Goal: Information Seeking & Learning: Learn about a topic

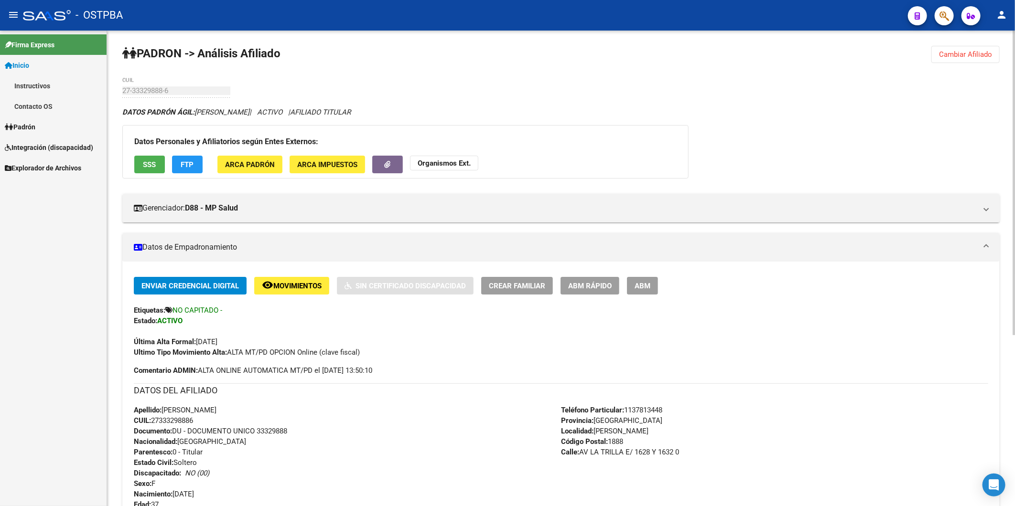
click at [954, 54] on span "Cambiar Afiliado" at bounding box center [965, 54] width 53 height 9
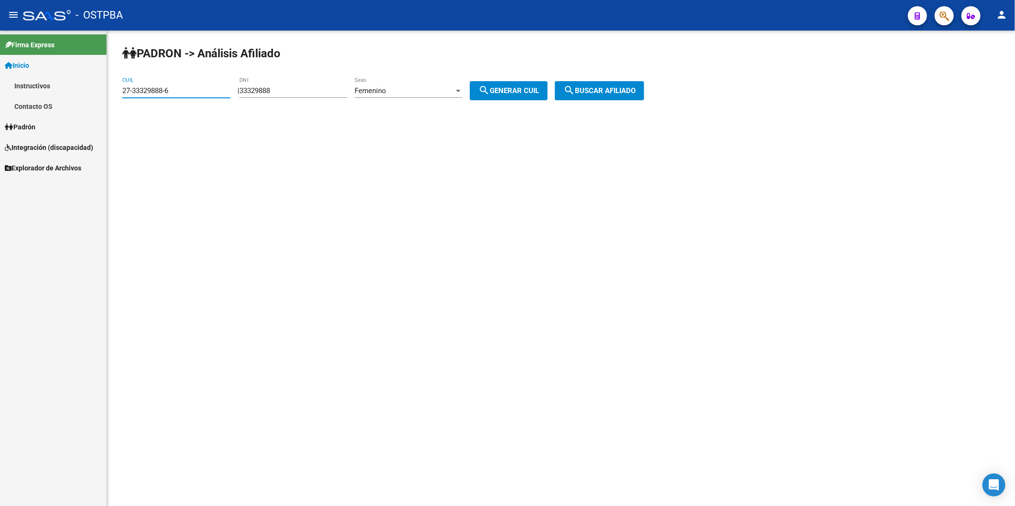
drag, startPoint x: 194, startPoint y: 89, endPoint x: 86, endPoint y: 94, distance: 108.1
click at [86, 94] on mat-sidenav-container "Firma Express Inicio Instructivos Contacto OS Padrón Afiliados Empadronados Mov…" at bounding box center [507, 269] width 1015 height 476
paste input "0-13072537-7"
type input "20-13072537-7"
click at [627, 88] on span "search Buscar afiliado" at bounding box center [599, 90] width 72 height 9
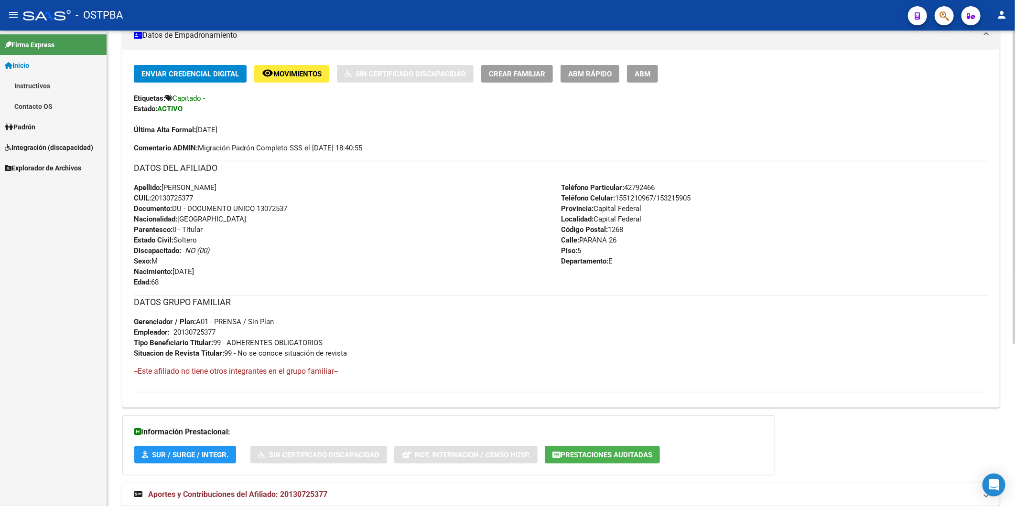
scroll to position [246, 0]
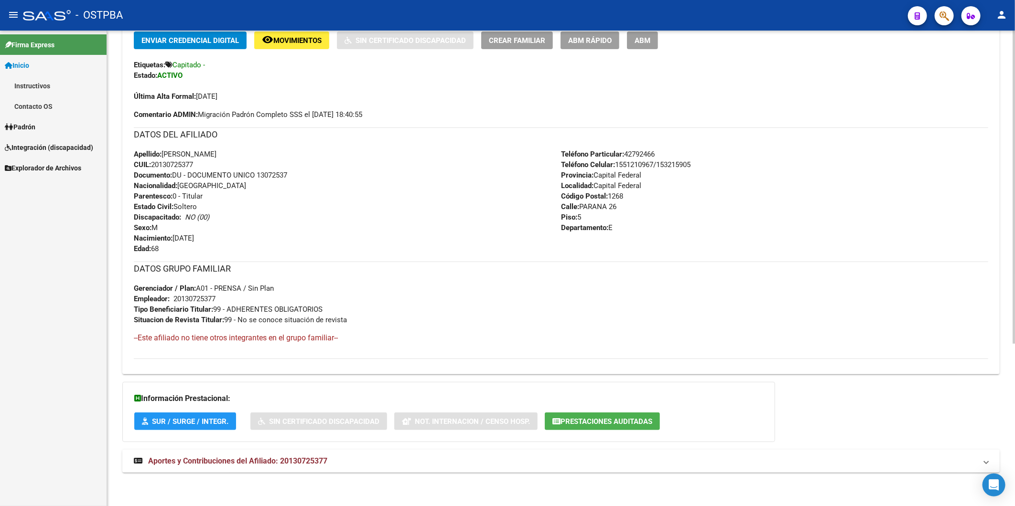
click at [295, 460] on span "Aportes y Contribuciones del Afiliado: 20130725377" at bounding box center [237, 461] width 179 height 9
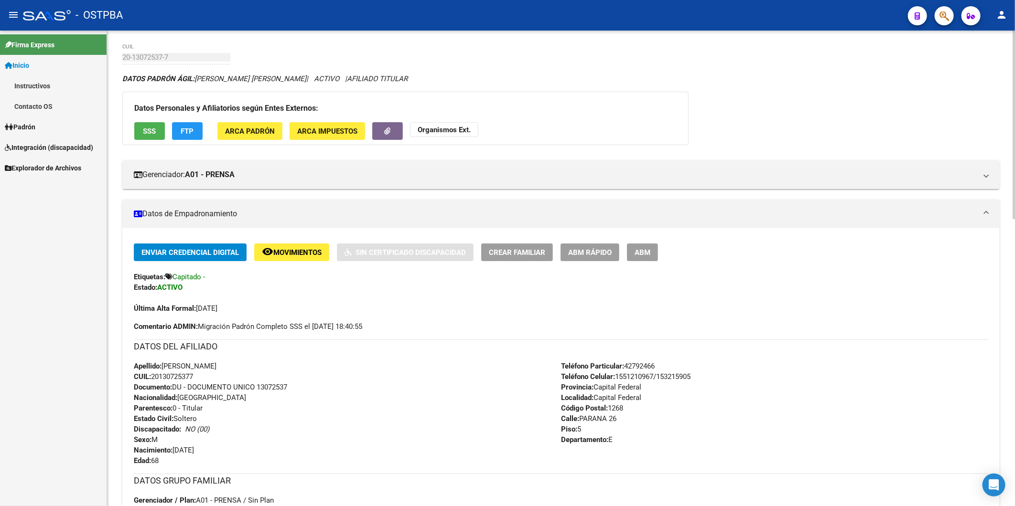
scroll to position [0, 0]
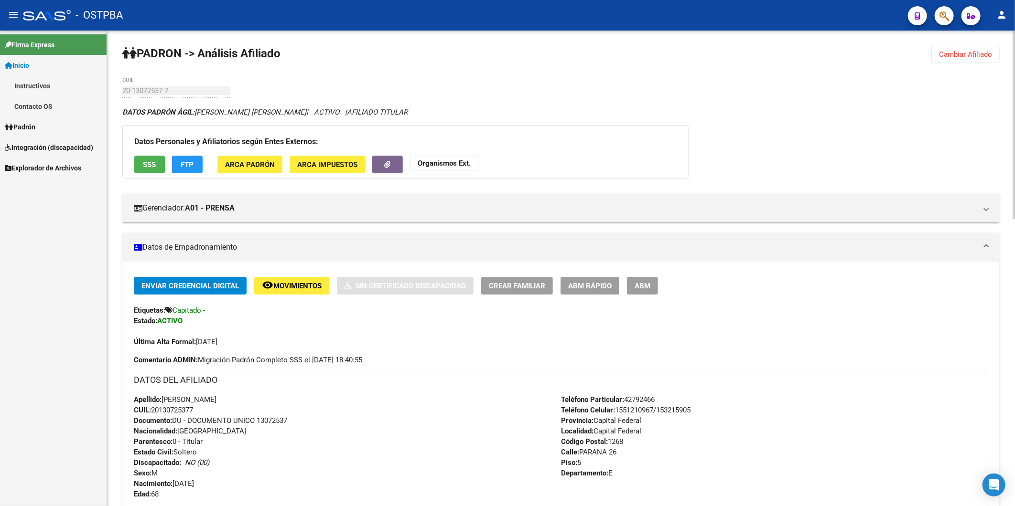
click at [956, 50] on span "Cambiar Afiliado" at bounding box center [965, 54] width 53 height 9
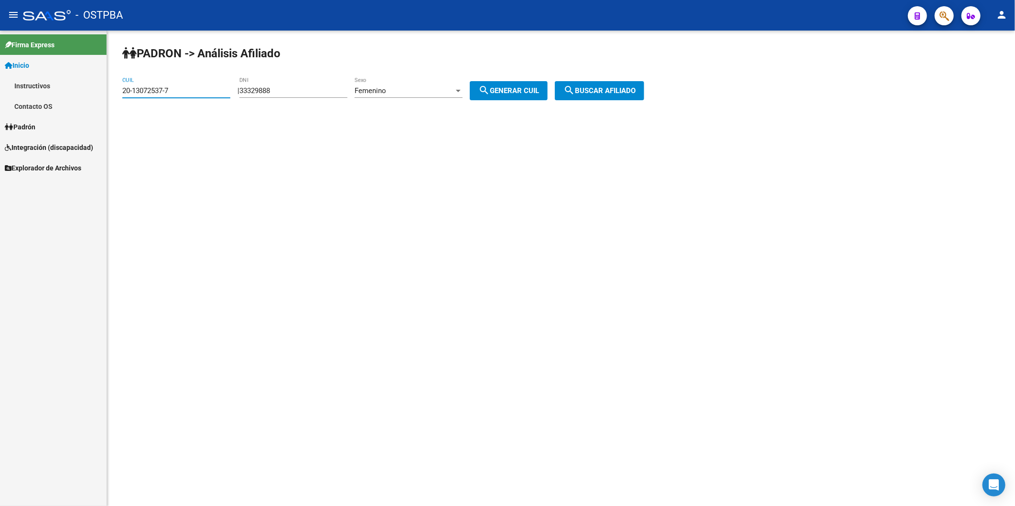
drag, startPoint x: 203, startPoint y: 88, endPoint x: 35, endPoint y: 98, distance: 168.4
click at [35, 98] on mat-sidenav-container "Firma Express Inicio Instructivos Contacto OS Padrón Afiliados Empadronados Mov…" at bounding box center [507, 269] width 1015 height 476
drag, startPoint x: 292, startPoint y: 83, endPoint x: 299, endPoint y: 94, distance: 12.6
click at [250, 92] on div "33329888 DNI" at bounding box center [293, 87] width 108 height 21
drag, startPoint x: 299, startPoint y: 94, endPoint x: 233, endPoint y: 98, distance: 65.6
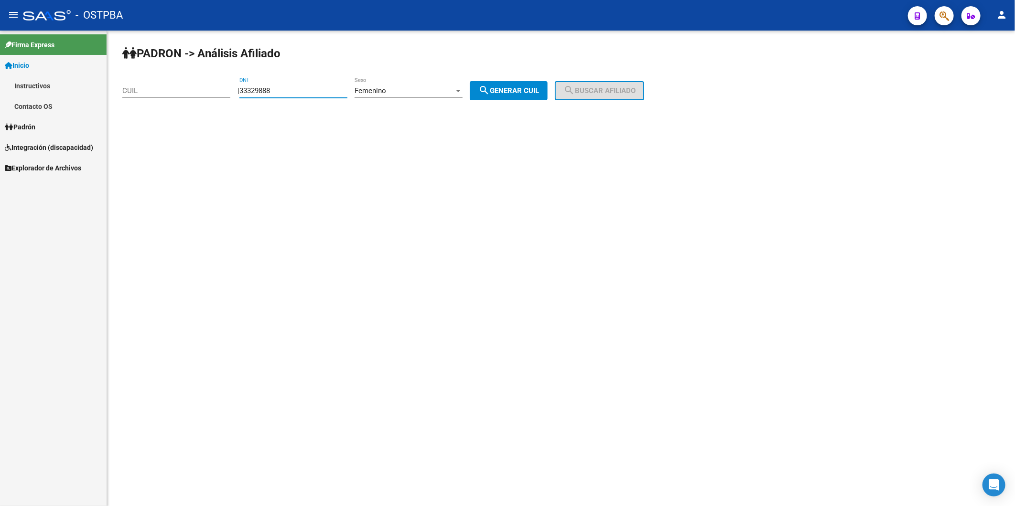
click at [233, 98] on div "PADRON -> Análisis Afiliado CUIL | 33329888 DNI Femenino Sexo search Generar CU…" at bounding box center [561, 81] width 908 height 100
type input "50366834"
click at [461, 91] on div at bounding box center [458, 91] width 5 height 2
click at [435, 71] on span "Masculino" at bounding box center [419, 68] width 108 height 21
drag, startPoint x: 510, startPoint y: 89, endPoint x: 574, endPoint y: 93, distance: 64.1
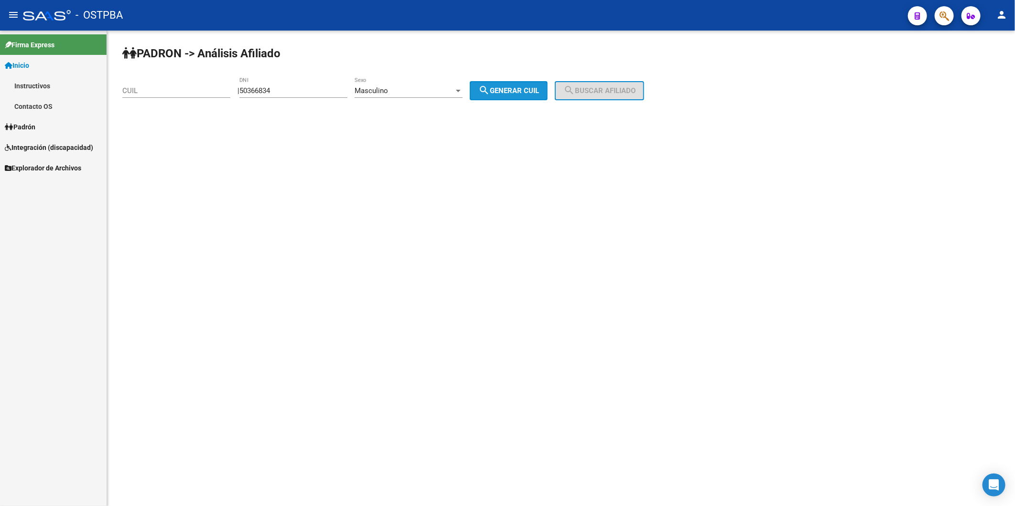
click at [514, 89] on span "search Generar CUIL" at bounding box center [508, 90] width 61 height 9
type input "20-50366834-4"
click at [574, 93] on button "search Buscar afiliado" at bounding box center [599, 90] width 89 height 19
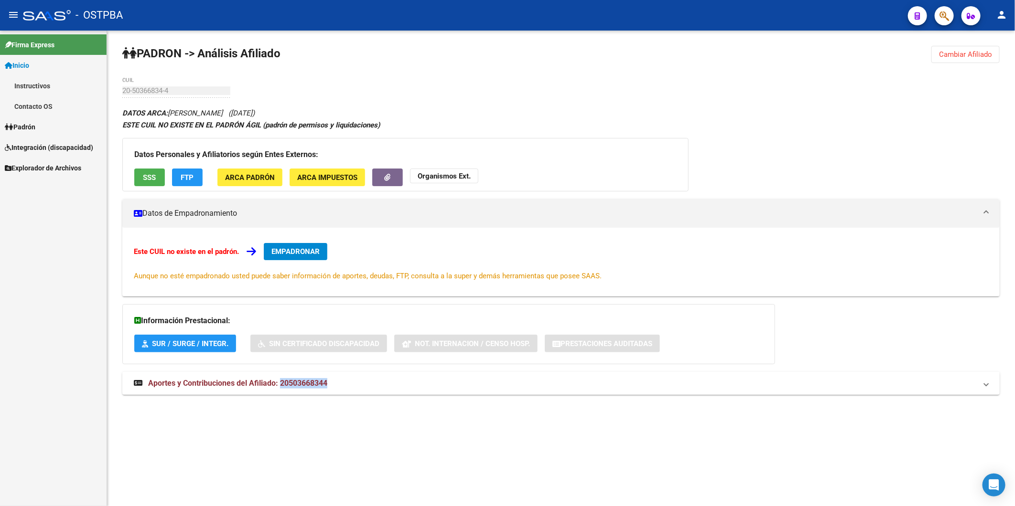
drag, startPoint x: 281, startPoint y: 383, endPoint x: 331, endPoint y: 387, distance: 50.3
click at [331, 387] on mat-panel-title "Aportes y Contribuciones del Afiliado: 20503668344" at bounding box center [555, 383] width 843 height 11
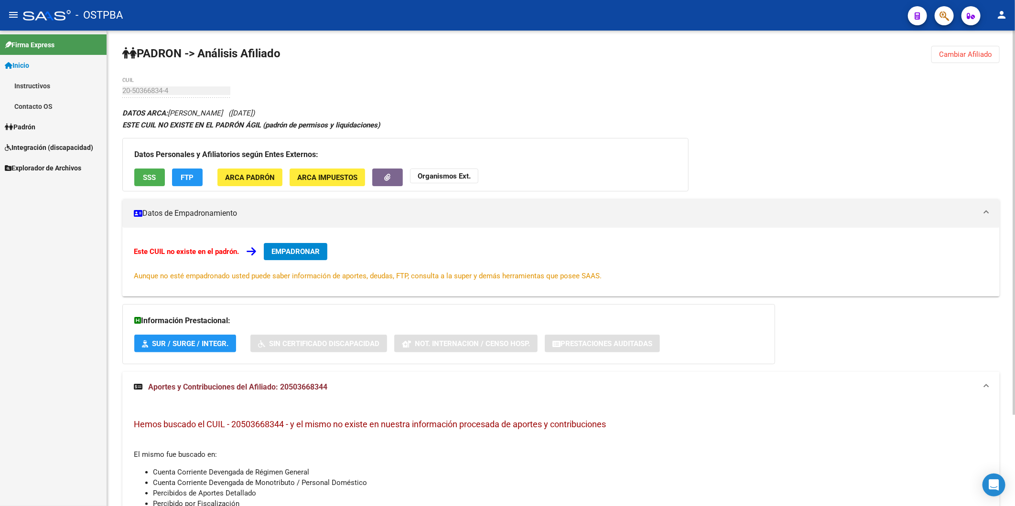
drag, startPoint x: 331, startPoint y: 387, endPoint x: 333, endPoint y: 231, distance: 156.7
click at [361, 236] on div "Este CUIL no existe en el padrón. EMPADRONAR Aunque no esté empadronado usted p…" at bounding box center [560, 262] width 877 height 69
click at [151, 177] on span "SSS" at bounding box center [149, 177] width 13 height 9
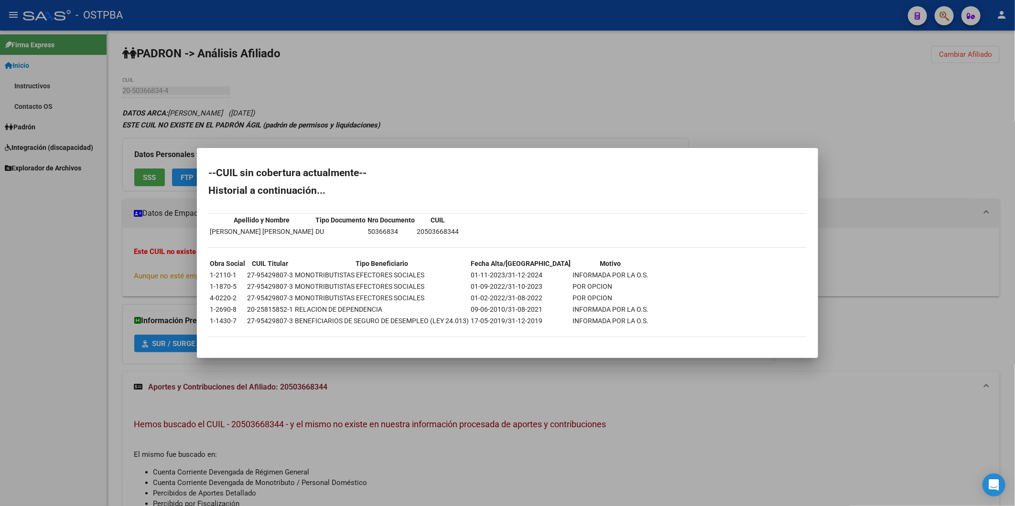
click at [450, 118] on div at bounding box center [507, 253] width 1015 height 506
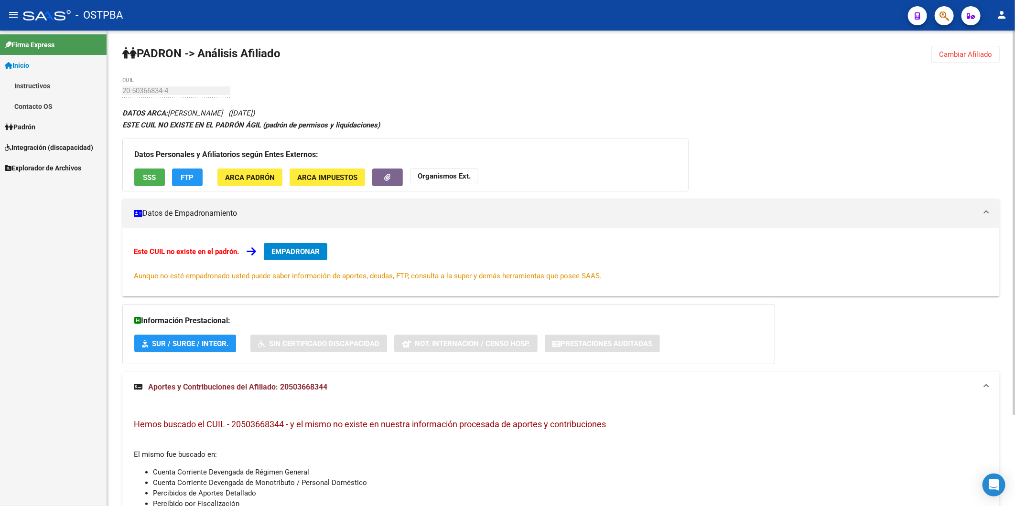
click at [192, 178] on span "FTP" at bounding box center [187, 177] width 13 height 9
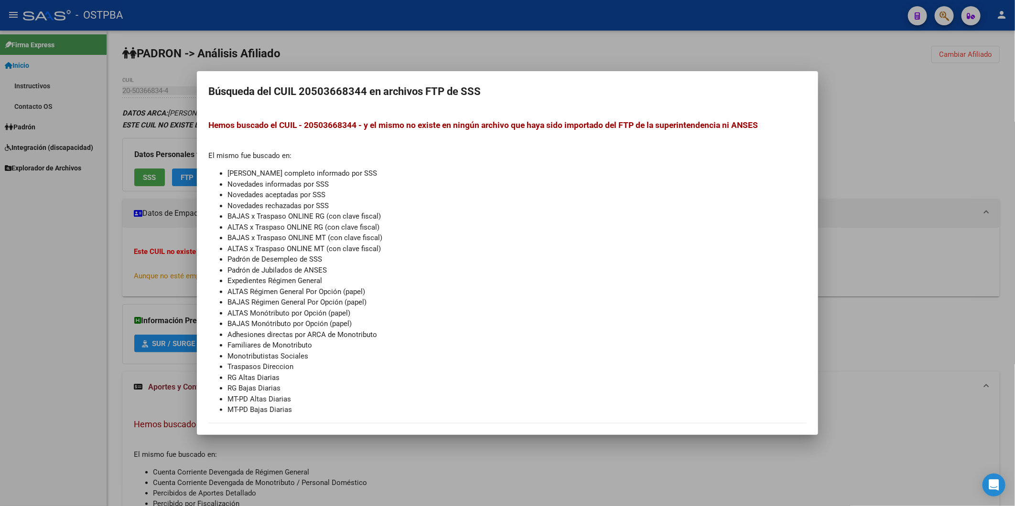
click at [536, 48] on div at bounding box center [507, 253] width 1015 height 506
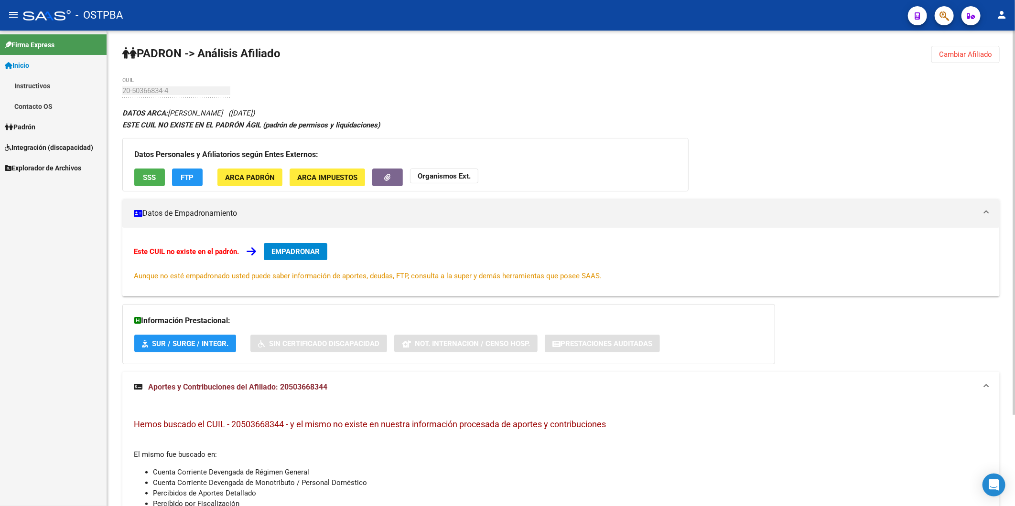
drag, startPoint x: 284, startPoint y: 424, endPoint x: 233, endPoint y: 418, distance: 51.5
click at [233, 418] on div "Hemos buscado el CUIL - 20503668344 - y el mismo no existe en nuestra informaci…" at bounding box center [560, 494] width 877 height 183
copy span "20503668344"
click at [313, 175] on span "ARCA Impuestos" at bounding box center [327, 177] width 60 height 9
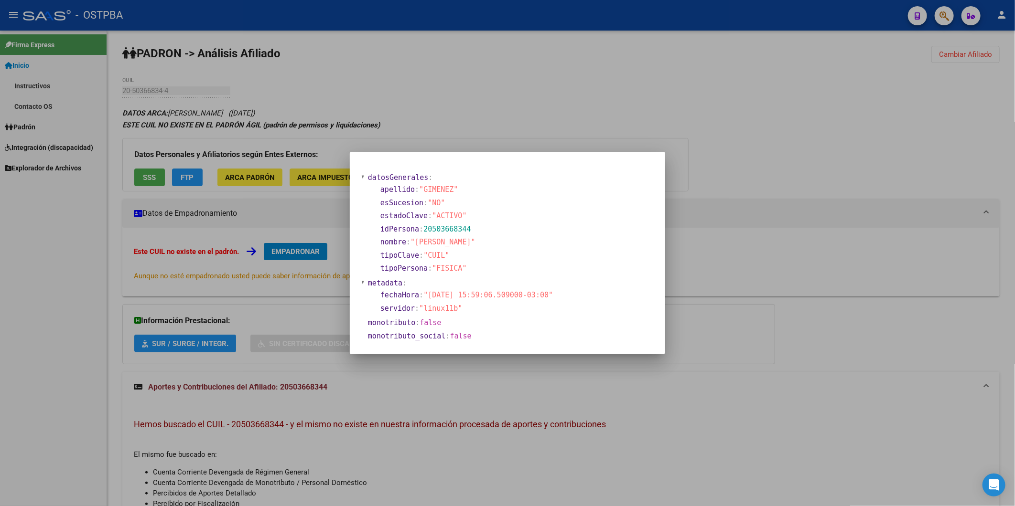
click at [249, 177] on div at bounding box center [507, 253] width 1015 height 506
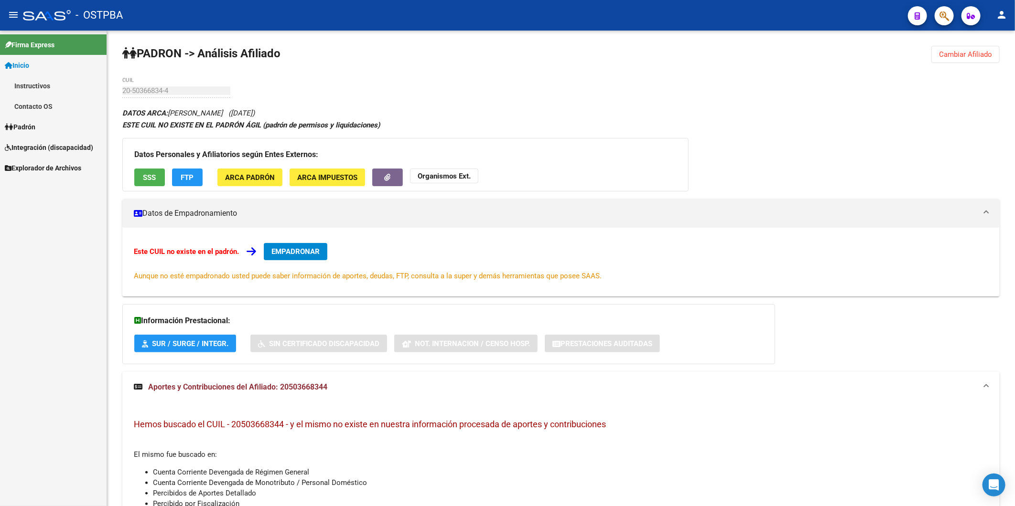
click at [249, 177] on span "ARCA Padrón" at bounding box center [250, 177] width 50 height 9
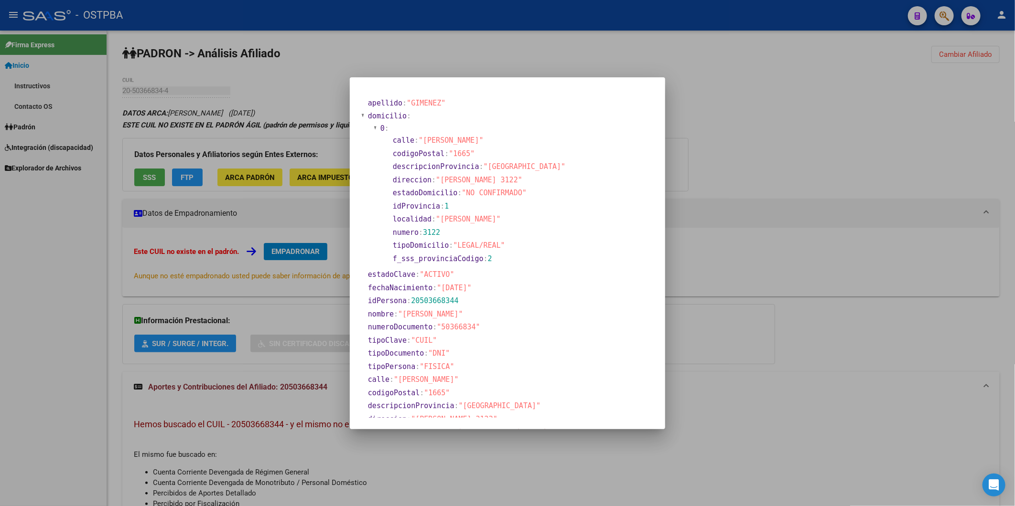
click at [174, 178] on div at bounding box center [507, 253] width 1015 height 506
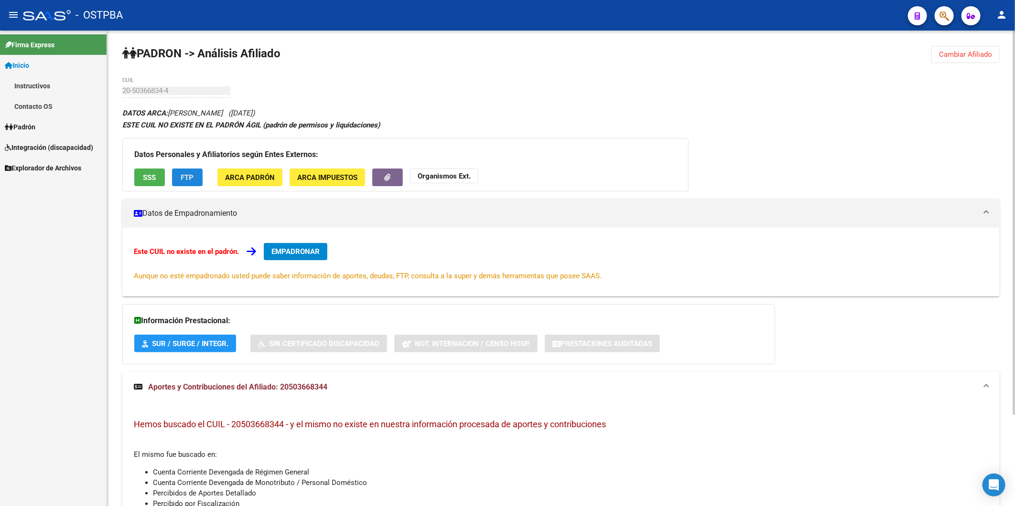
click at [185, 175] on span "FTP" at bounding box center [187, 177] width 13 height 9
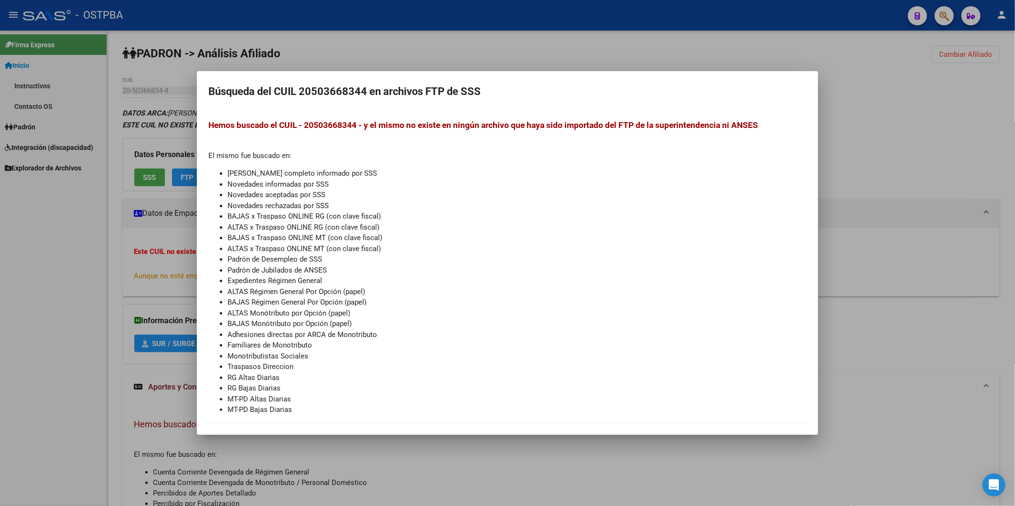
click at [145, 177] on div at bounding box center [507, 253] width 1015 height 506
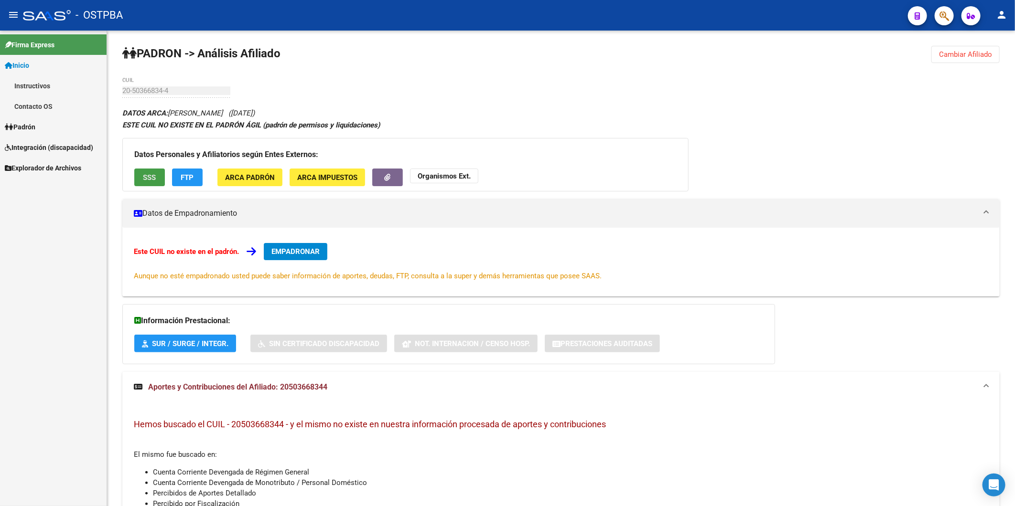
click at [145, 177] on span "SSS" at bounding box center [149, 177] width 13 height 9
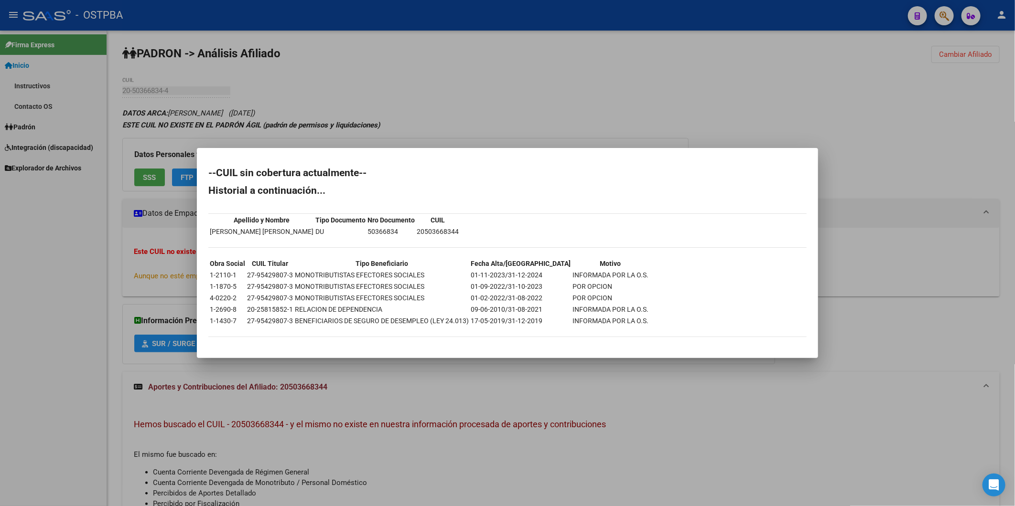
click at [372, 118] on div at bounding box center [507, 253] width 1015 height 506
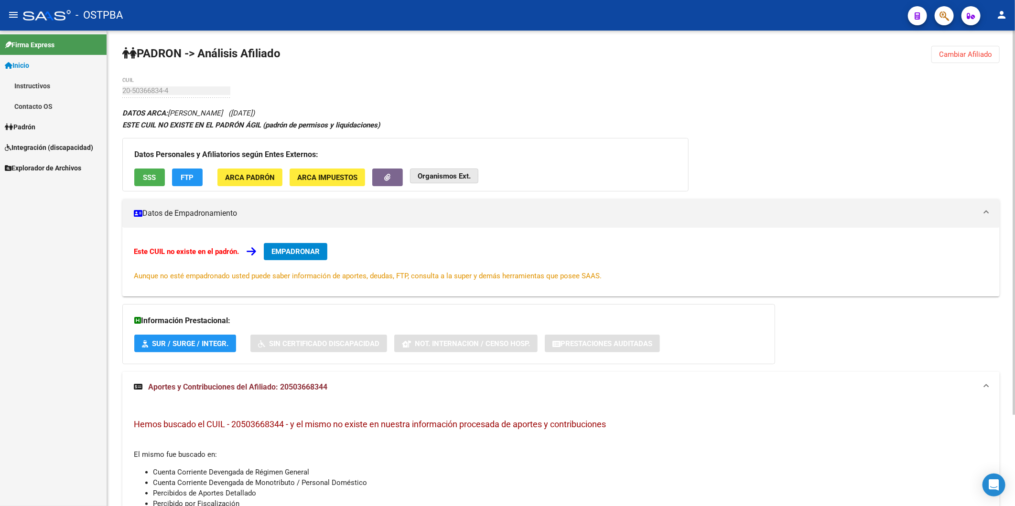
click at [435, 176] on strong "Organismos Ext." at bounding box center [444, 176] width 53 height 9
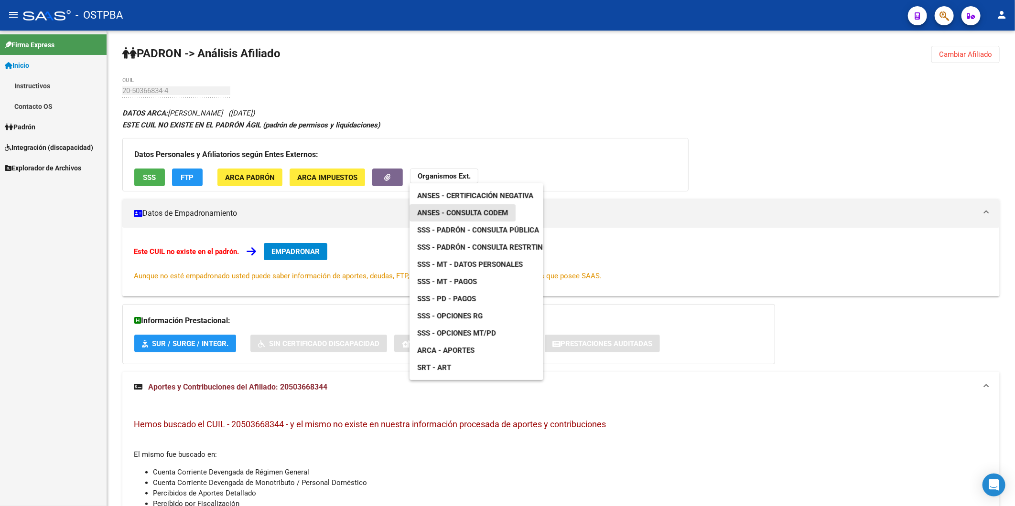
click at [467, 209] on span "ANSES - Consulta CODEM" at bounding box center [462, 213] width 91 height 9
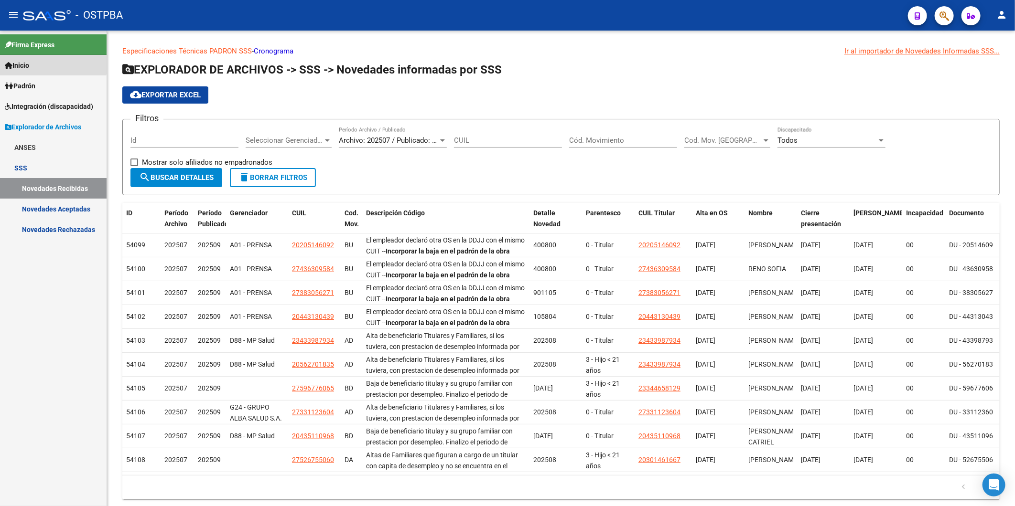
click at [35, 63] on link "Inicio" at bounding box center [53, 65] width 107 height 21
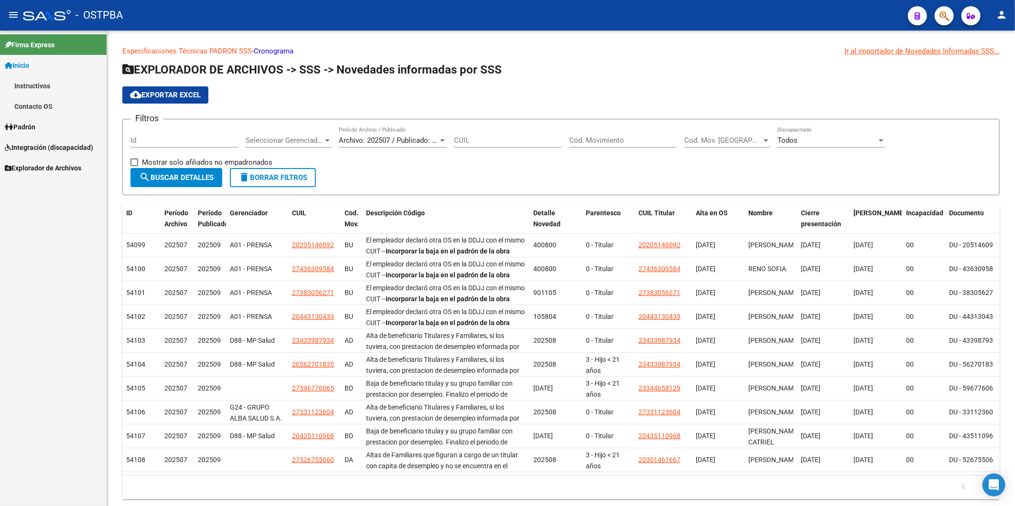
click at [22, 125] on span "Padrón" at bounding box center [20, 127] width 31 height 11
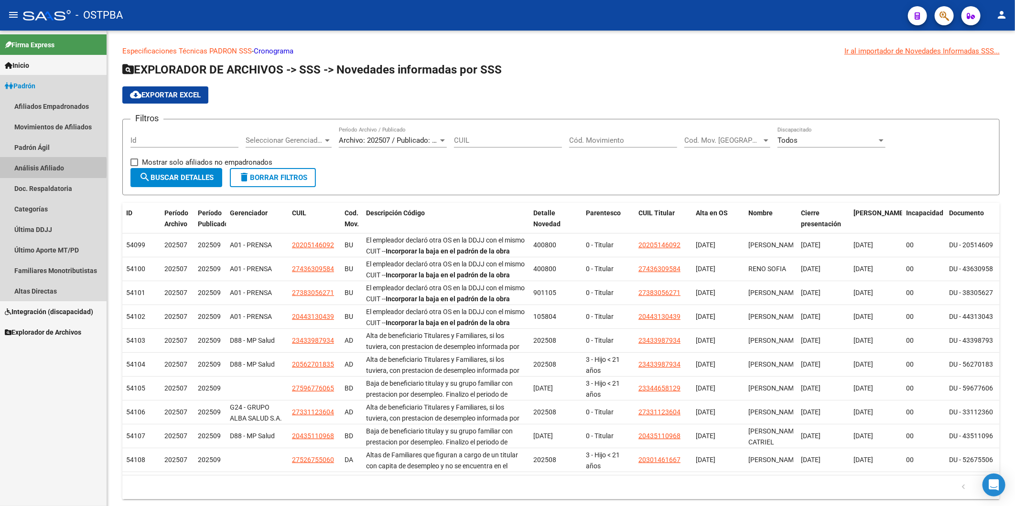
click at [23, 168] on link "Análisis Afiliado" at bounding box center [53, 168] width 107 height 21
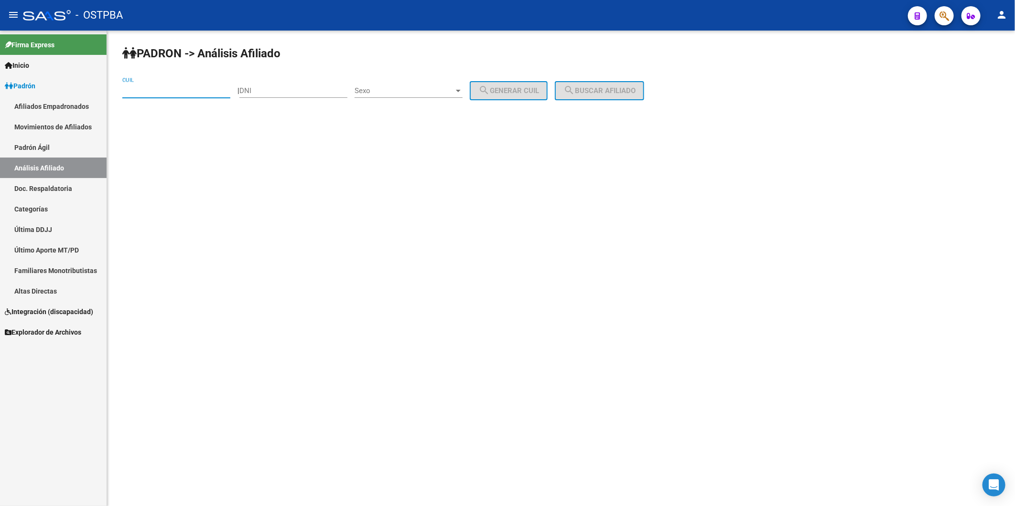
click at [205, 95] on input "CUIL" at bounding box center [176, 90] width 108 height 9
paste input "27-95429807-3"
type input "27-95429807-3"
click at [635, 91] on span "search Buscar afiliado" at bounding box center [599, 90] width 72 height 9
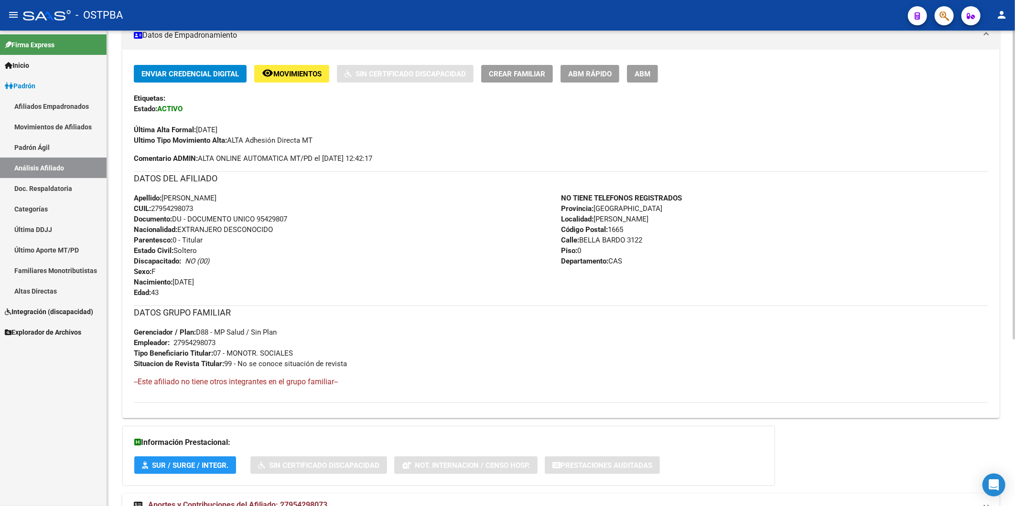
scroll to position [257, 0]
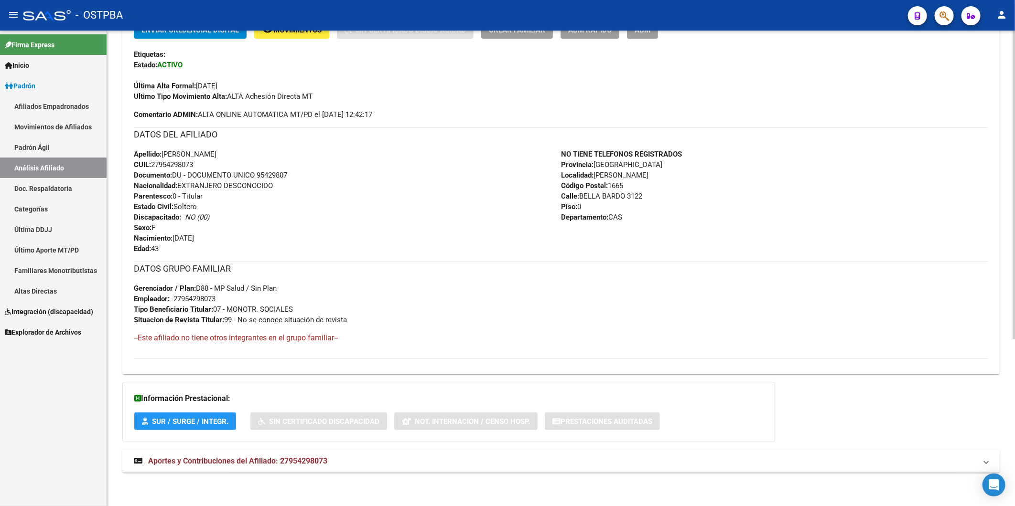
click at [318, 459] on span "Aportes y Contribuciones del Afiliado: 27954298073" at bounding box center [237, 461] width 179 height 9
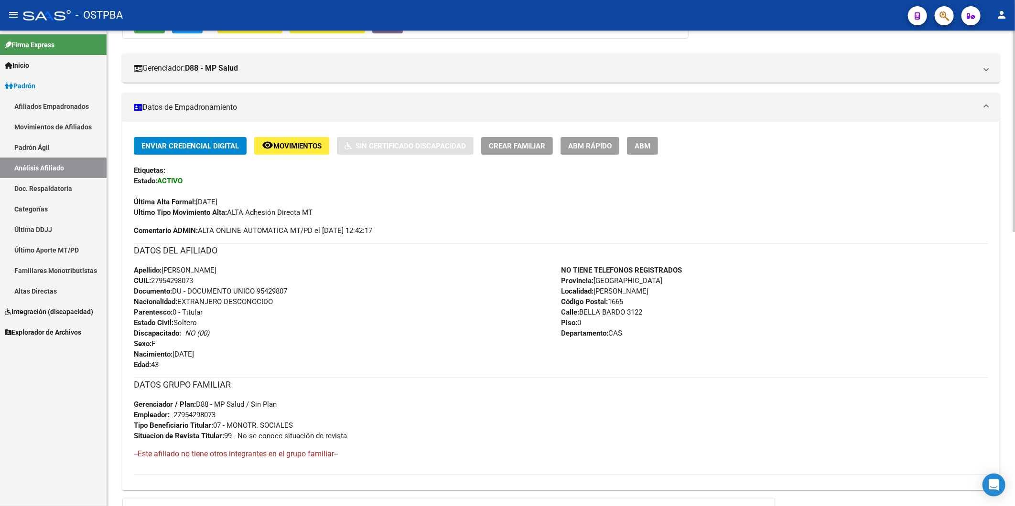
scroll to position [10, 0]
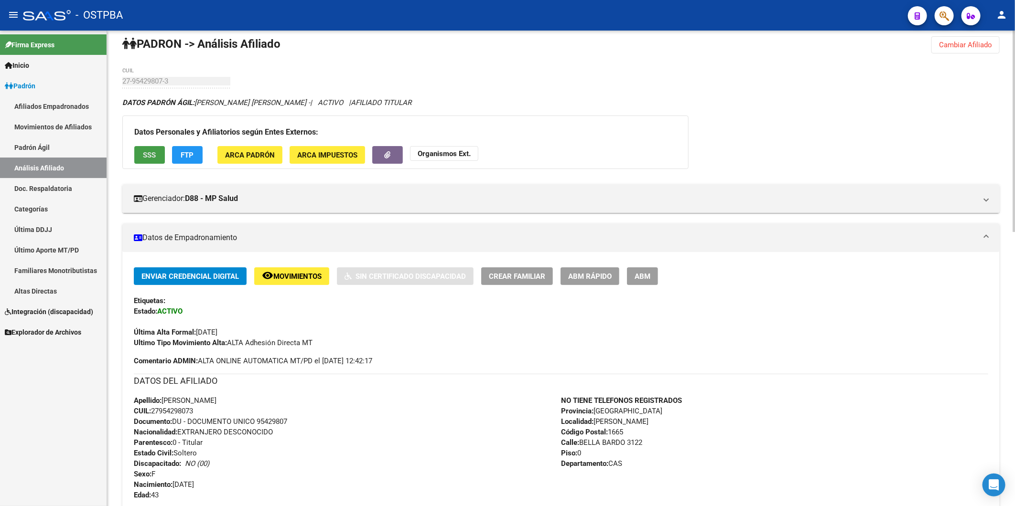
click at [155, 158] on span "SSS" at bounding box center [149, 155] width 13 height 9
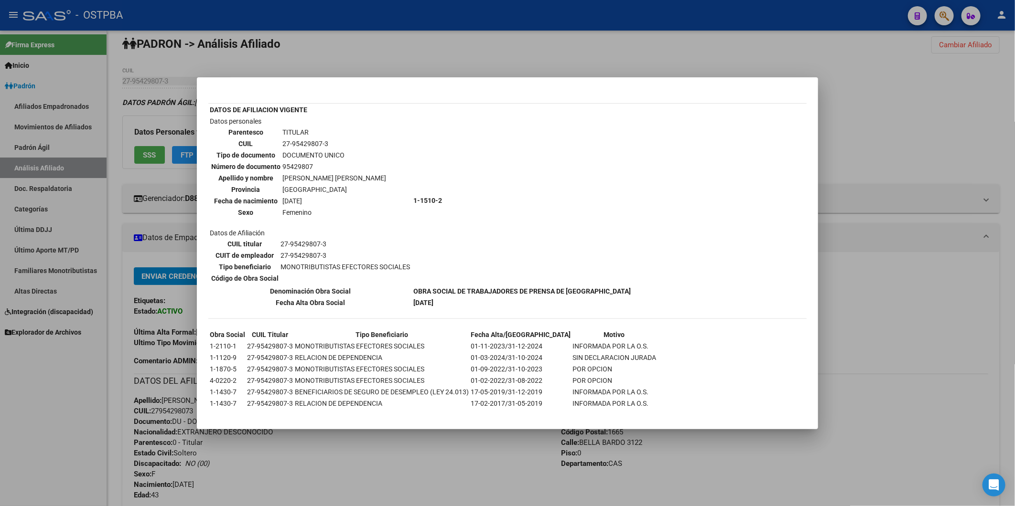
scroll to position [0, 0]
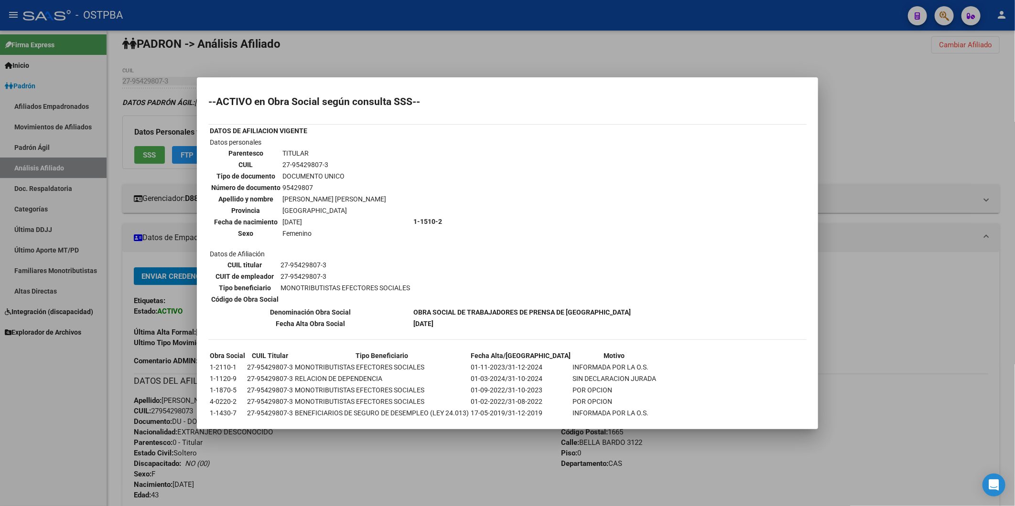
drag, startPoint x: 881, startPoint y: 145, endPoint x: 619, endPoint y: 184, distance: 265.7
click at [883, 144] on div at bounding box center [507, 253] width 1015 height 506
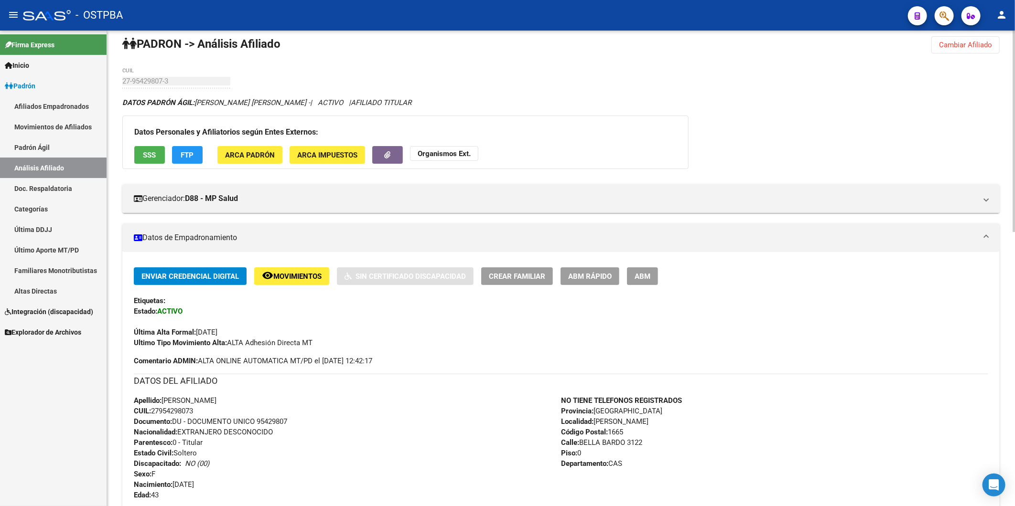
click at [181, 155] on span "FTP" at bounding box center [187, 155] width 13 height 9
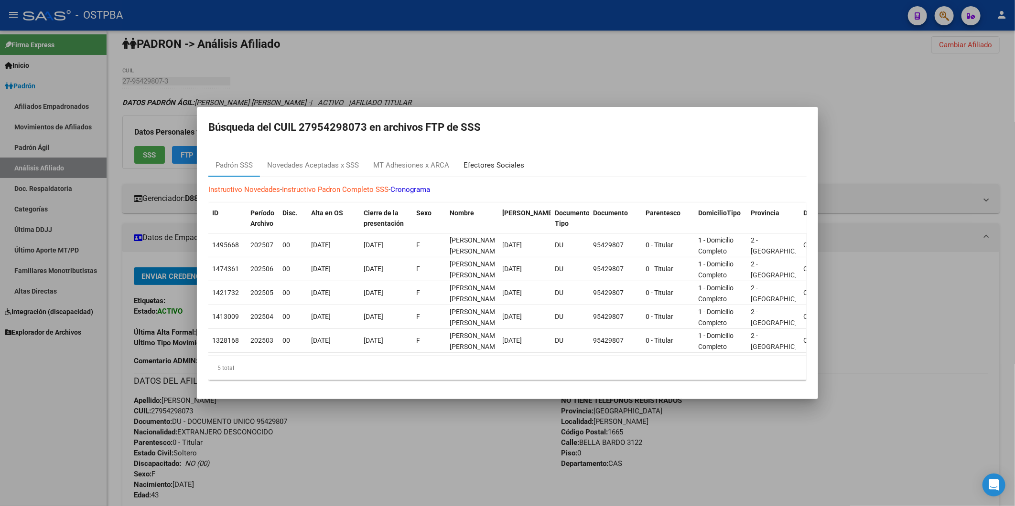
click at [483, 161] on div "Efectores Sociales" at bounding box center [493, 165] width 61 height 11
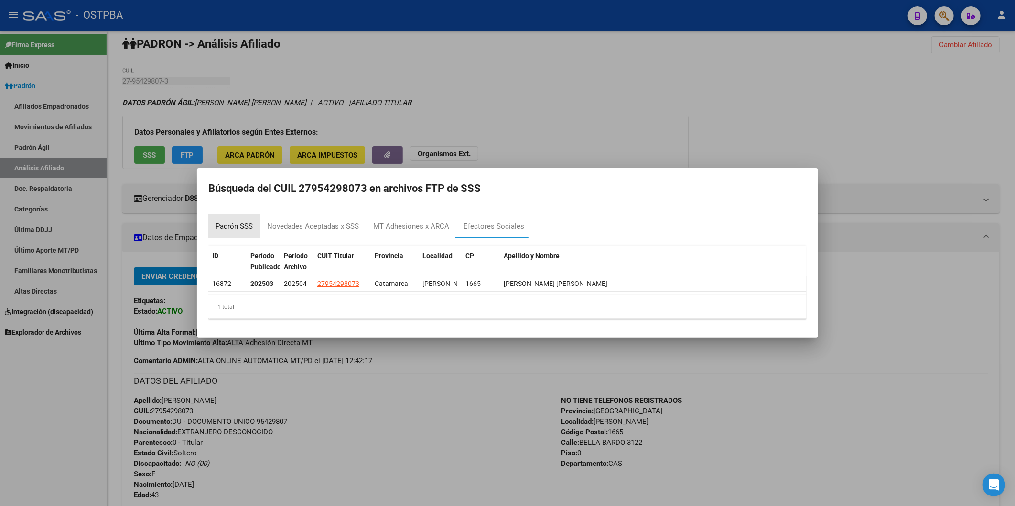
click at [239, 222] on div "Padrón SSS" at bounding box center [233, 226] width 37 height 11
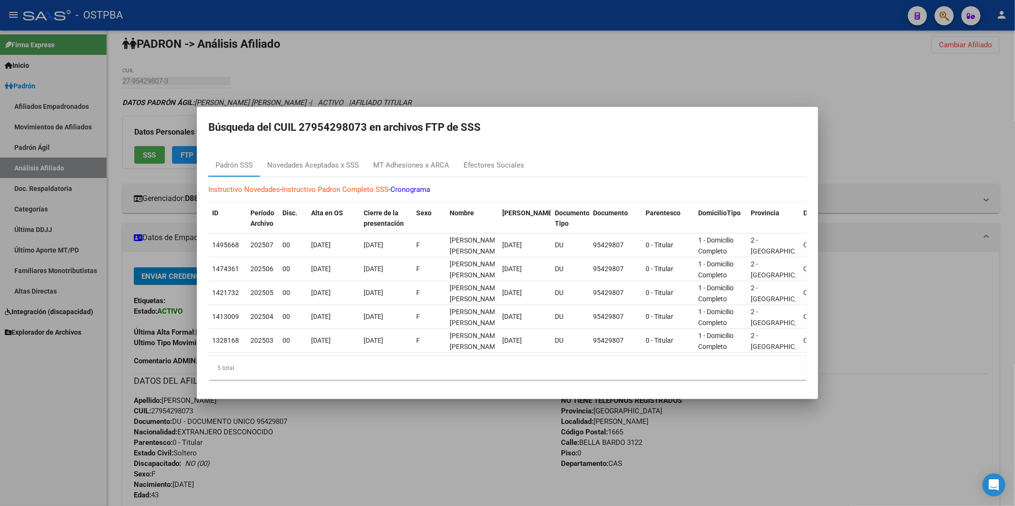
click at [515, 107] on mat-dialog-container "Búsqueda del CUIL 27954298073 en archivos FTP de SSS Padrón SSS Novedades Acept…" at bounding box center [507, 253] width 621 height 292
click at [583, 67] on div at bounding box center [507, 253] width 1015 height 506
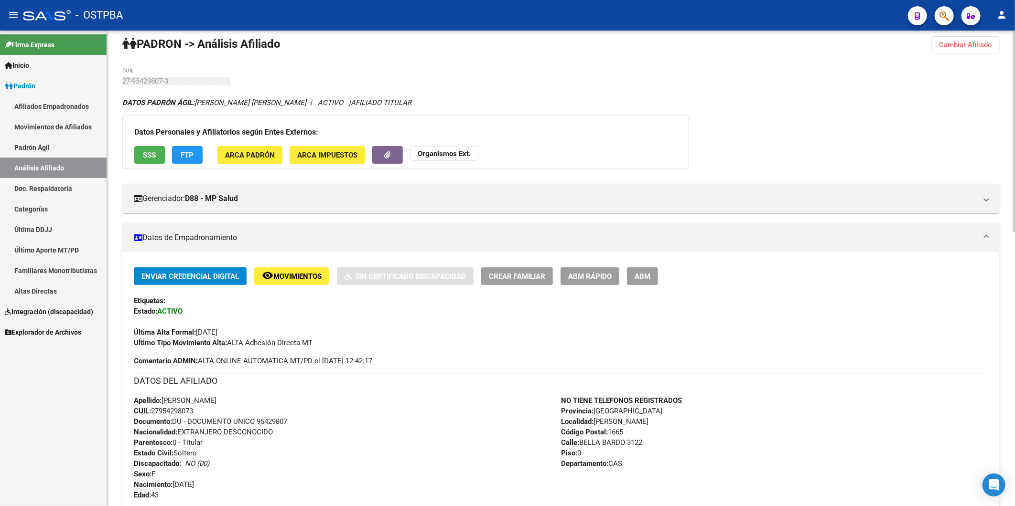
click at [456, 160] on button "Organismos Ext." at bounding box center [444, 153] width 68 height 15
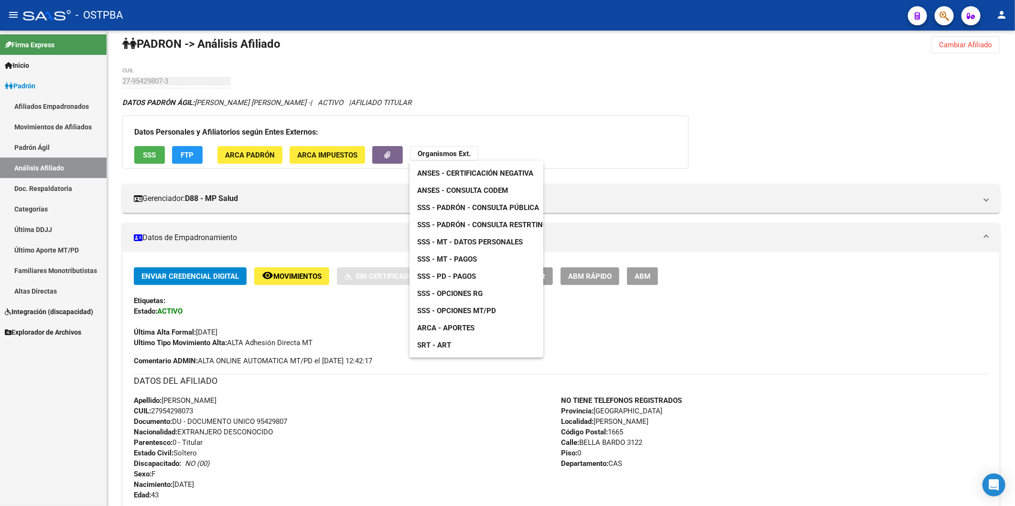
click at [481, 188] on span "ANSES - Consulta CODEM" at bounding box center [462, 190] width 91 height 9
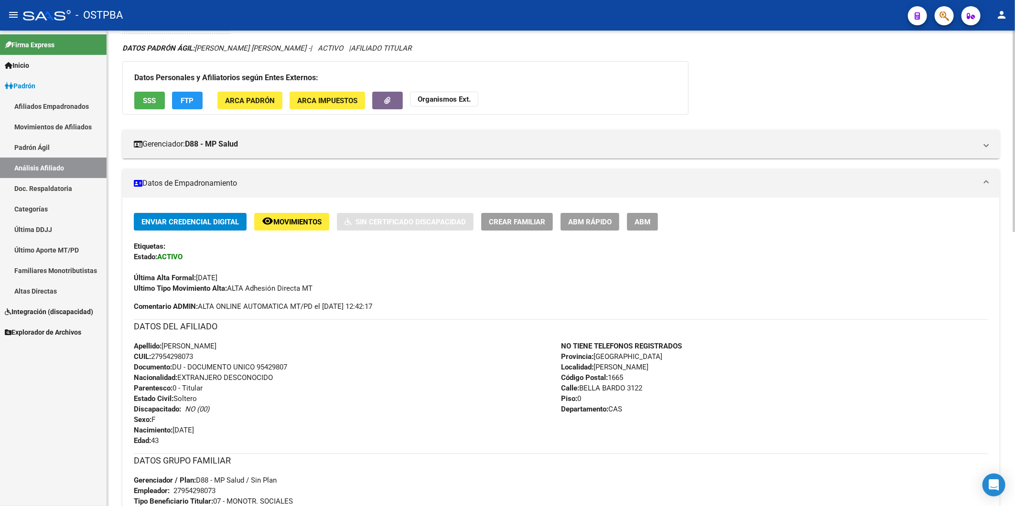
scroll to position [222, 0]
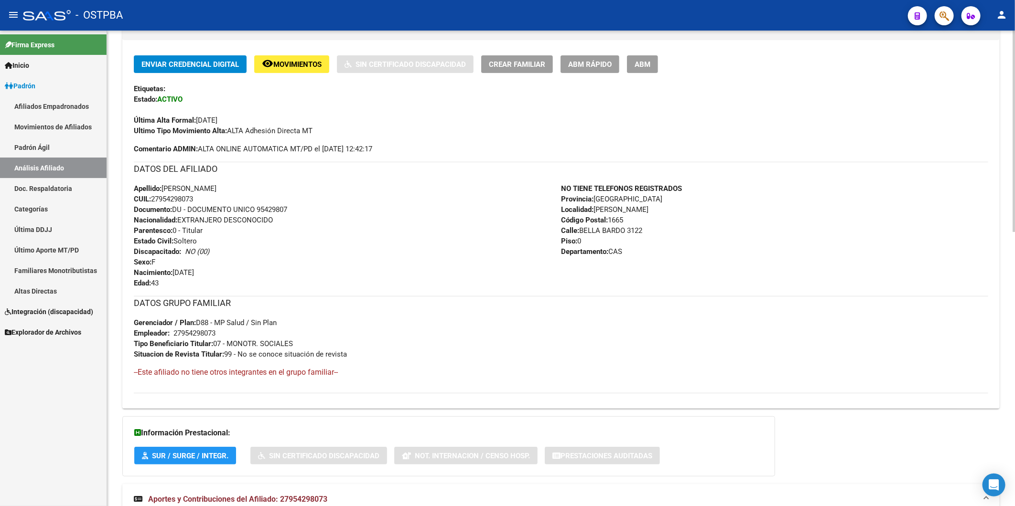
drag, startPoint x: 197, startPoint y: 200, endPoint x: 153, endPoint y: 201, distance: 44.4
click at [153, 201] on div "Apellido: CELIA NOEMI ZARATE FERNANDEZ CUIL: 27954298073 Documento: DU - DOCUME…" at bounding box center [347, 235] width 427 height 105
copy span "27954298073"
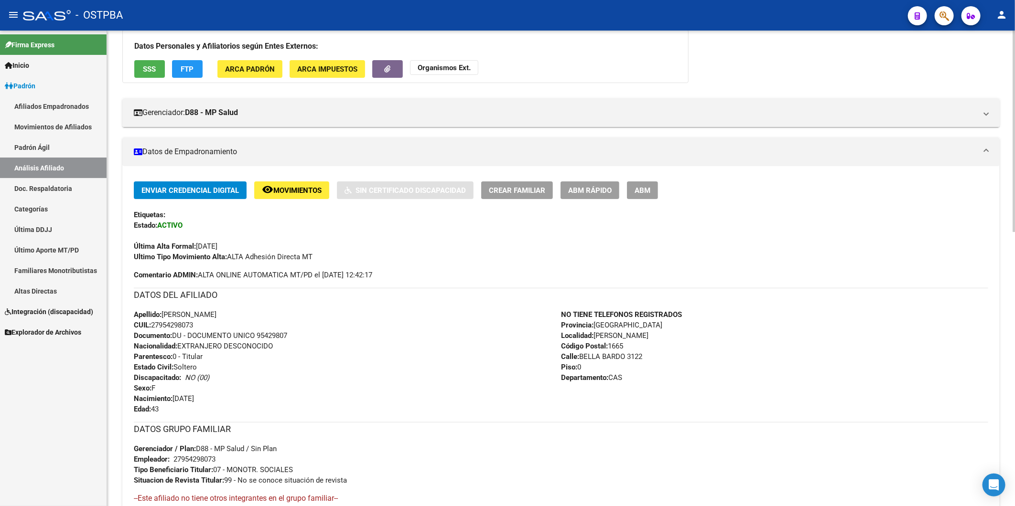
scroll to position [0, 0]
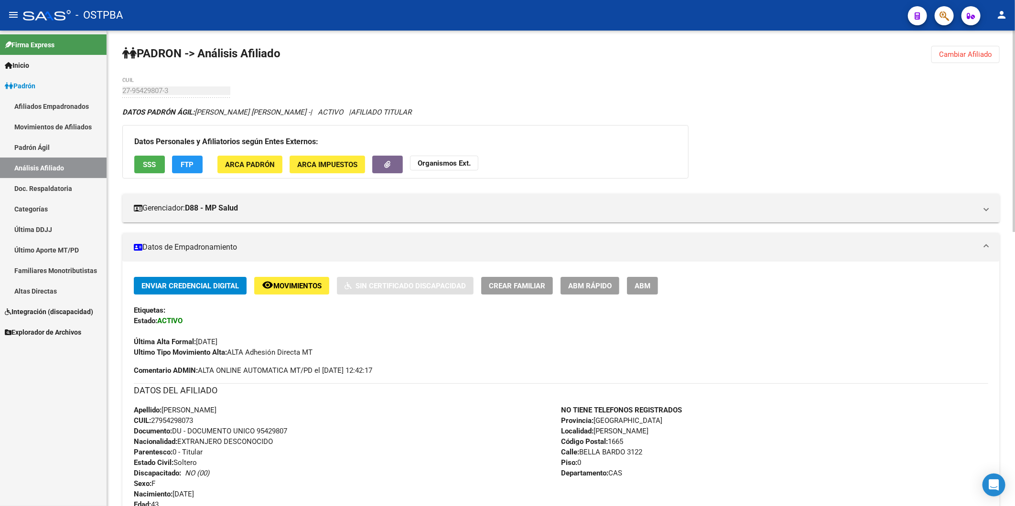
click at [448, 165] on strong "Organismos Ext." at bounding box center [444, 163] width 53 height 9
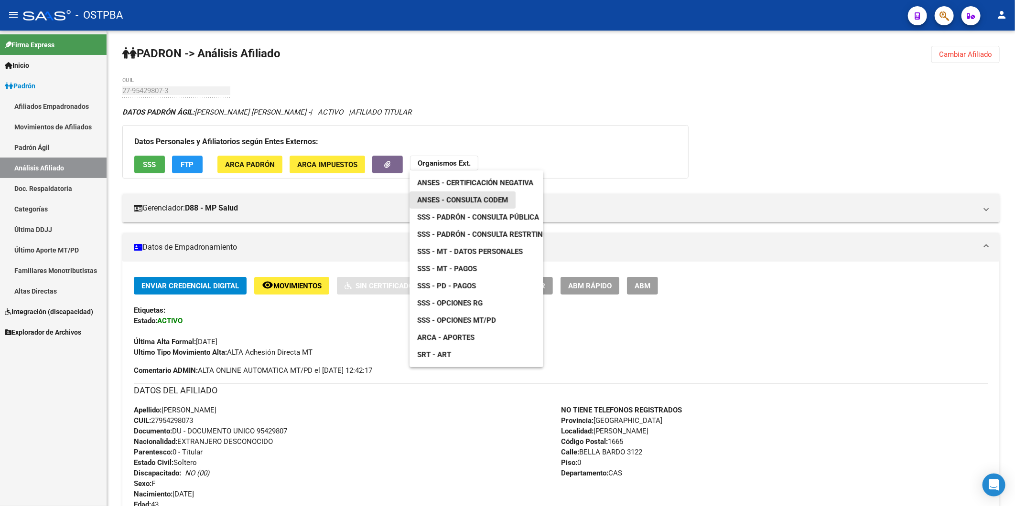
click at [459, 203] on span "ANSES - Consulta CODEM" at bounding box center [462, 200] width 91 height 9
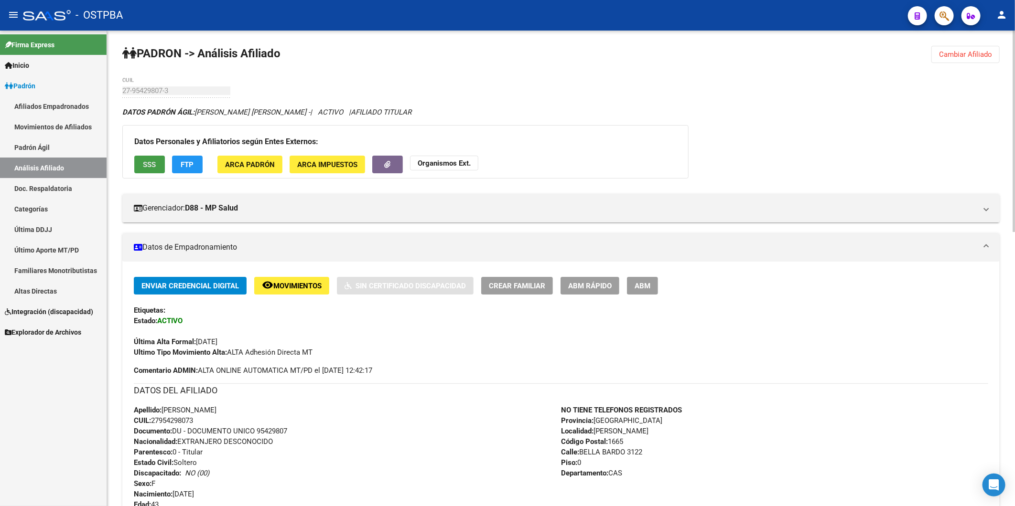
click at [155, 168] on span "SSS" at bounding box center [149, 165] width 13 height 9
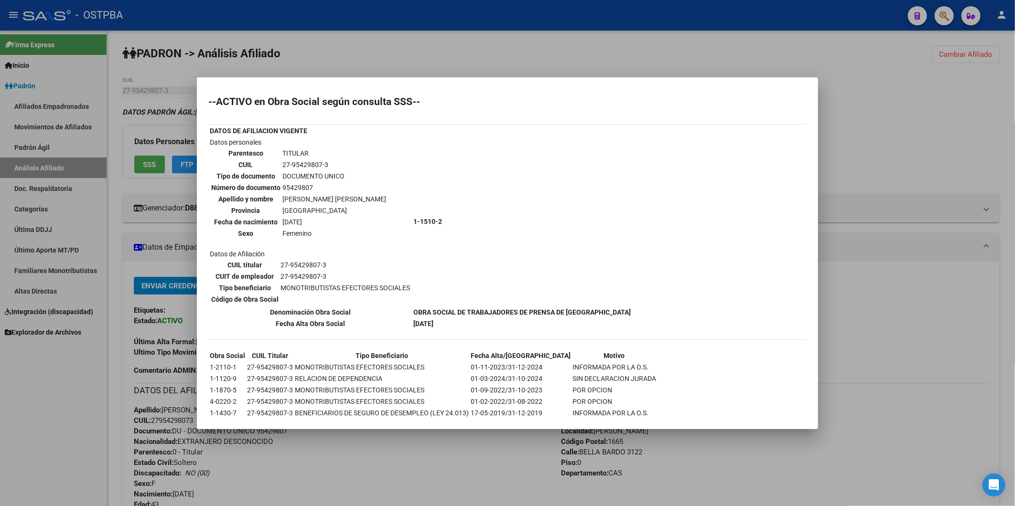
click at [851, 163] on div at bounding box center [507, 253] width 1015 height 506
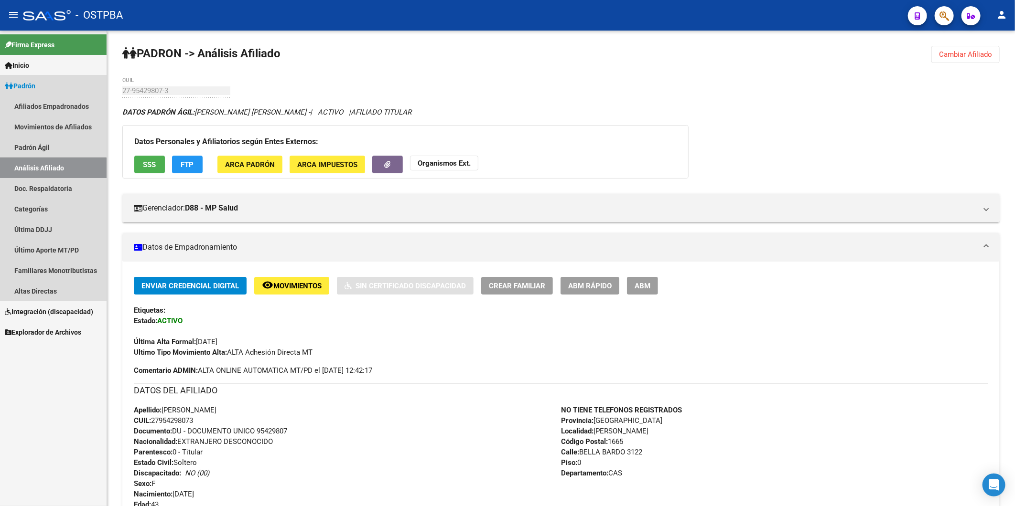
click at [34, 173] on link "Análisis Afiliado" at bounding box center [53, 168] width 107 height 21
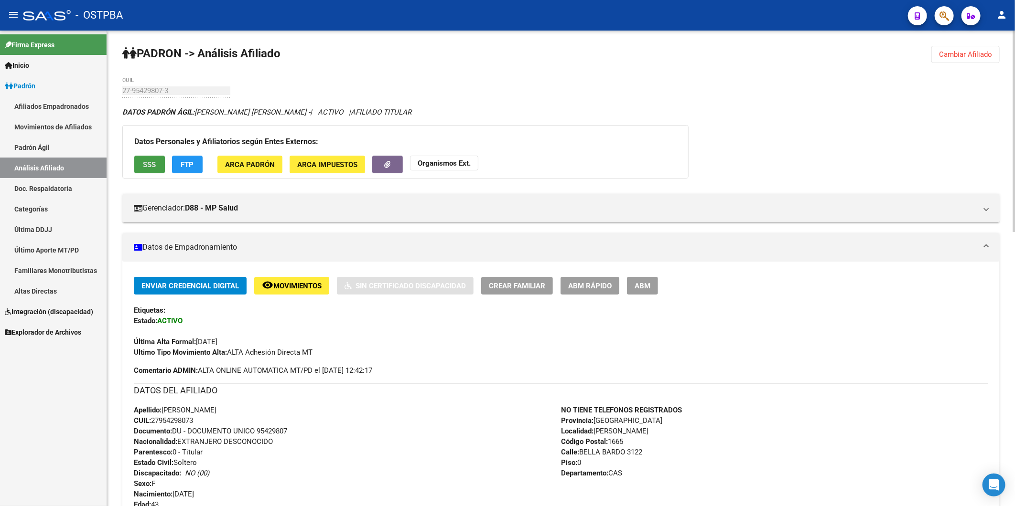
click at [143, 168] on span "SSS" at bounding box center [149, 165] width 13 height 9
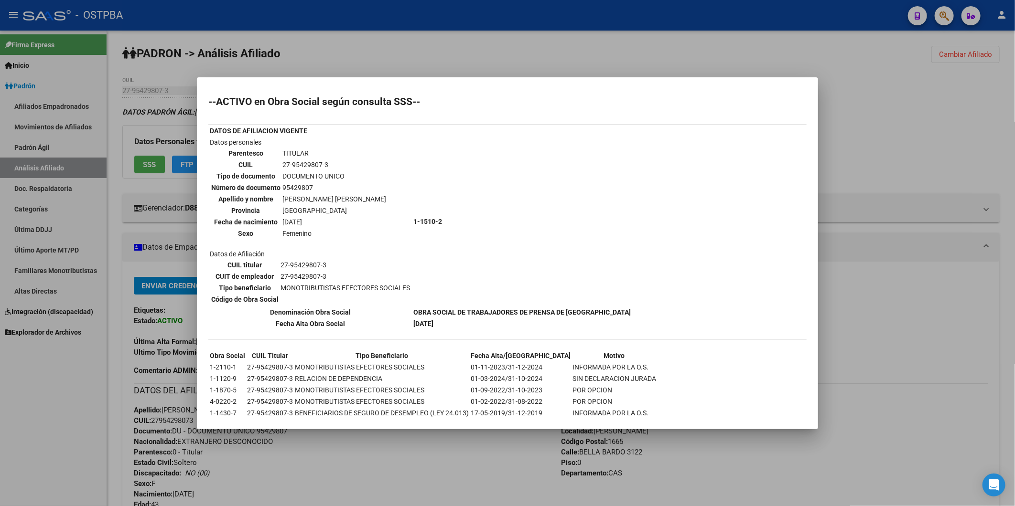
click at [883, 137] on div at bounding box center [507, 253] width 1015 height 506
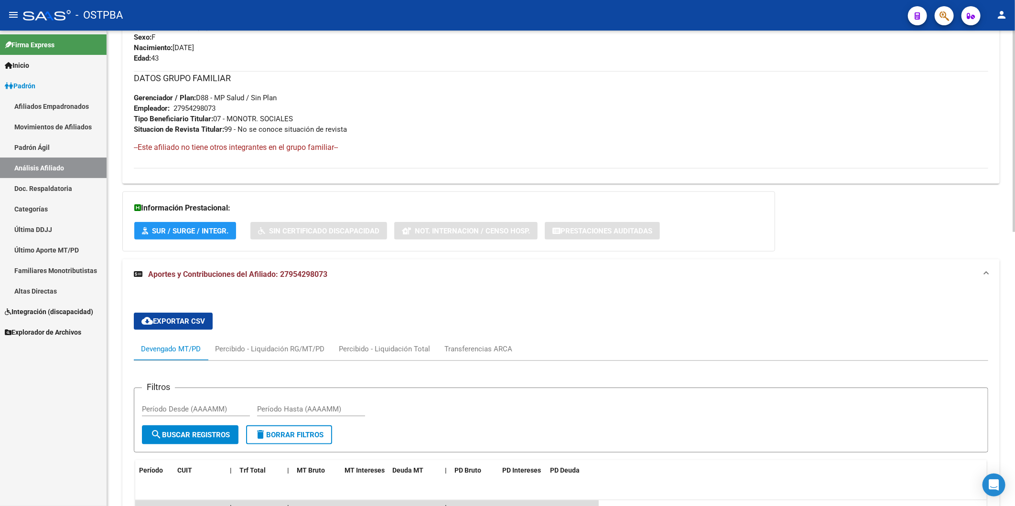
scroll to position [637, 0]
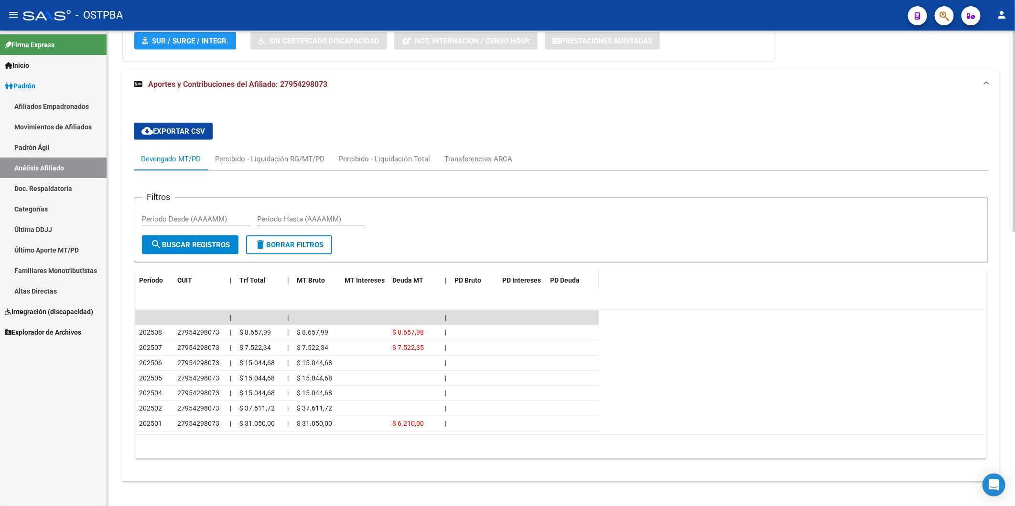
click at [563, 279] on span "PD Deuda" at bounding box center [565, 281] width 30 height 8
click at [471, 282] on span "PD Bruto" at bounding box center [467, 281] width 27 height 8
click at [404, 271] on datatable-header-cell "Deuda MT" at bounding box center [414, 280] width 53 height 21
click at [400, 279] on span "Deuda MT" at bounding box center [407, 281] width 31 height 8
click at [150, 277] on span "Período" at bounding box center [151, 281] width 24 height 8
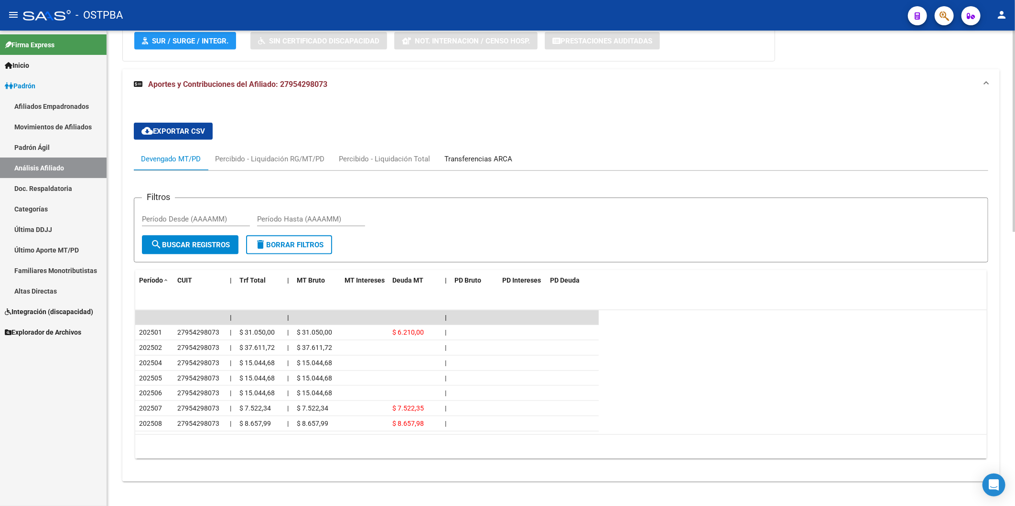
click at [472, 160] on div "Transferencias ARCA" at bounding box center [478, 159] width 68 height 11
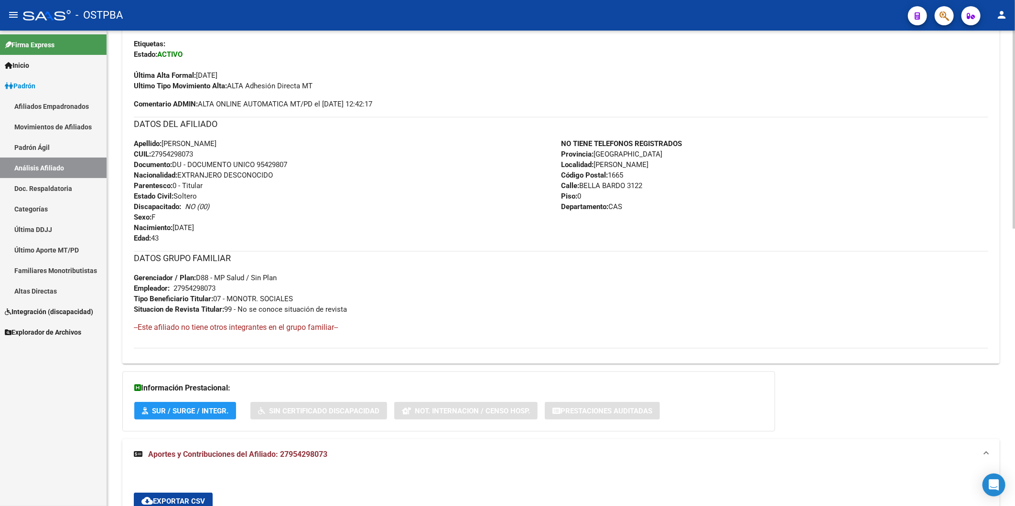
scroll to position [478, 0]
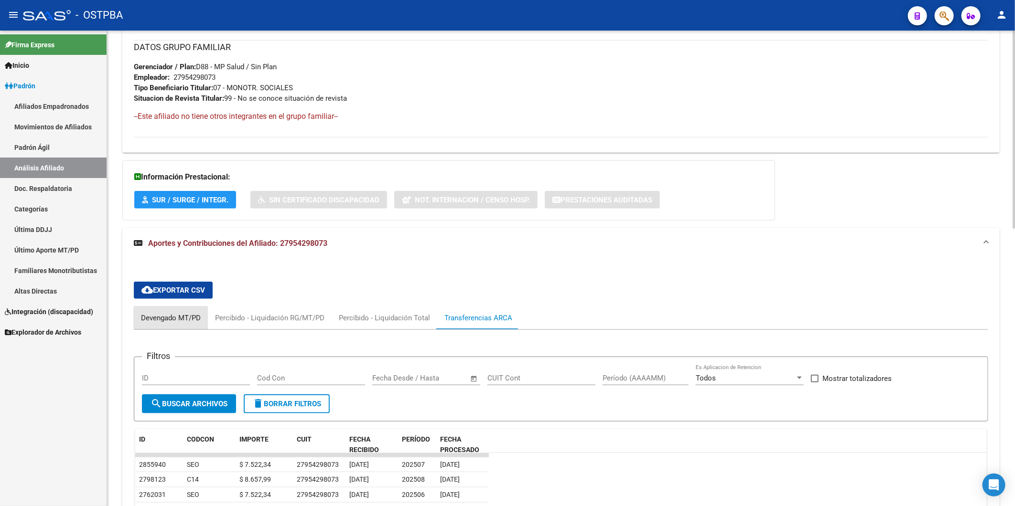
click at [182, 319] on div "Devengado MT/PD" at bounding box center [171, 318] width 60 height 11
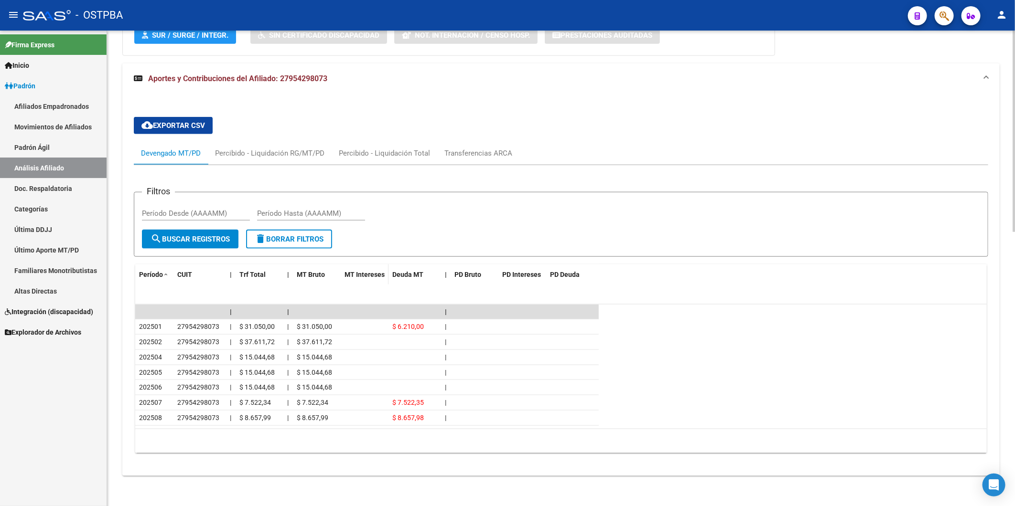
scroll to position [646, 0]
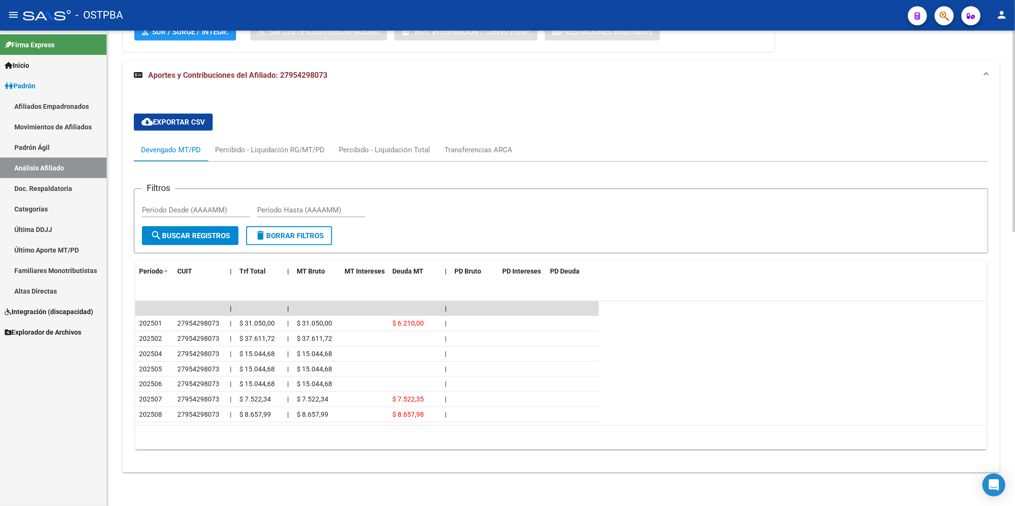
click at [603, 461] on div "cloud_download Exportar CSV Devengado MT/PD Percibido - Liquidación RG/MT/PD Pe…" at bounding box center [560, 285] width 877 height 359
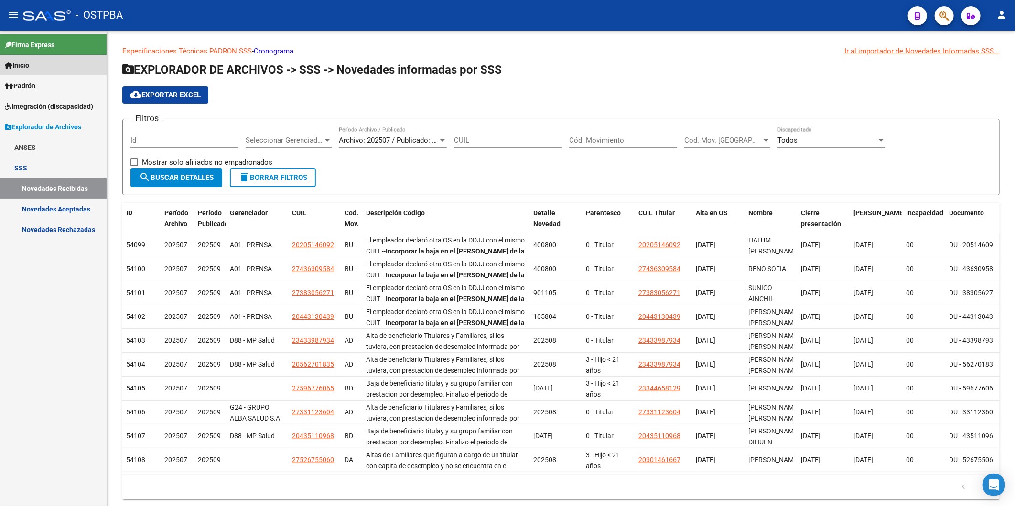
click at [29, 64] on span "Inicio" at bounding box center [17, 65] width 24 height 11
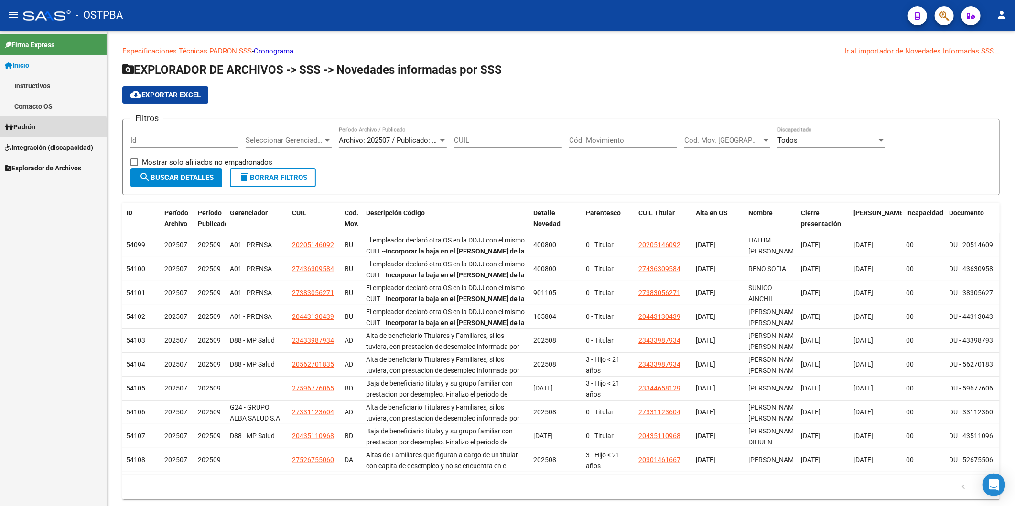
click at [29, 129] on span "Padrón" at bounding box center [20, 127] width 31 height 11
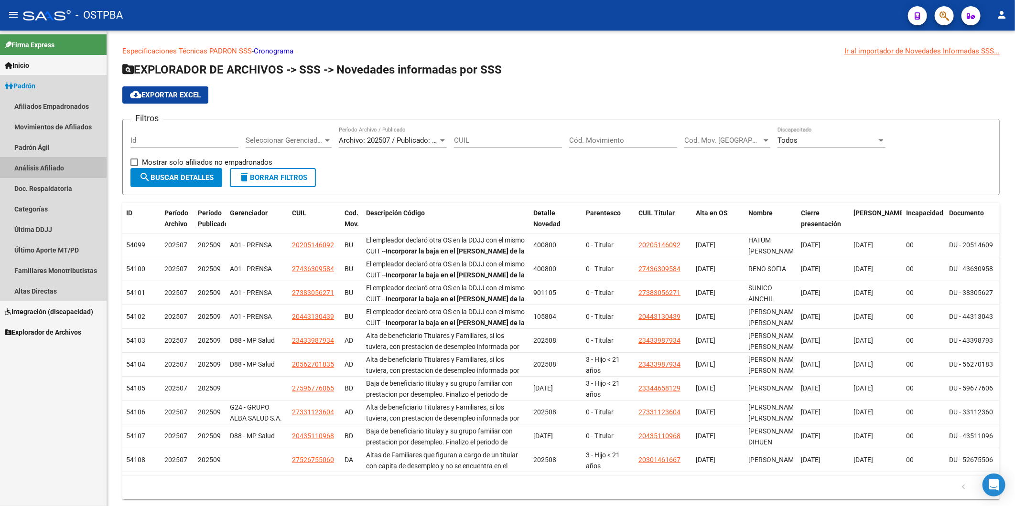
click at [34, 166] on link "Análisis Afiliado" at bounding box center [53, 168] width 107 height 21
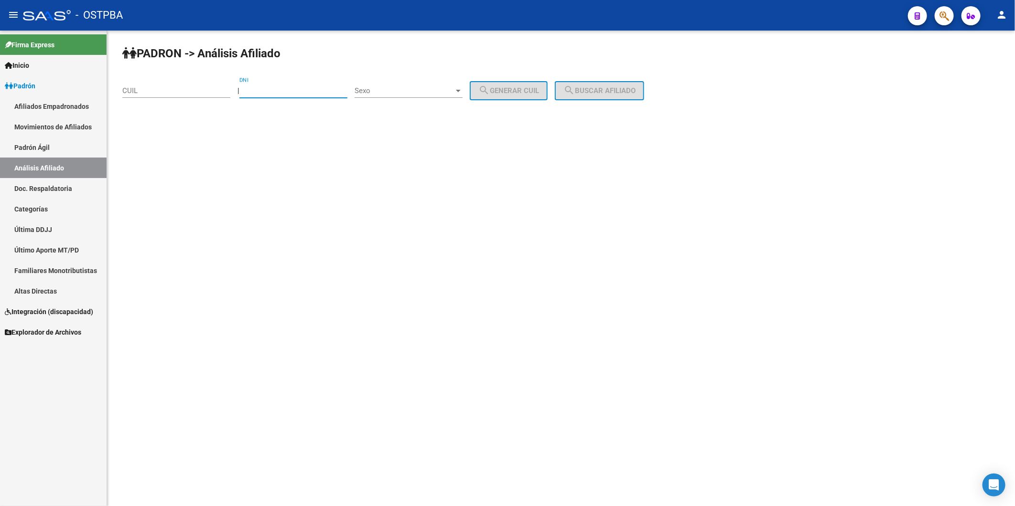
click at [280, 92] on input "DNI" at bounding box center [293, 90] width 108 height 9
type input "38259638"
click at [461, 90] on div at bounding box center [458, 91] width 5 height 2
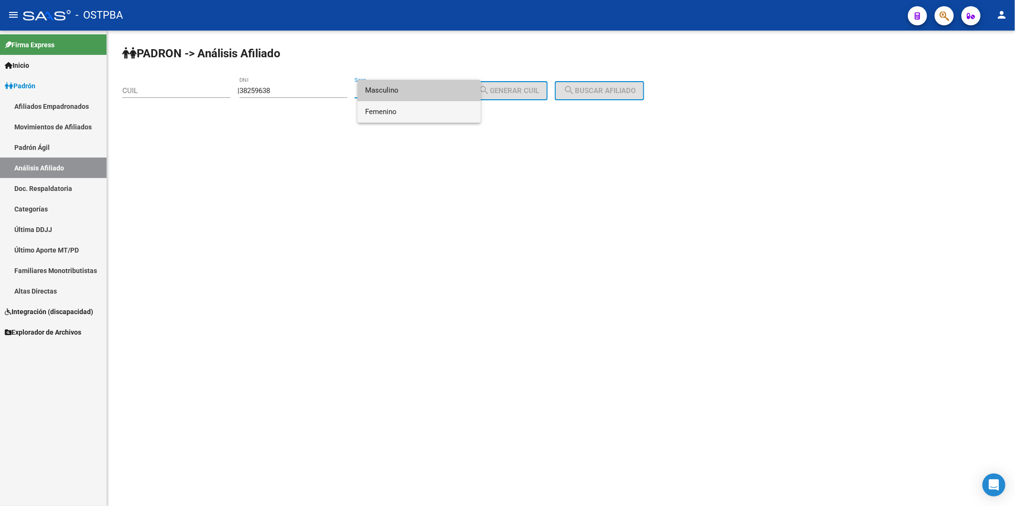
click at [443, 109] on span "Femenino" at bounding box center [419, 111] width 108 height 21
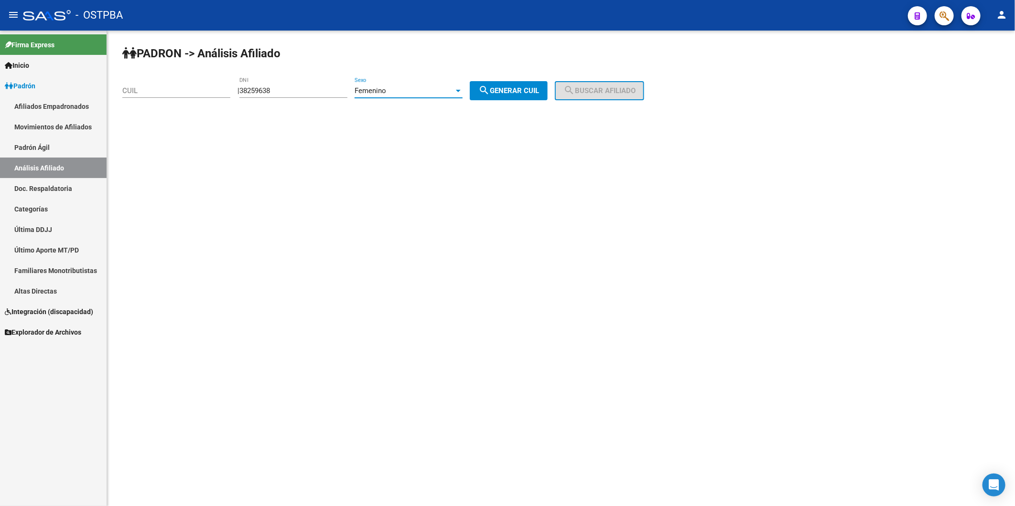
click at [490, 96] on mat-icon "search" at bounding box center [483, 90] width 11 height 11
type input "27-38259638-8"
click at [575, 96] on mat-icon "search" at bounding box center [568, 90] width 11 height 11
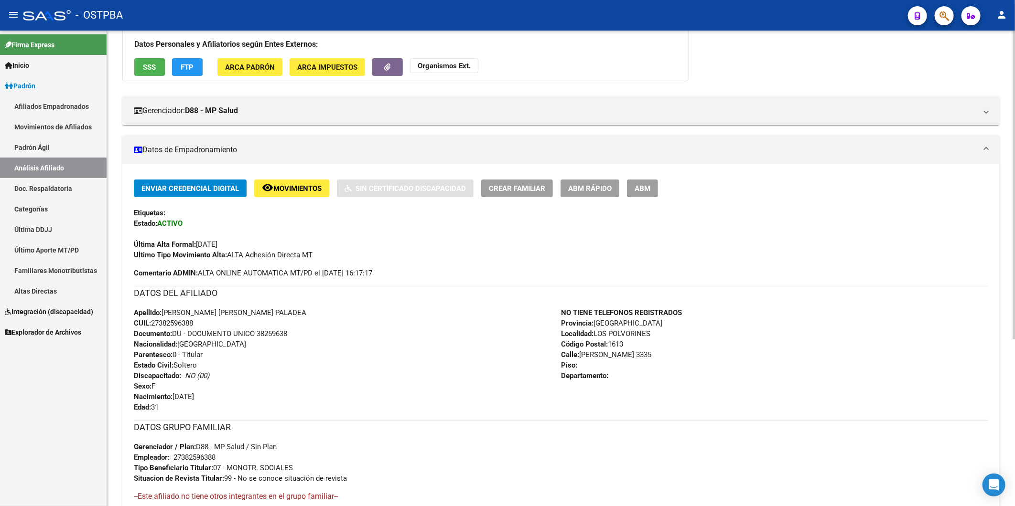
scroll to position [257, 0]
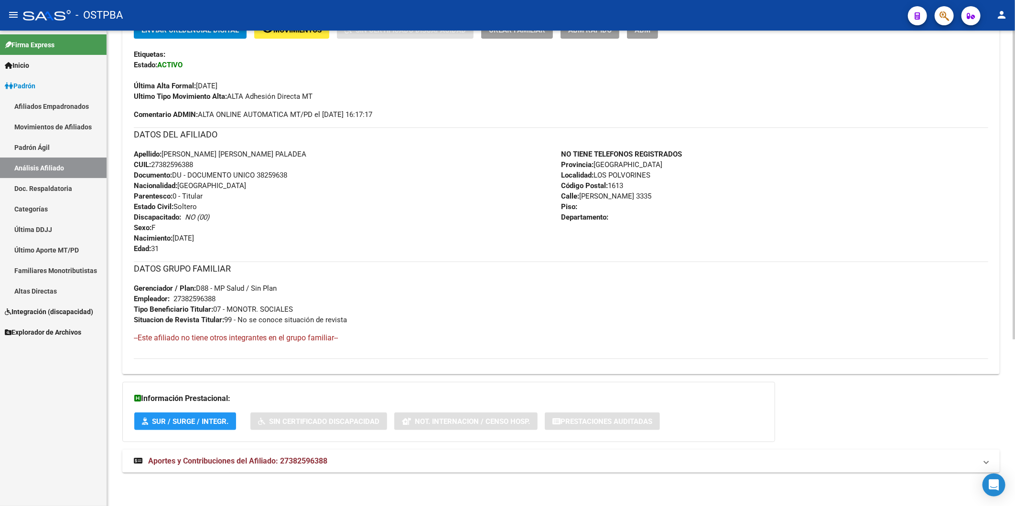
click at [317, 462] on span "Aportes y Contribuciones del Afiliado: 27382596388" at bounding box center [237, 461] width 179 height 9
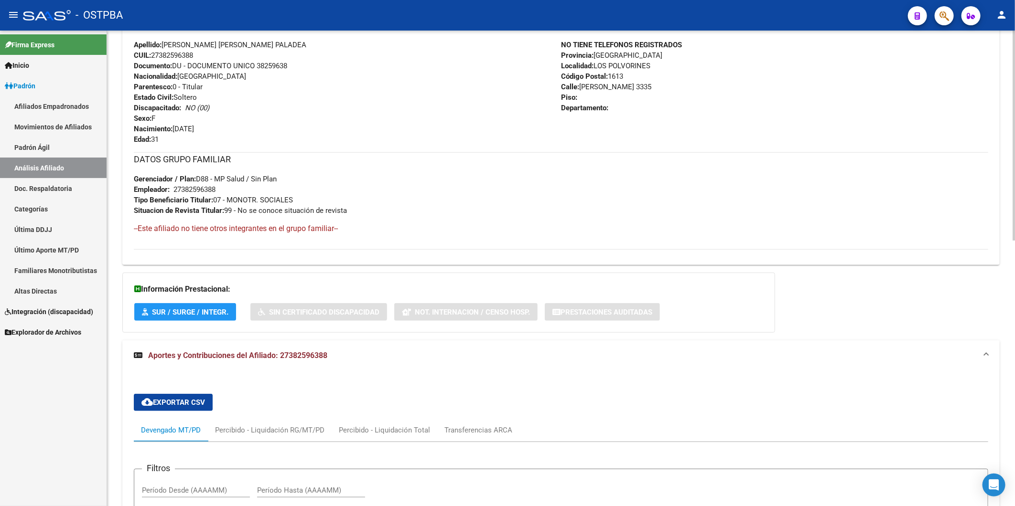
scroll to position [601, 0]
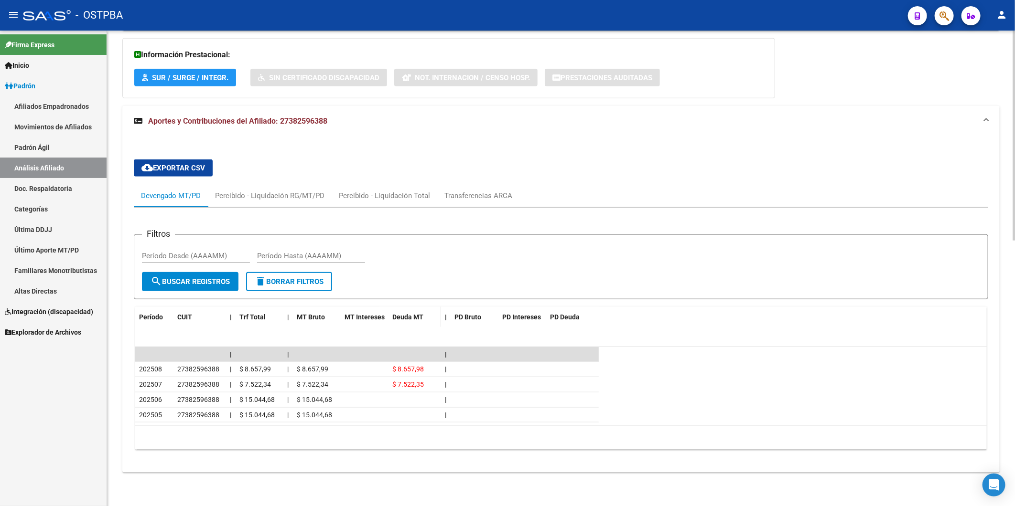
click at [406, 316] on span "Deuda MT" at bounding box center [407, 317] width 31 height 8
click at [490, 193] on div "Transferencias ARCA" at bounding box center [478, 196] width 68 height 11
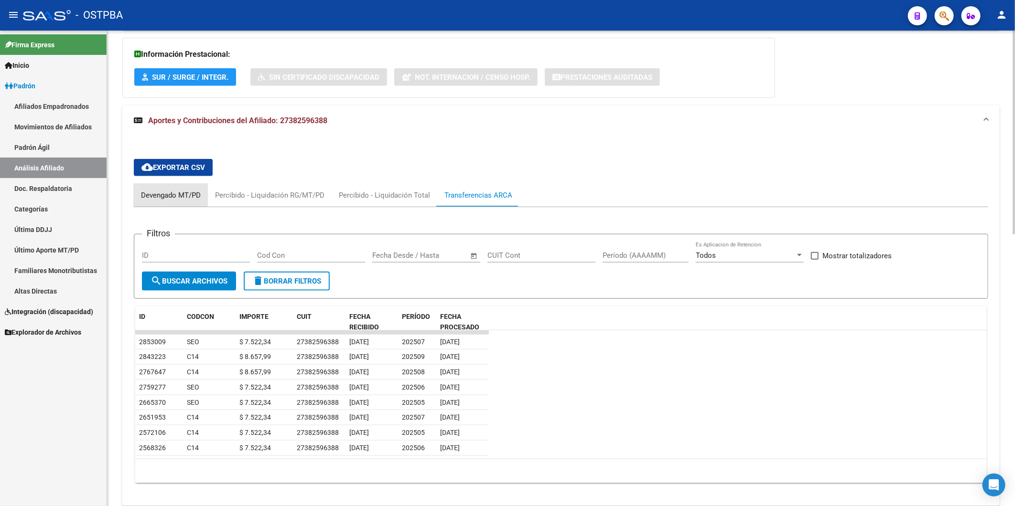
click at [174, 201] on div "Devengado MT/PD" at bounding box center [171, 195] width 60 height 11
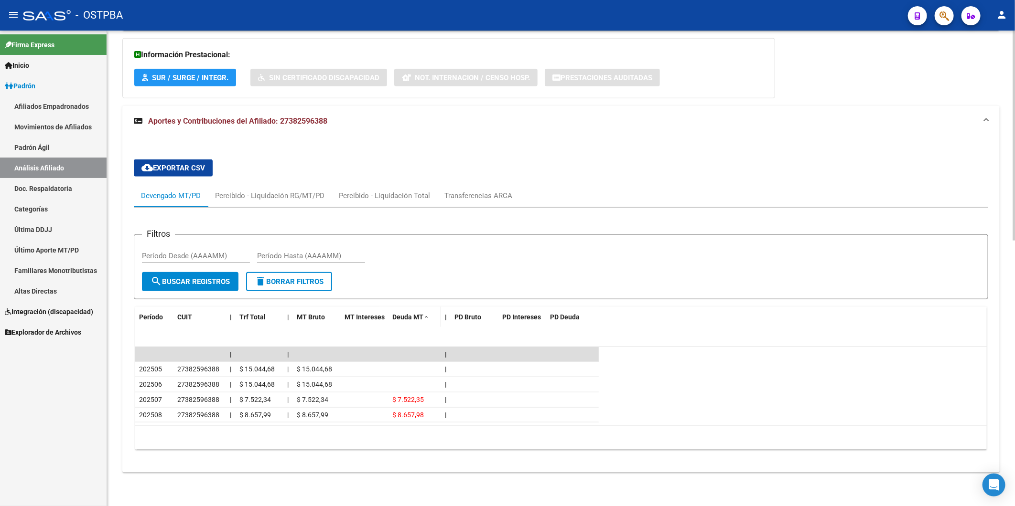
click at [411, 314] on span "Deuda MT" at bounding box center [407, 317] width 31 height 8
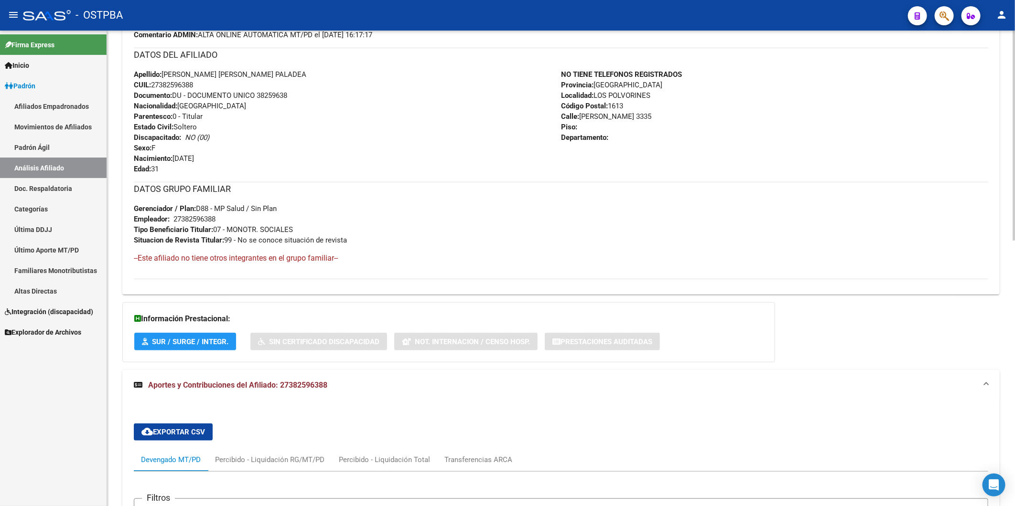
scroll to position [335, 0]
drag, startPoint x: 218, startPoint y: 220, endPoint x: 175, endPoint y: 219, distance: 43.0
click at [175, 219] on div "27382596388" at bounding box center [194, 220] width 42 height 11
copy div "27382596388"
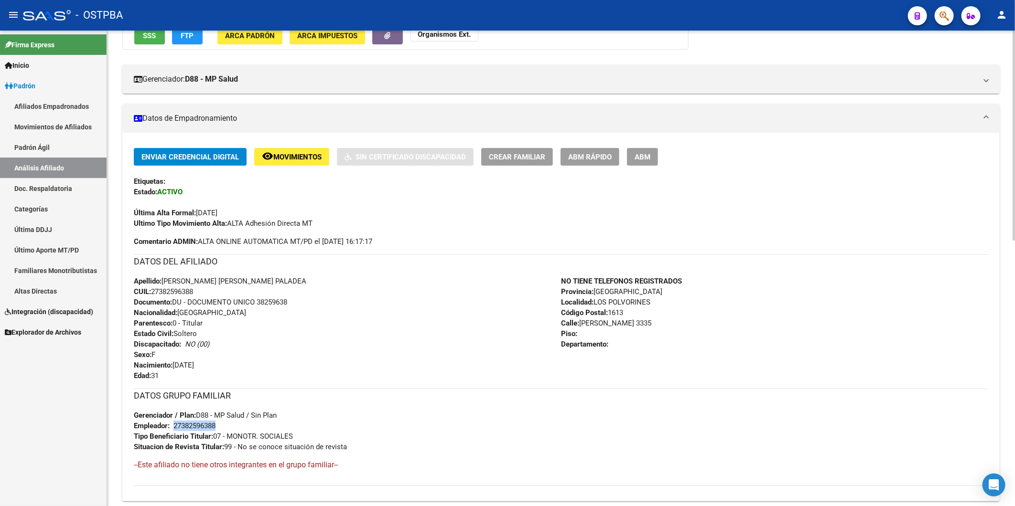
scroll to position [0, 0]
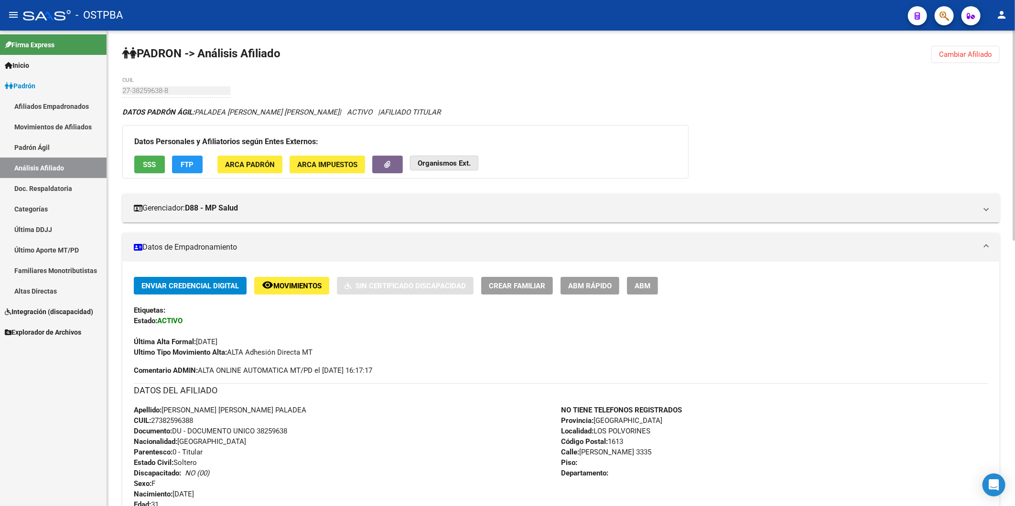
click at [442, 161] on strong "Organismos Ext." at bounding box center [444, 163] width 53 height 9
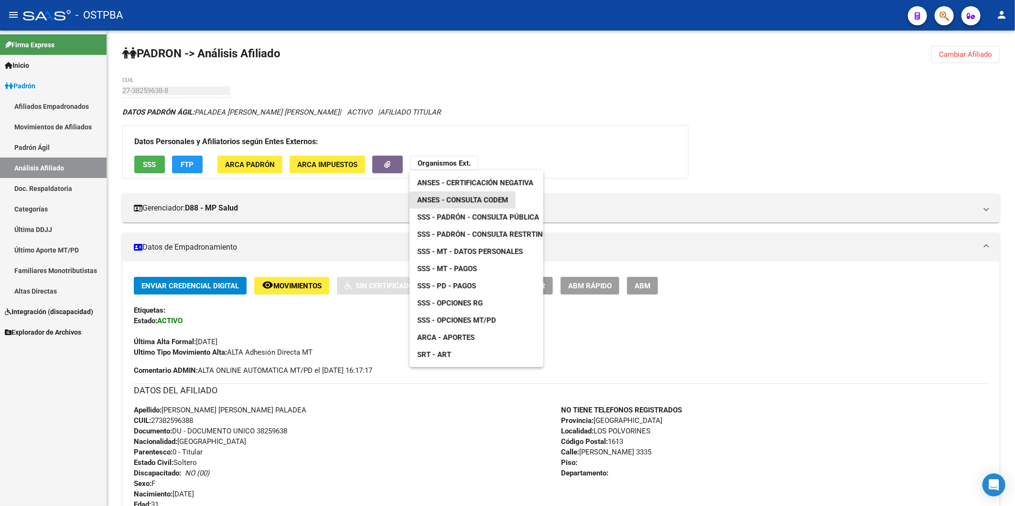
click at [460, 196] on span "ANSES - Consulta CODEM" at bounding box center [462, 200] width 91 height 9
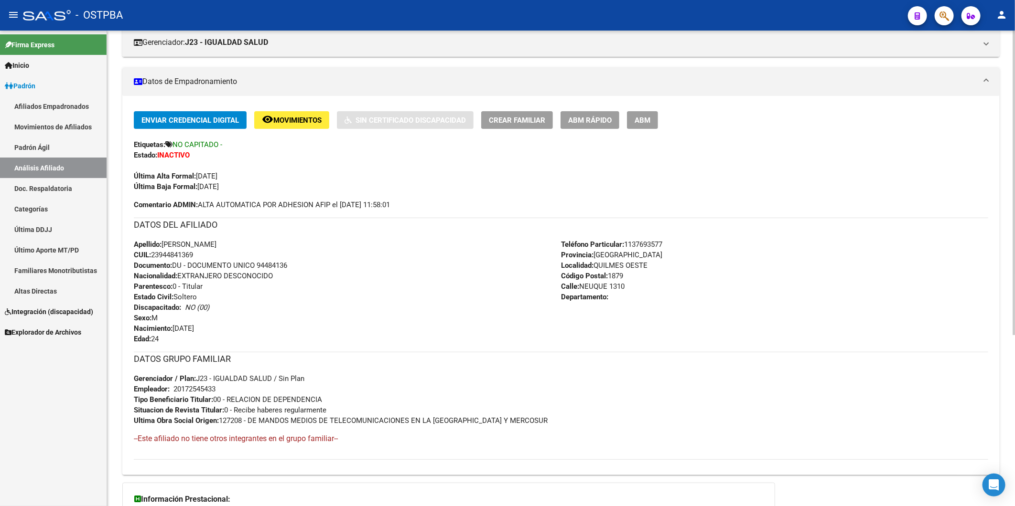
scroll to position [2, 0]
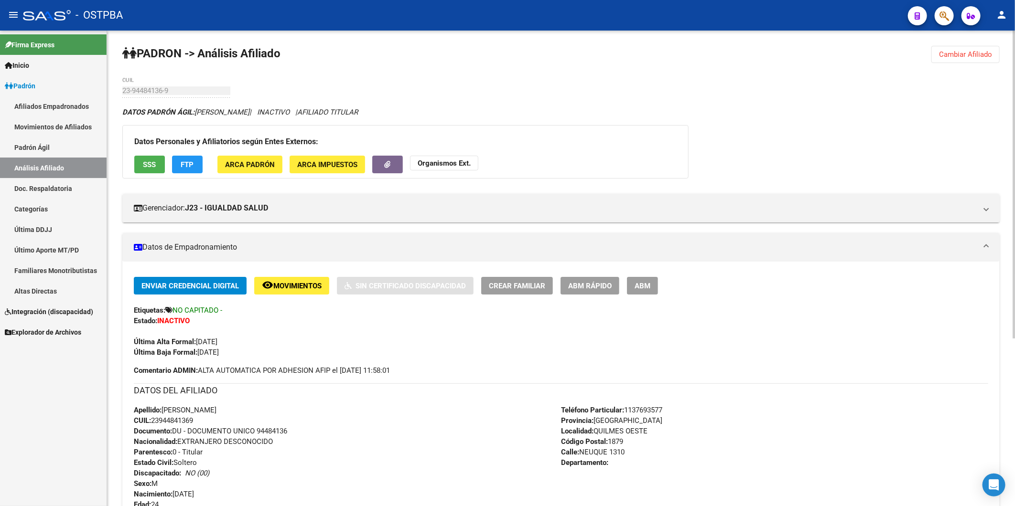
click at [966, 50] on span "Cambiar Afiliado" at bounding box center [965, 54] width 53 height 9
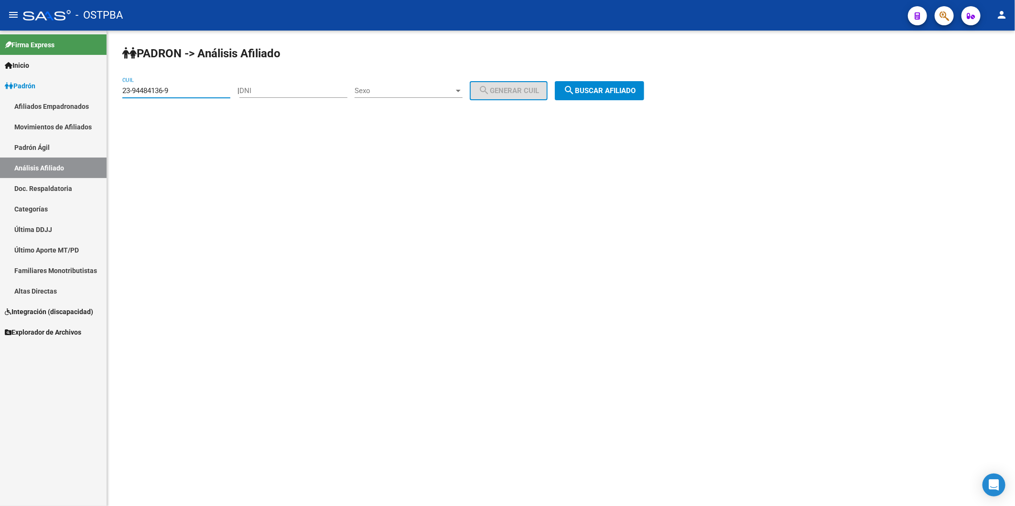
drag, startPoint x: 175, startPoint y: 92, endPoint x: 77, endPoint y: 96, distance: 98.5
click at [77, 96] on mat-sidenav-container "Firma Express Inicio Instructivos Contacto OS Padrón Afiliados Empadronados Mov…" at bounding box center [507, 269] width 1015 height 476
click at [290, 93] on input "DNI" at bounding box center [293, 90] width 108 height 9
type input "53890488"
click at [462, 89] on div at bounding box center [458, 91] width 9 height 8
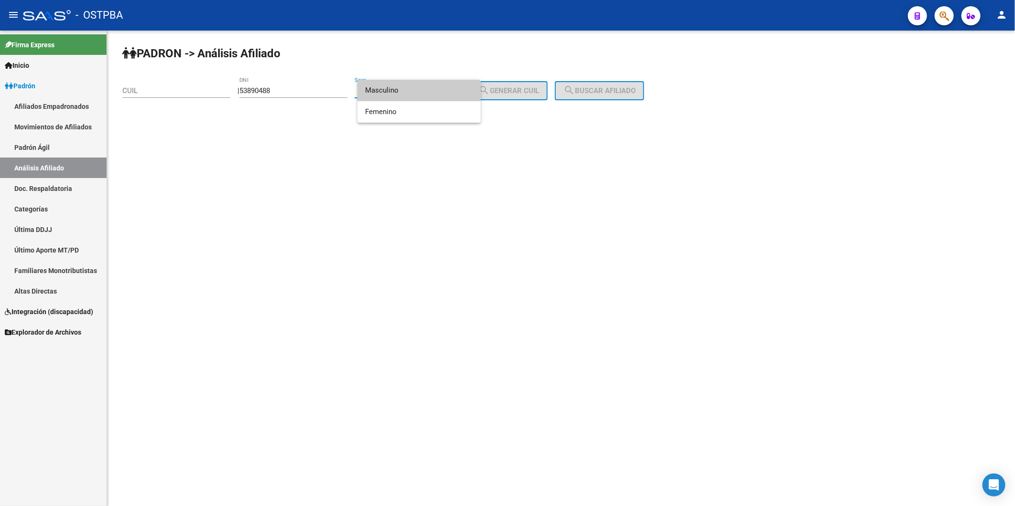
drag, startPoint x: 424, startPoint y: 93, endPoint x: 504, endPoint y: 98, distance: 80.0
click at [430, 93] on span "Masculino" at bounding box center [419, 90] width 108 height 21
drag, startPoint x: 509, startPoint y: 96, endPoint x: 533, endPoint y: 95, distance: 23.4
click at [524, 95] on button "search Generar CUIL" at bounding box center [509, 90] width 78 height 19
type input "20-53890488-1"
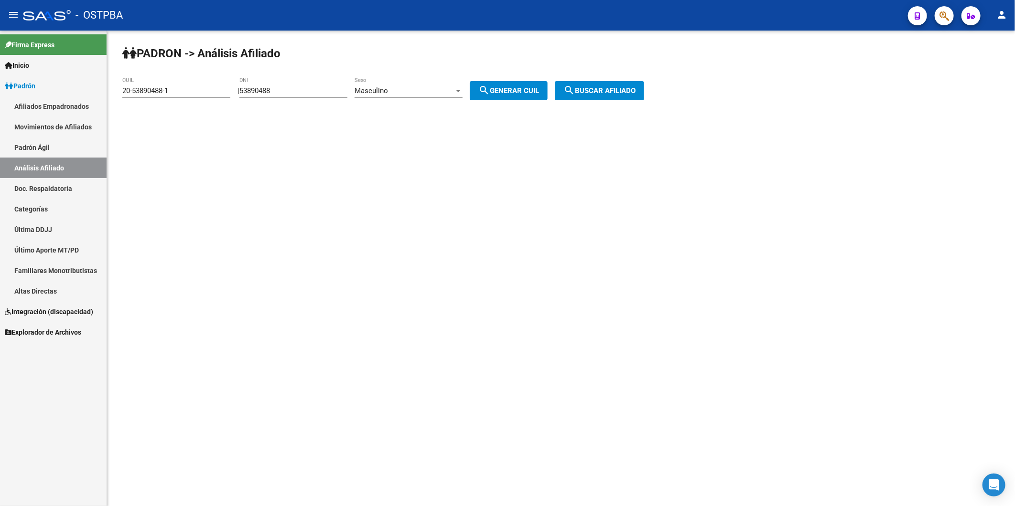
click at [595, 94] on span "search Buscar afiliado" at bounding box center [599, 90] width 72 height 9
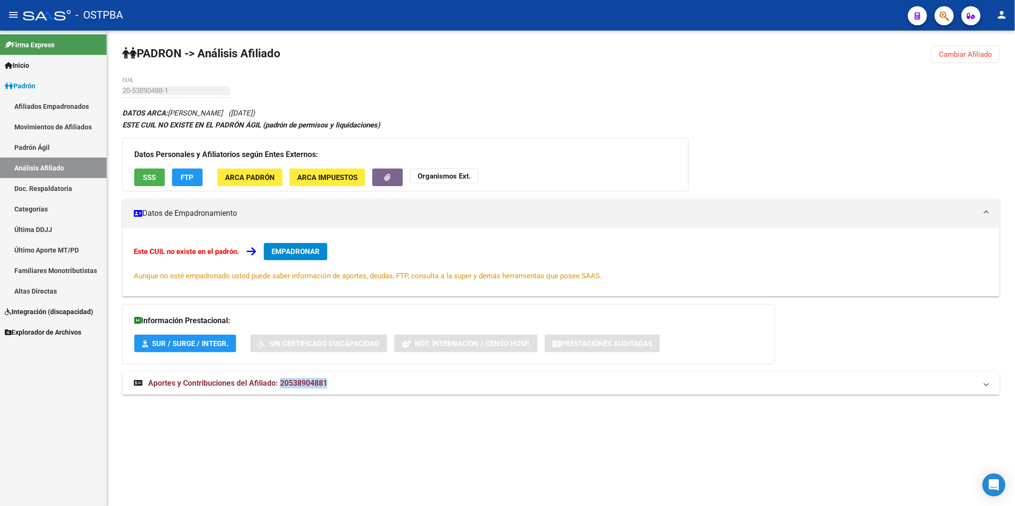
drag, startPoint x: 282, startPoint y: 384, endPoint x: 335, endPoint y: 393, distance: 54.4
click at [327, 388] on span "Aportes y Contribuciones del Afiliado: 20538904881" at bounding box center [237, 383] width 179 height 9
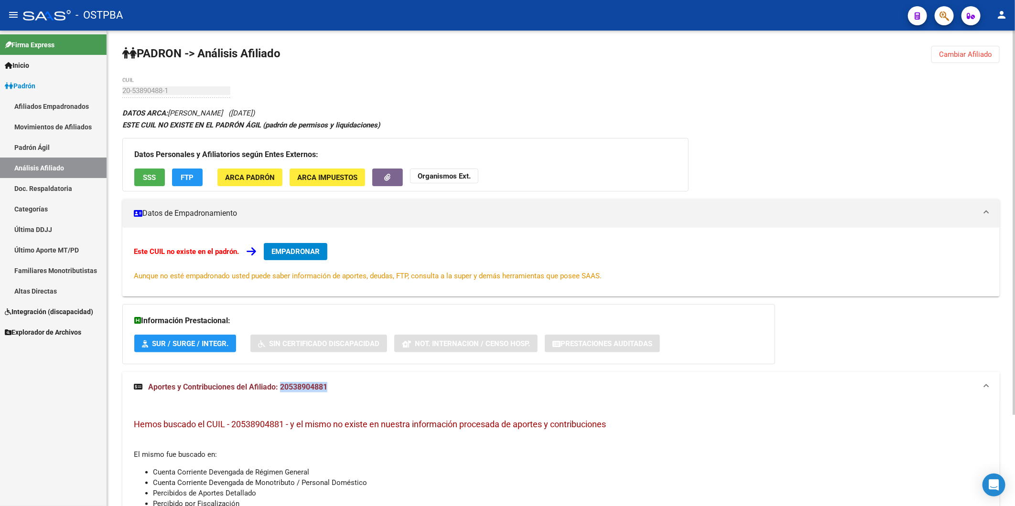
copy span "20538904881"
click at [188, 179] on span "FTP" at bounding box center [187, 177] width 13 height 9
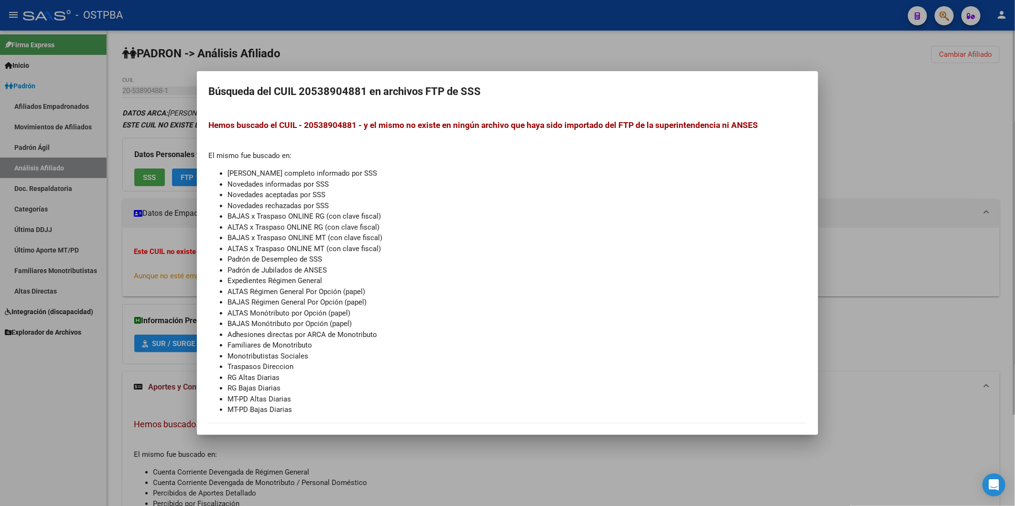
click at [150, 172] on div at bounding box center [507, 253] width 1015 height 506
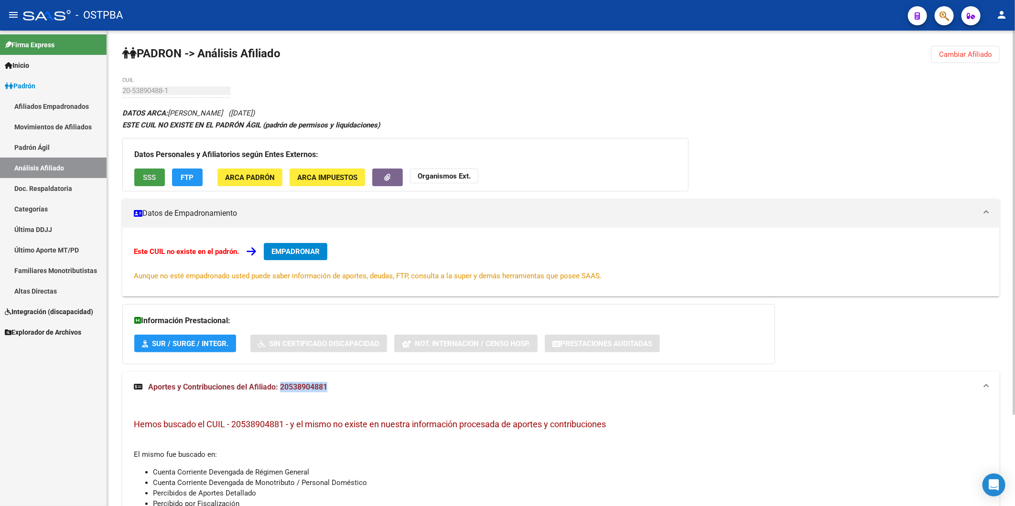
click at [150, 173] on span "SSS" at bounding box center [149, 177] width 13 height 9
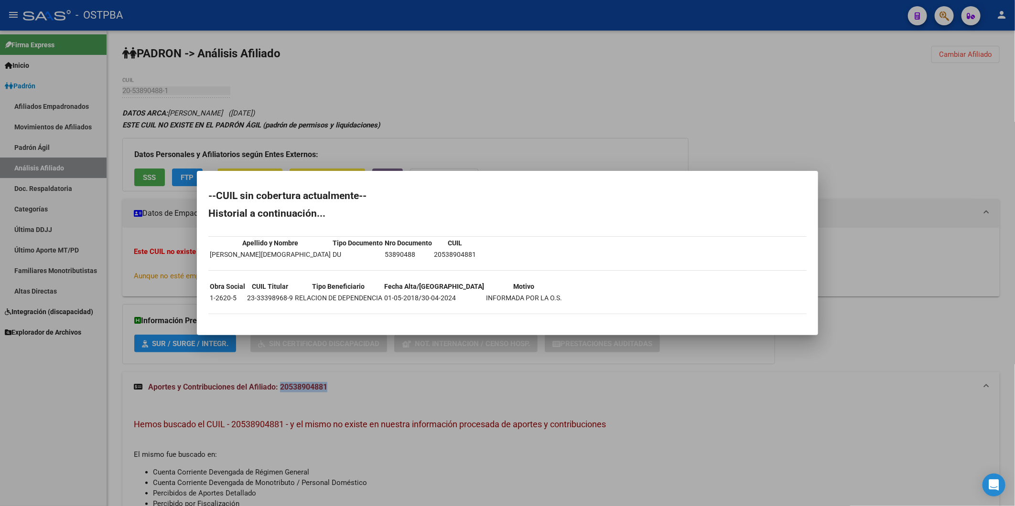
click at [441, 108] on div at bounding box center [507, 253] width 1015 height 506
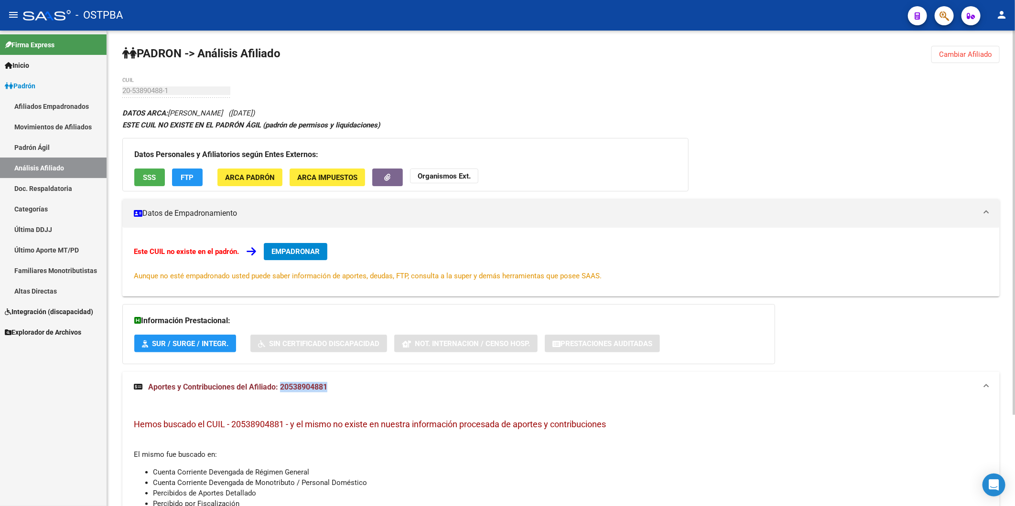
click at [438, 172] on strong "Organismos Ext." at bounding box center [444, 176] width 53 height 9
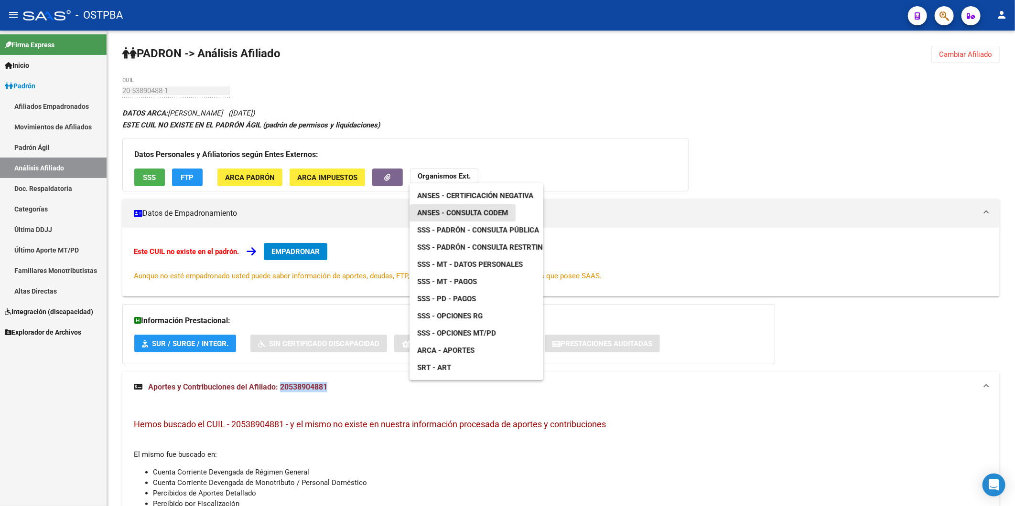
click at [477, 214] on span "ANSES - Consulta CODEM" at bounding box center [462, 213] width 91 height 9
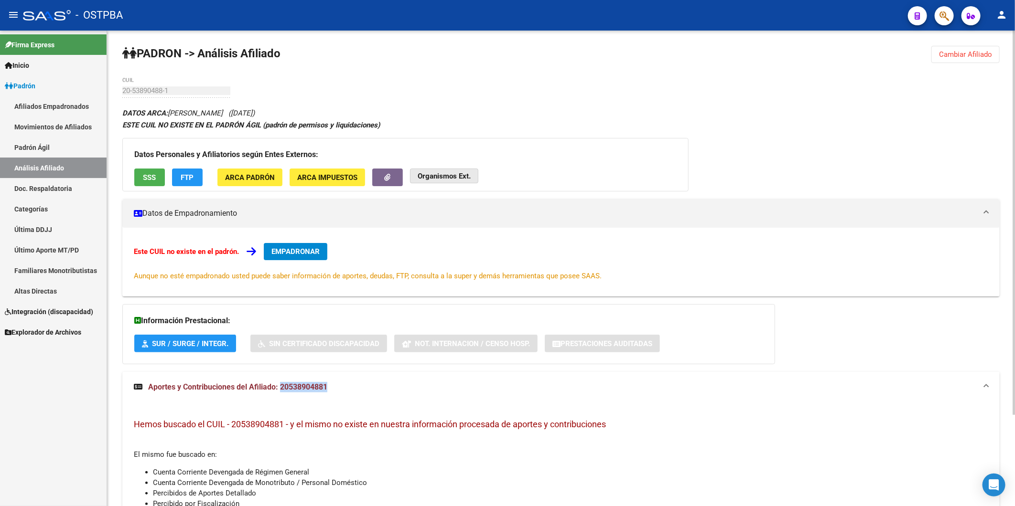
click at [445, 174] on strong "Organismos Ext." at bounding box center [444, 176] width 53 height 9
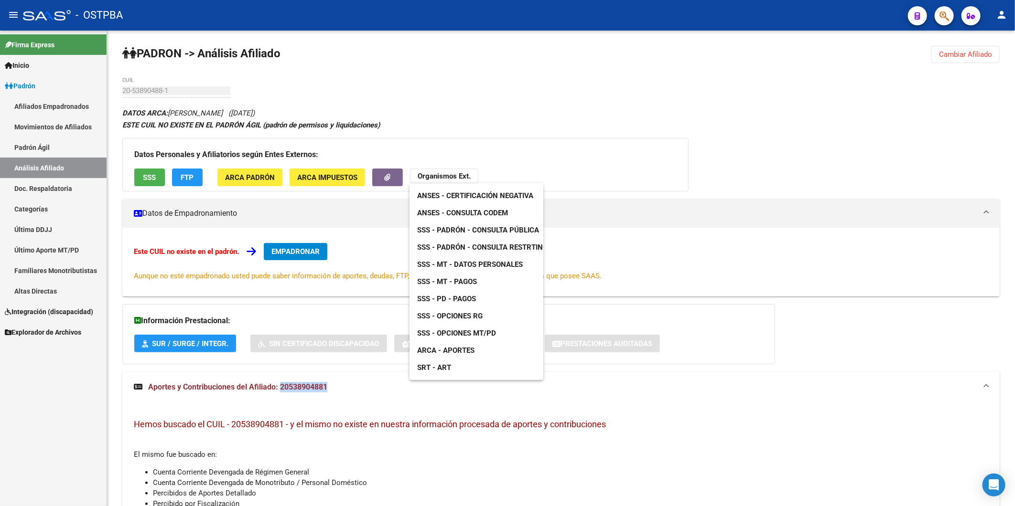
click at [534, 147] on div at bounding box center [507, 253] width 1015 height 506
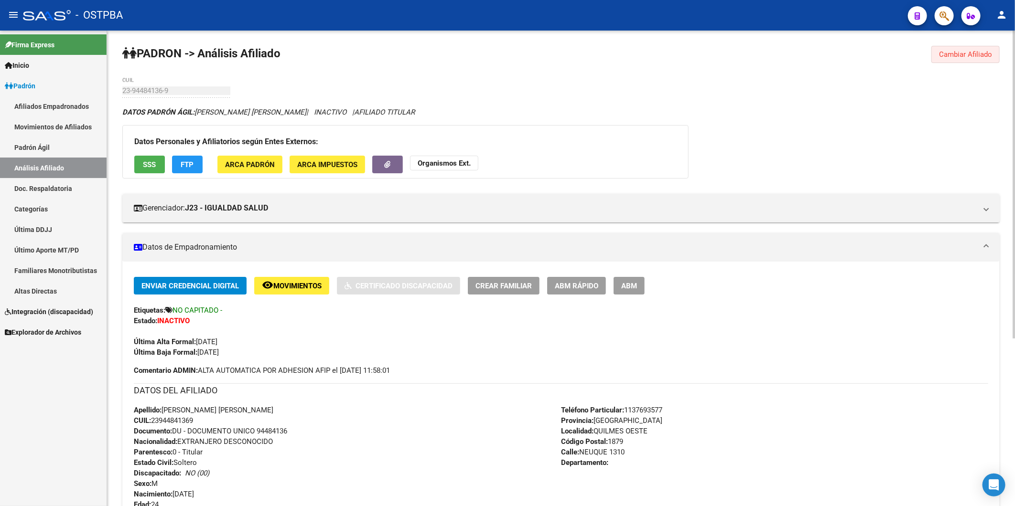
click at [964, 54] on span "Cambiar Afiliado" at bounding box center [965, 54] width 53 height 9
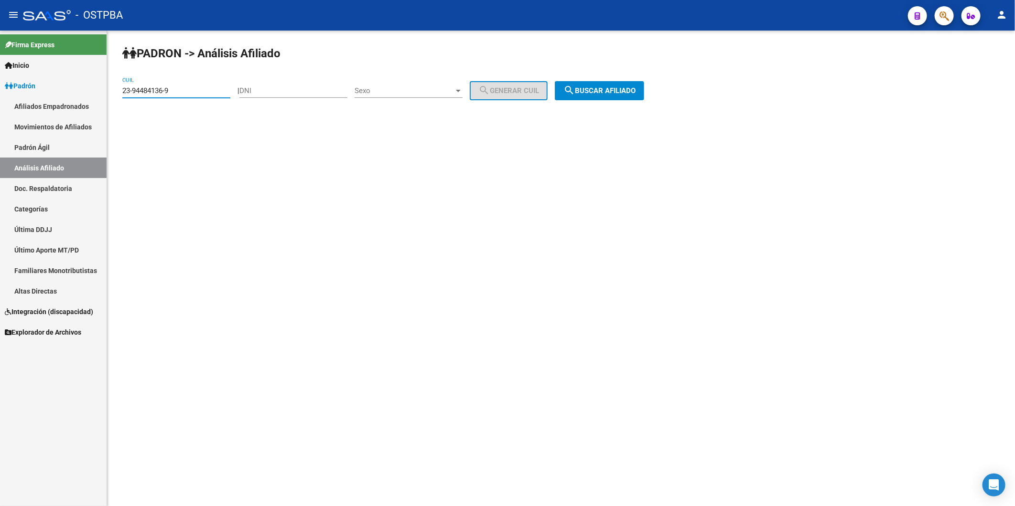
drag, startPoint x: 198, startPoint y: 88, endPoint x: 77, endPoint y: 99, distance: 121.9
click at [78, 99] on mat-sidenav-container "Firma Express Inicio Instructivos Contacto OS Padrón Afiliados Empadronados Mov…" at bounding box center [507, 269] width 1015 height 476
paste input "33398968"
type input "23-33398968-9"
click at [608, 92] on span "search Buscar afiliado" at bounding box center [599, 90] width 72 height 9
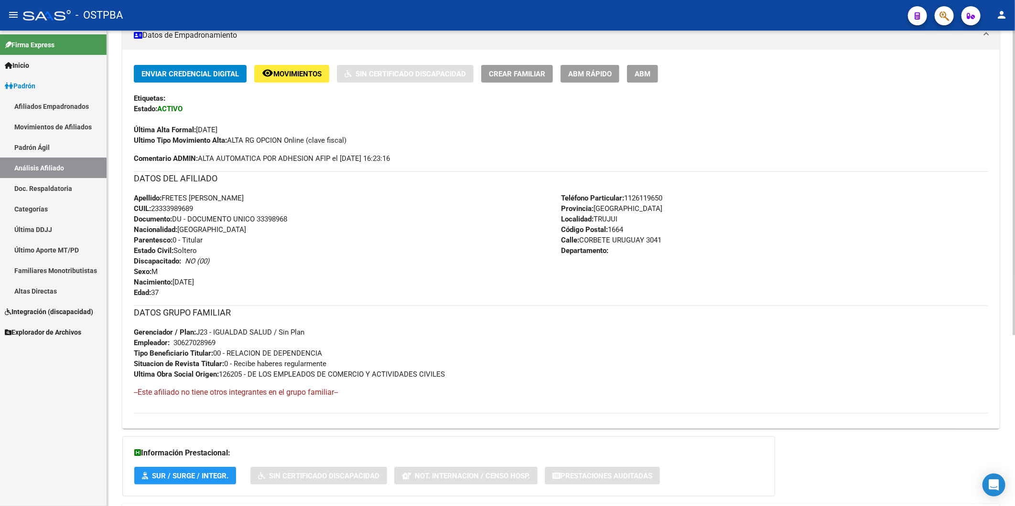
scroll to position [268, 0]
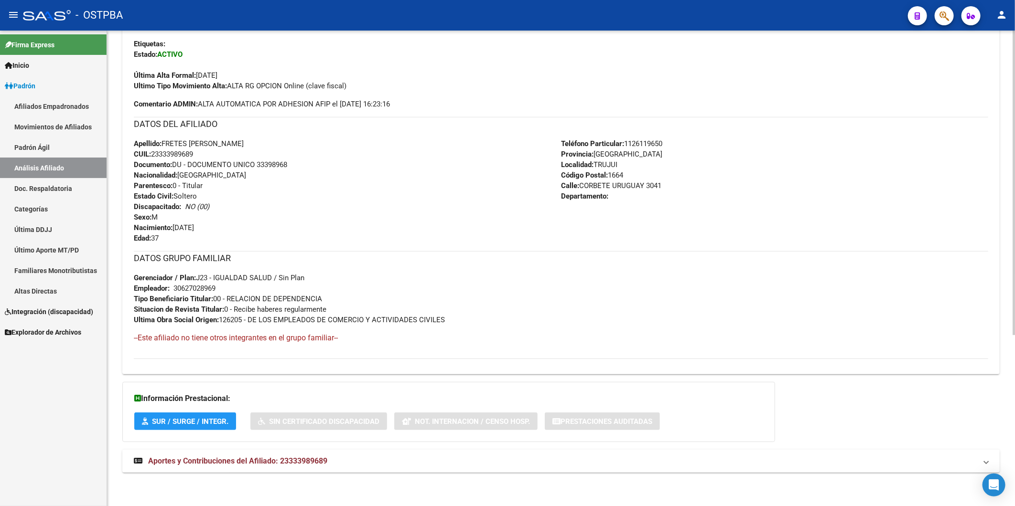
click at [316, 460] on span "Aportes y Contribuciones del Afiliado: 23333989689" at bounding box center [237, 461] width 179 height 9
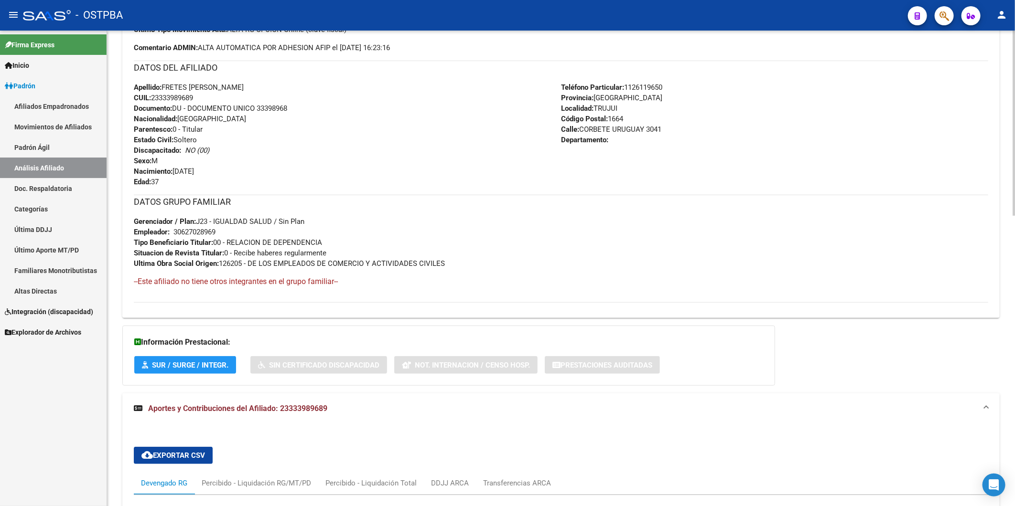
scroll to position [513, 0]
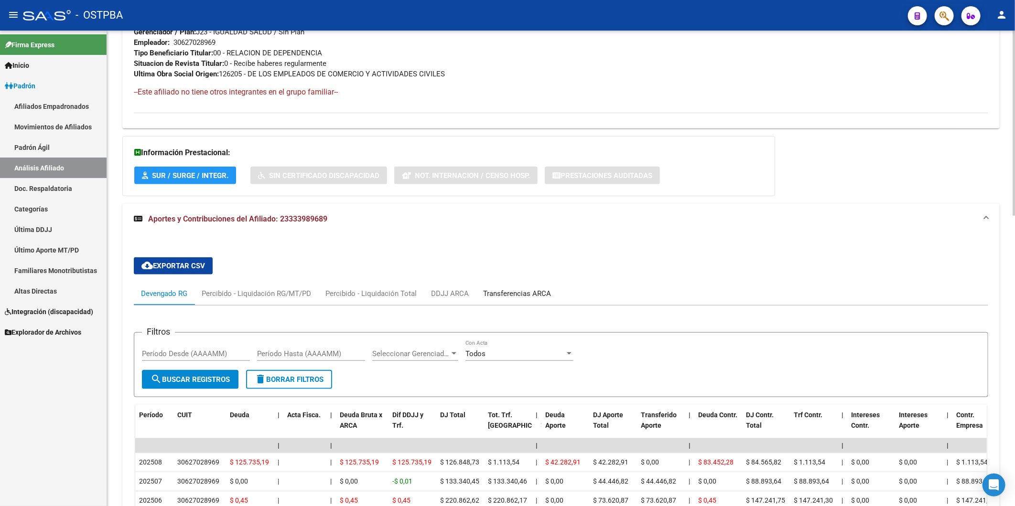
click at [509, 290] on div "Transferencias ARCA" at bounding box center [517, 294] width 68 height 11
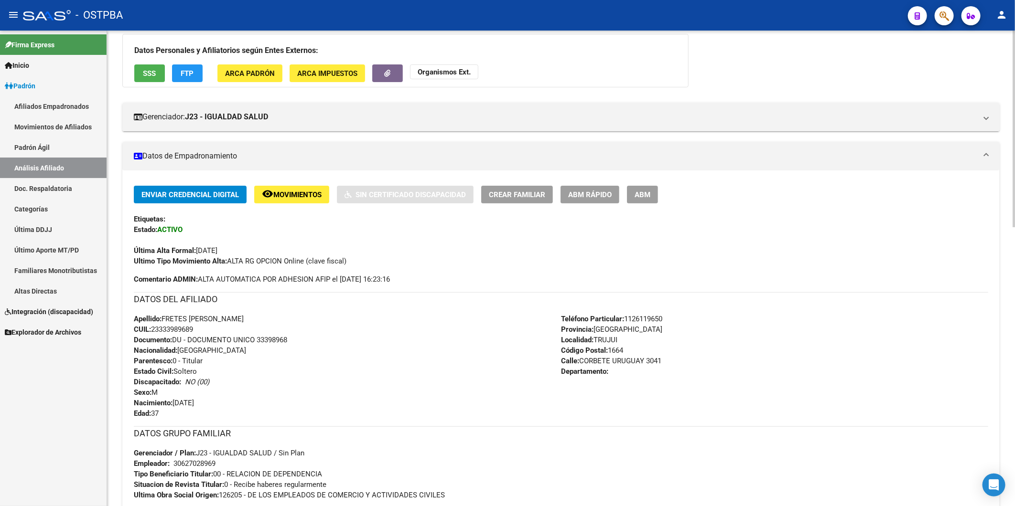
scroll to position [88, 0]
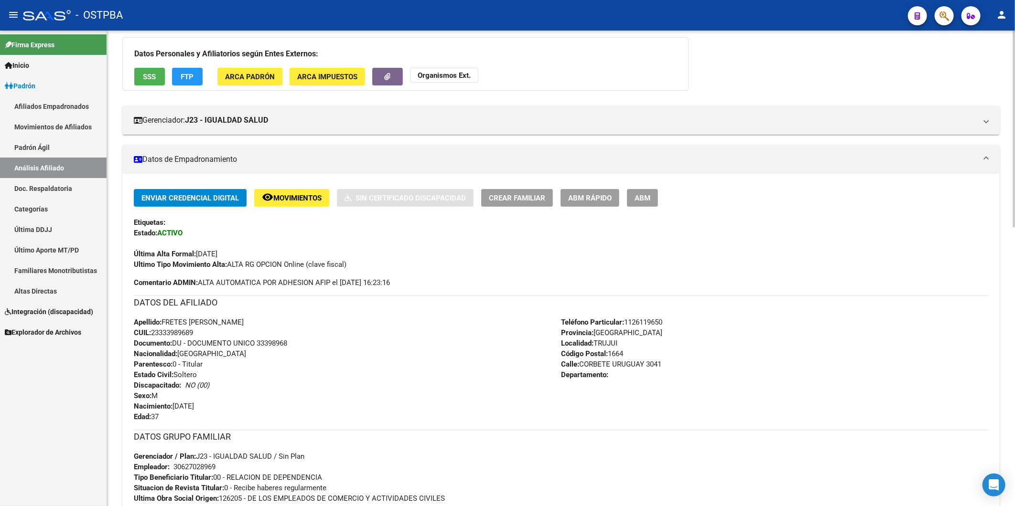
drag, startPoint x: 483, startPoint y: 284, endPoint x: 421, endPoint y: 294, distance: 62.4
click at [483, 284] on div "Enviar Credencial Digital remove_red_eye Movimientos Sin Certificado Discapacid…" at bounding box center [561, 238] width 854 height 99
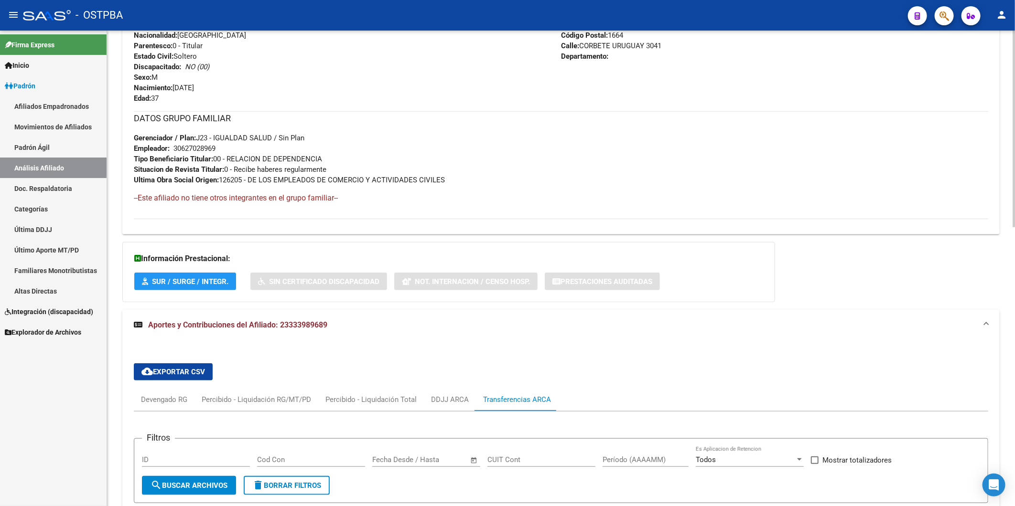
scroll to position [141, 0]
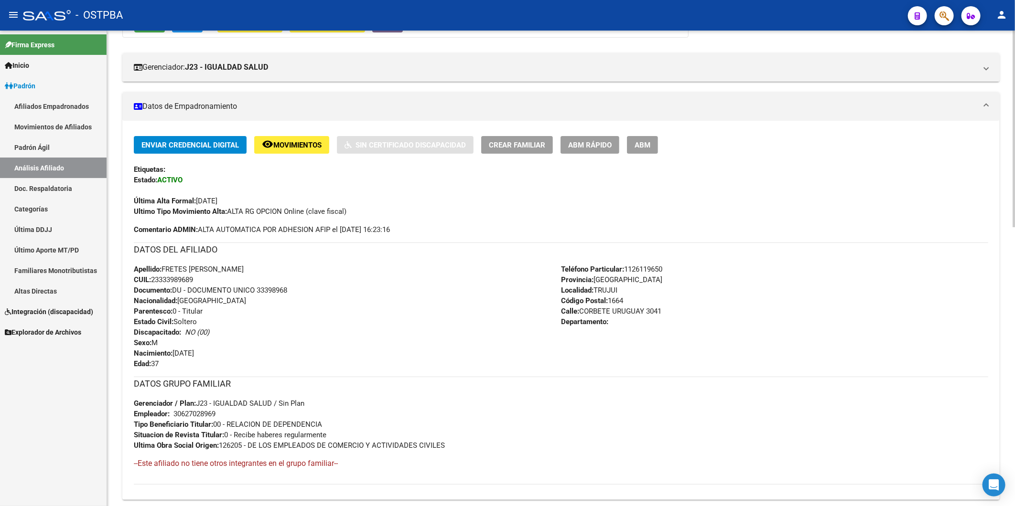
click at [520, 150] on span "Crear Familiar" at bounding box center [517, 145] width 56 height 9
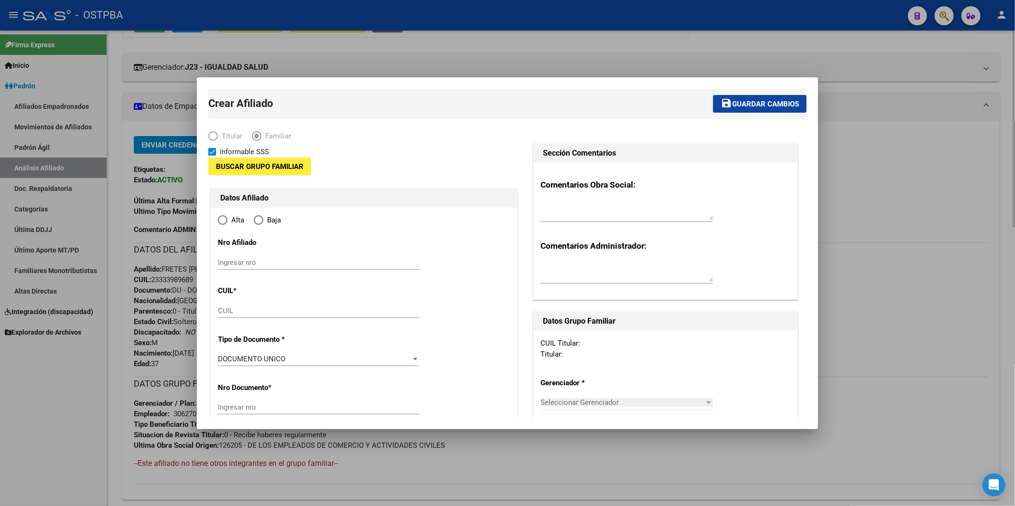
type input "30-62702896-9"
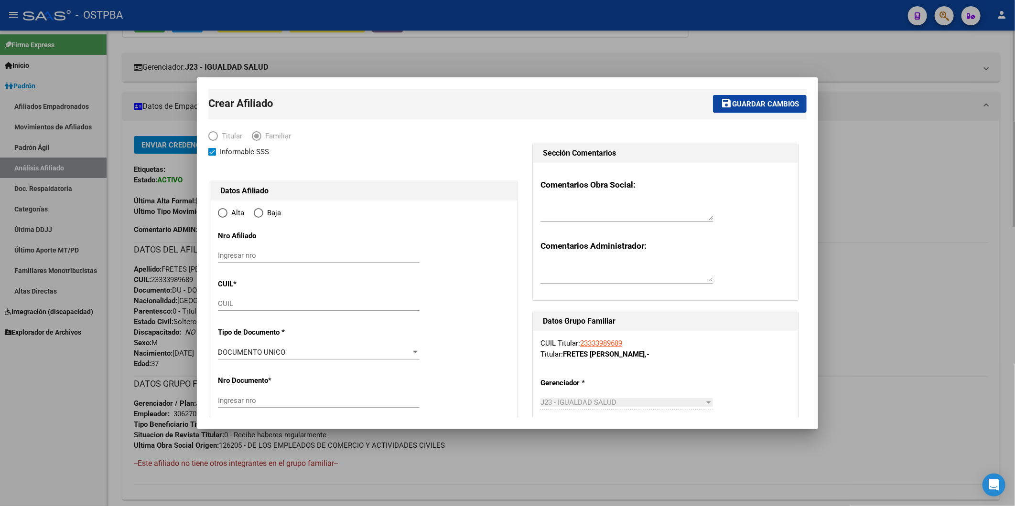
type input "TRUJUI"
type input "1664"
type input "CORBETE URUGUAY"
type input "3041"
radio input "true"
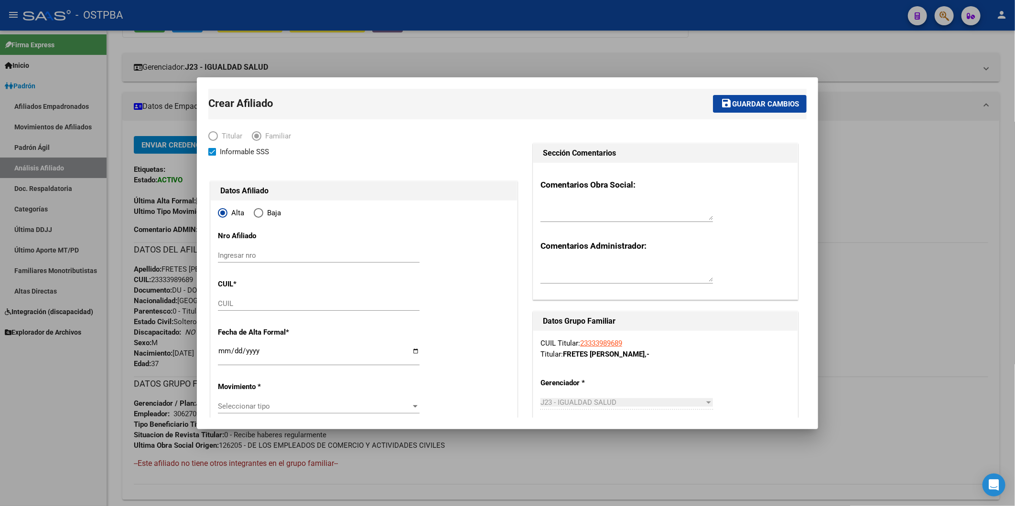
type input "30-62702896-9"
click at [246, 303] on input "CUIL" at bounding box center [319, 304] width 202 height 9
type input "20-53890488-1"
type input "53890488"
type input "FRETES CHRISTIAN MARTIN"
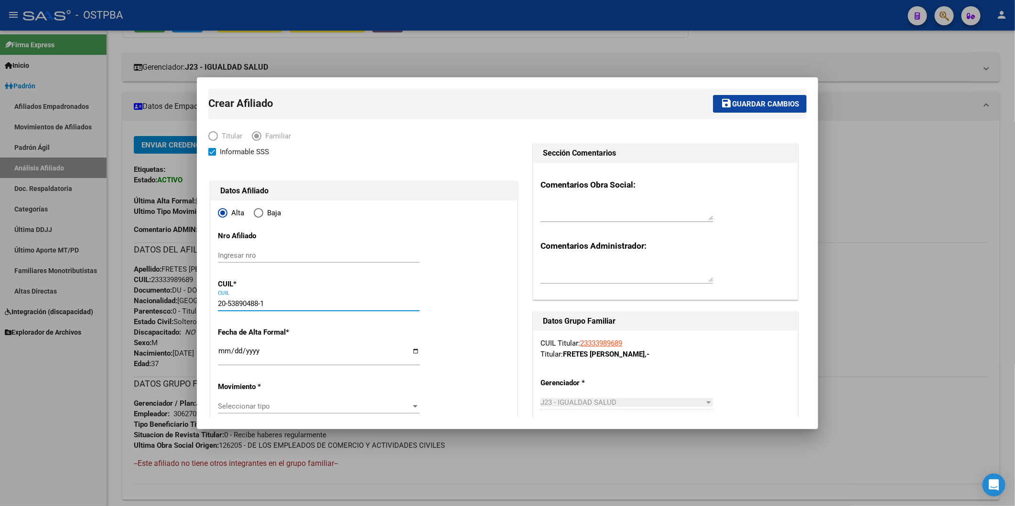
type input "2014-04-14"
type input "JOS» C. PAZ"
type input "1665"
type input "CORBETA URUGUAY"
type input "3041"
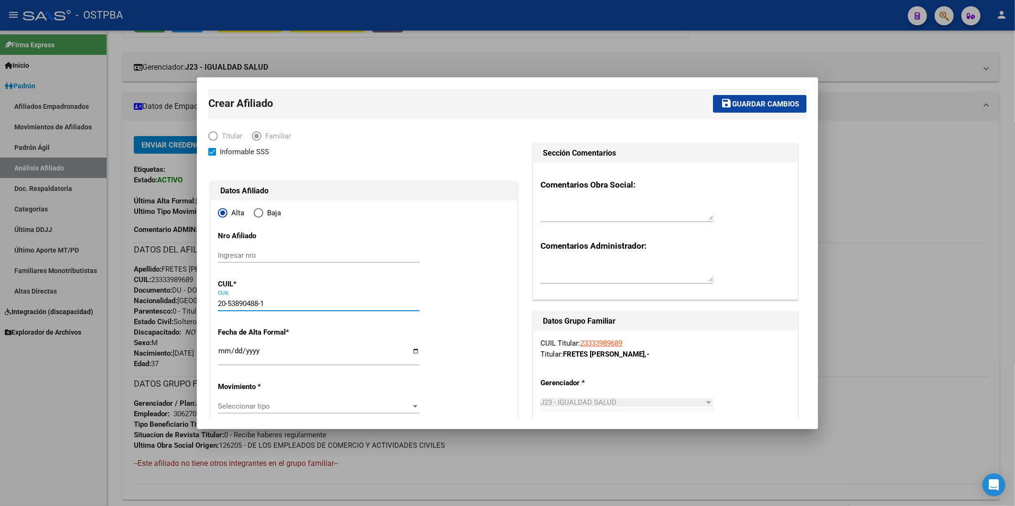
type input "20-53890488-1"
click at [225, 350] on input "Ingresar fecha" at bounding box center [319, 354] width 202 height 15
type input "2024-04-01"
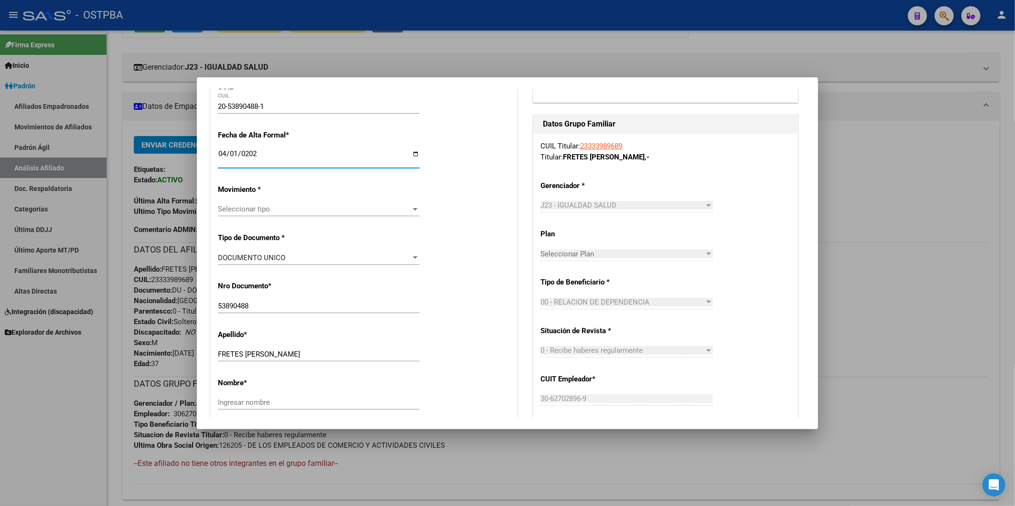
scroll to position [212, 0]
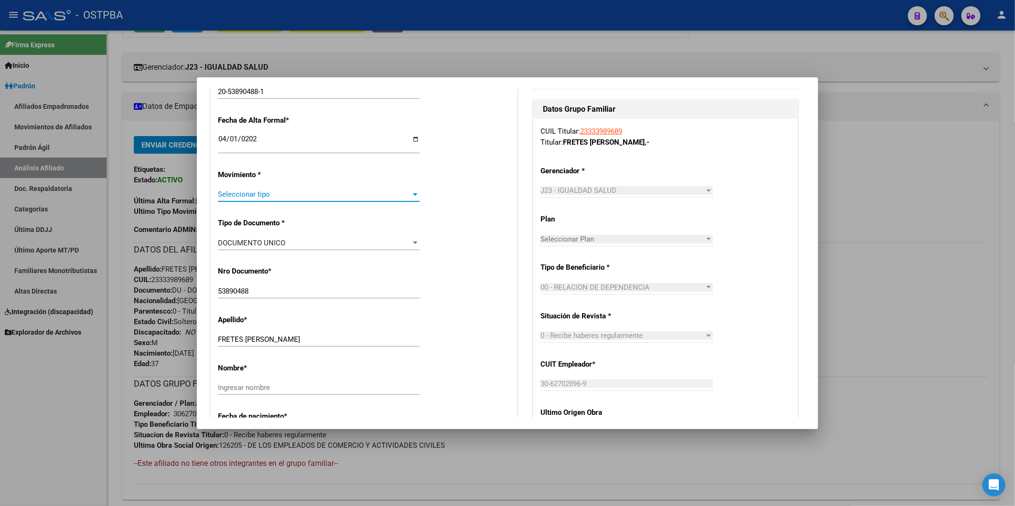
click at [414, 196] on div at bounding box center [415, 195] width 9 height 8
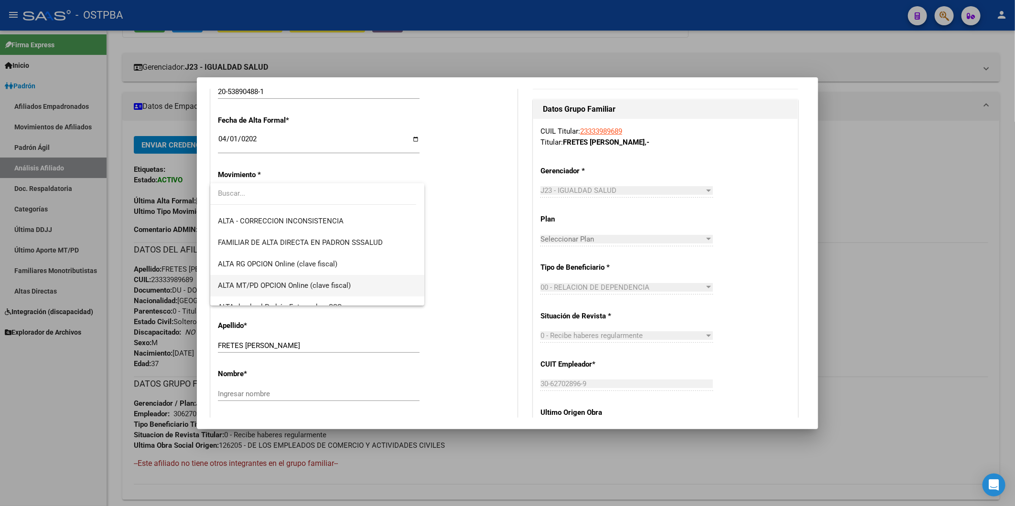
scroll to position [170, 0]
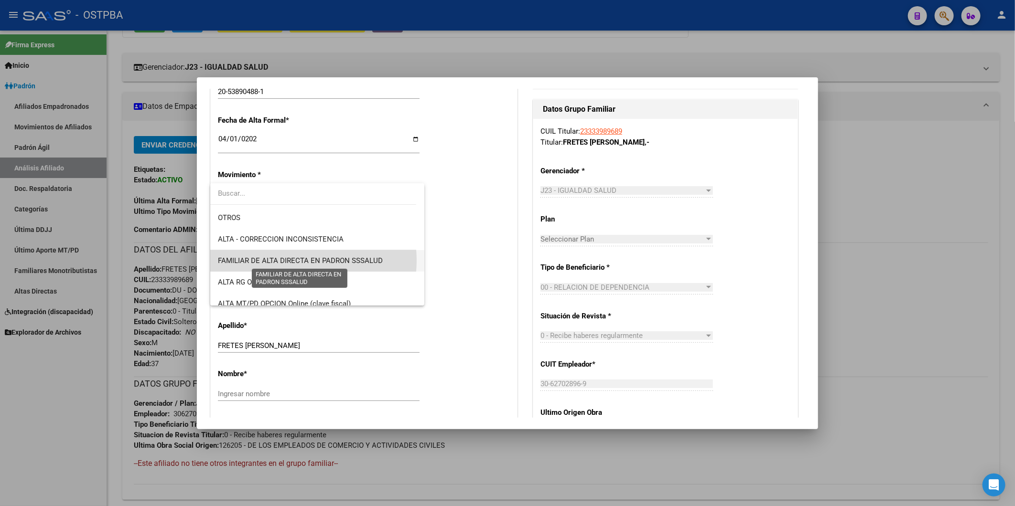
click at [309, 260] on span "FAMILIAR DE ALTA DIRECTA EN PADRON SSSALUD" at bounding box center [300, 261] width 165 height 9
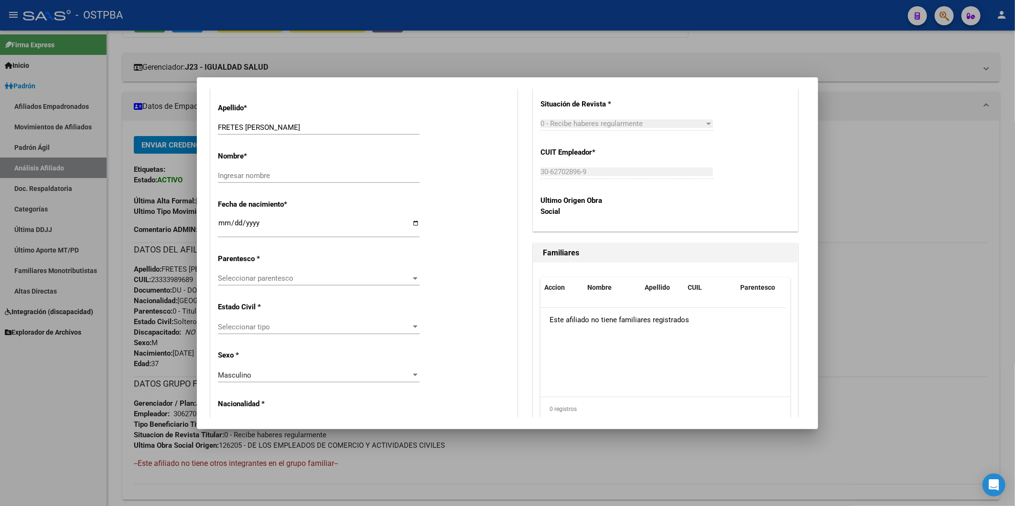
scroll to position [318, 0]
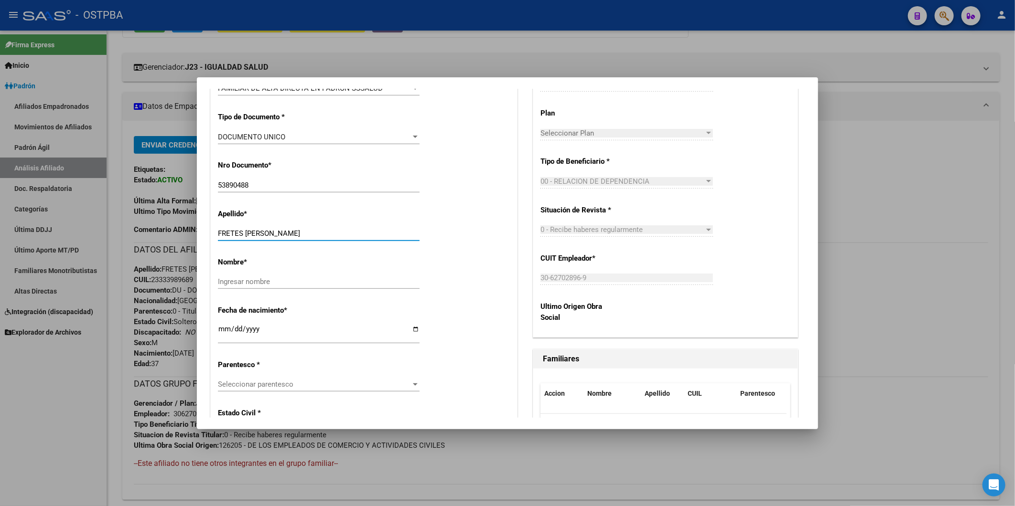
drag, startPoint x: 247, startPoint y: 232, endPoint x: 312, endPoint y: 236, distance: 65.6
click at [312, 236] on input "FRETES CHRISTIAN MARTIN" at bounding box center [319, 233] width 202 height 9
type input "FRETES"
click at [256, 278] on input "Ingresar nombre" at bounding box center [319, 282] width 202 height 9
paste input "CHRISTIAN MARTIN"
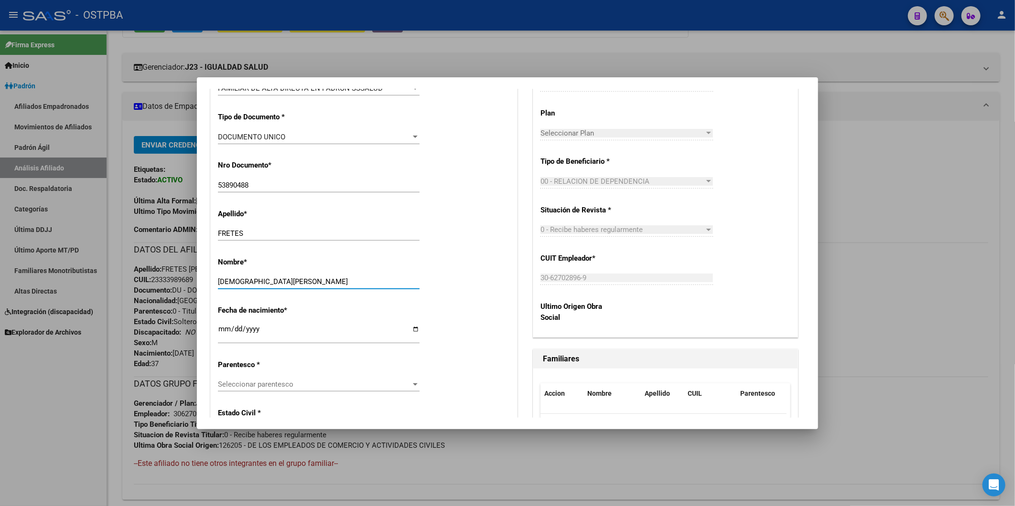
type input "CHRISTIAN MARTIN"
click at [413, 385] on div at bounding box center [415, 385] width 5 height 2
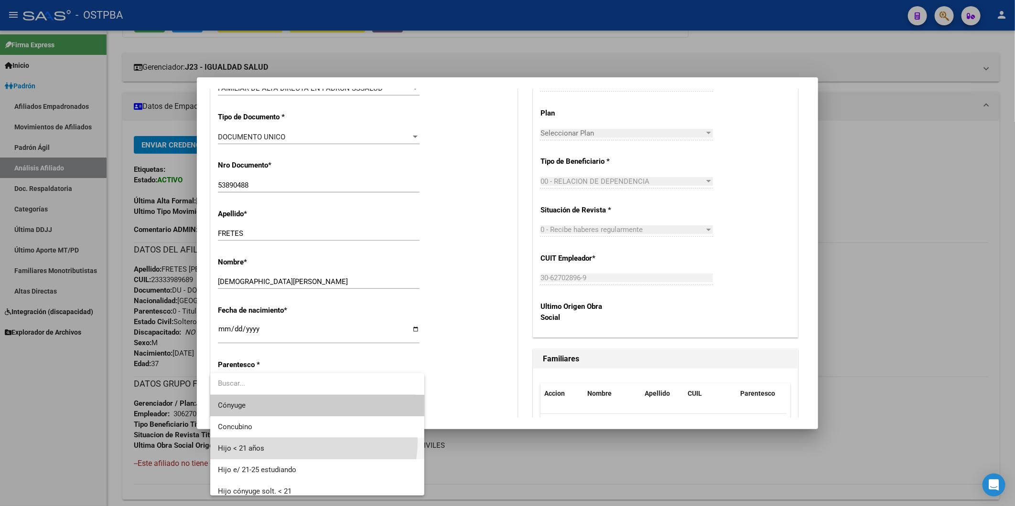
click at [303, 442] on span "Hijo < 21 años" at bounding box center [317, 448] width 198 height 21
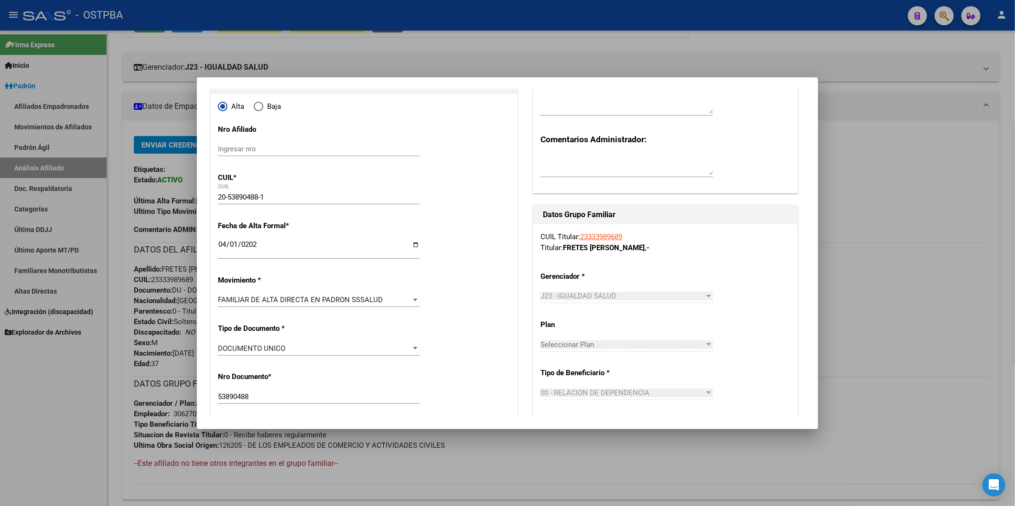
scroll to position [5, 0]
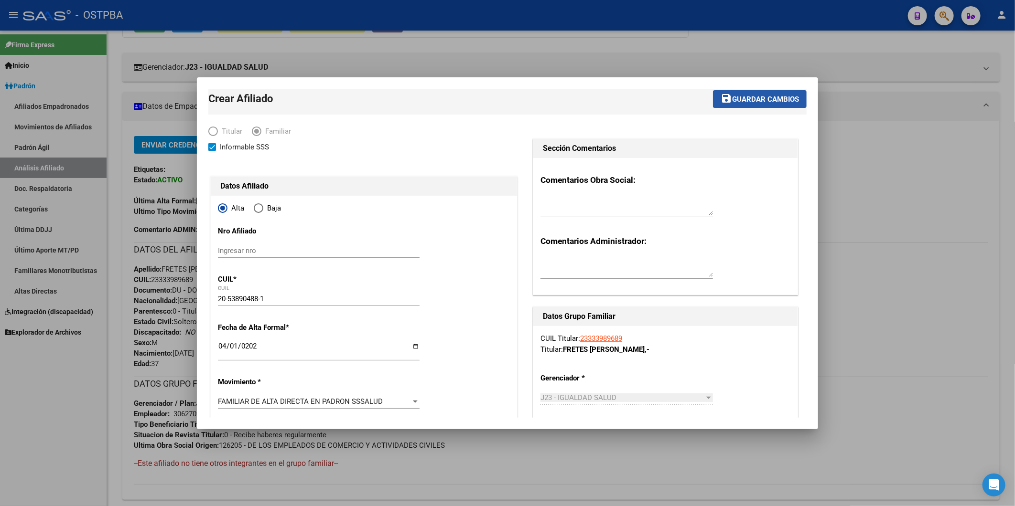
click at [752, 97] on span "Guardar cambios" at bounding box center [765, 99] width 67 height 9
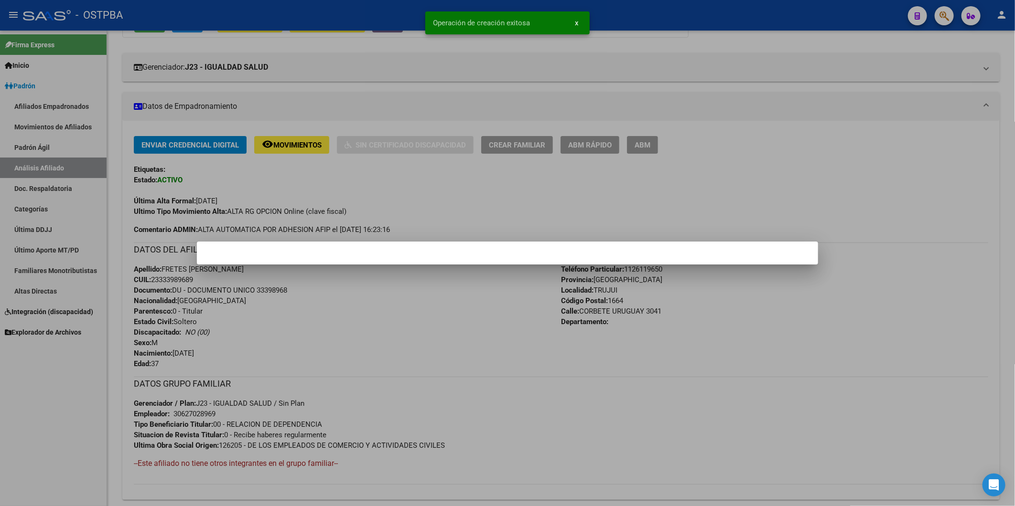
scroll to position [0, 0]
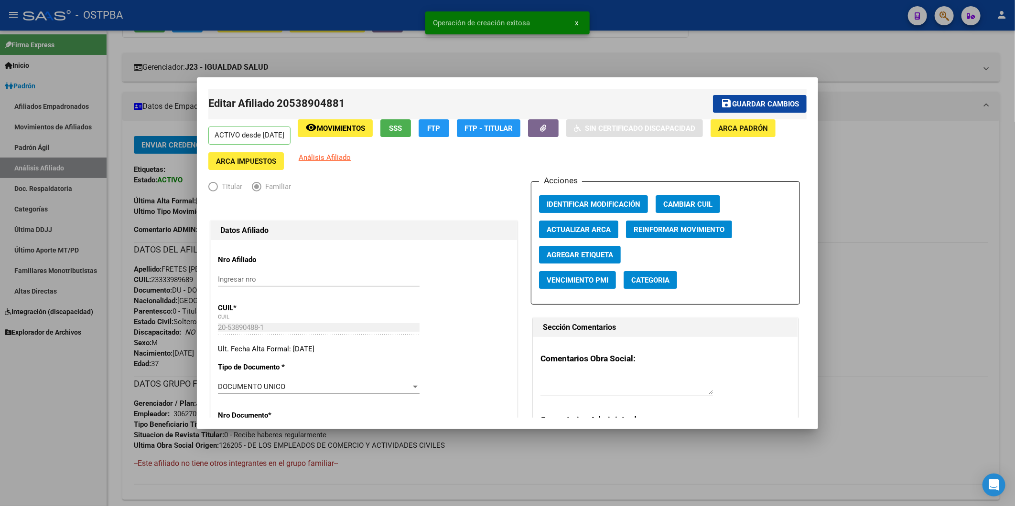
click at [871, 172] on div at bounding box center [507, 253] width 1015 height 506
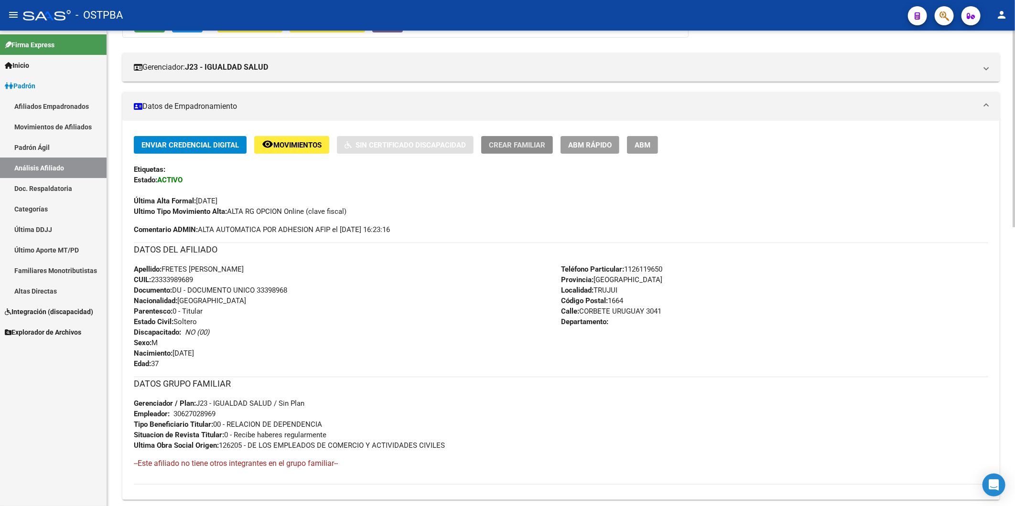
click at [520, 142] on span "Crear Familiar" at bounding box center [517, 145] width 56 height 9
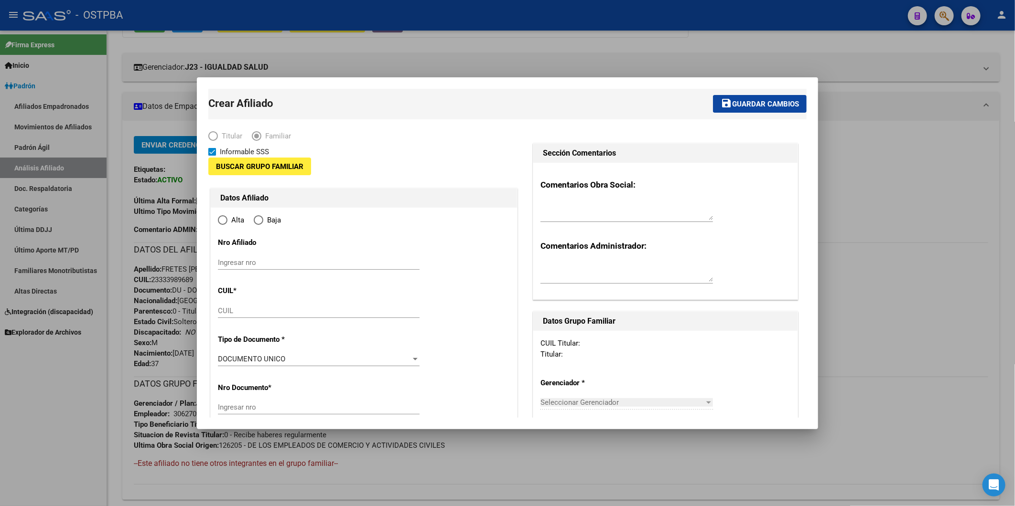
type input "30-62702896-9"
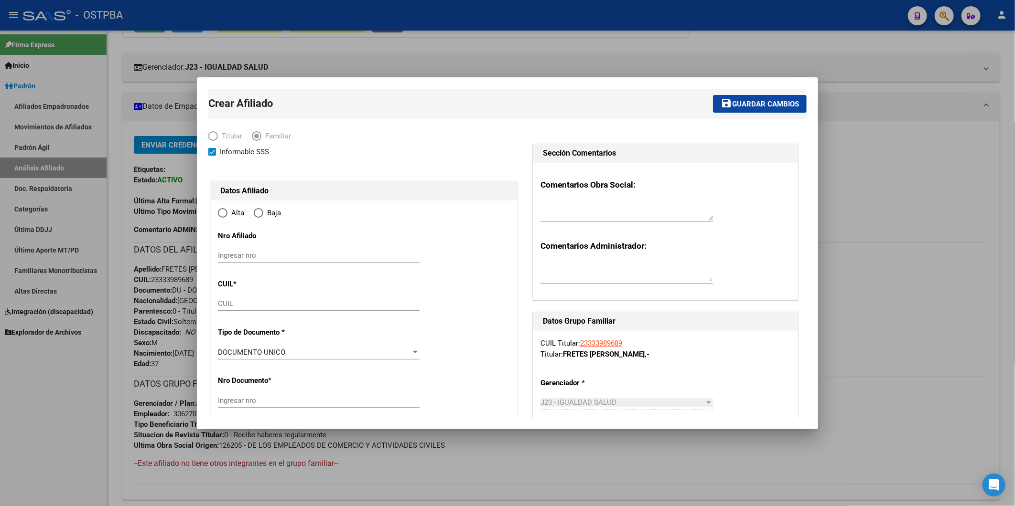
radio input "true"
type input "TRUJUI"
type input "1664"
type input "CORBETE URUGUAY"
type input "3041"
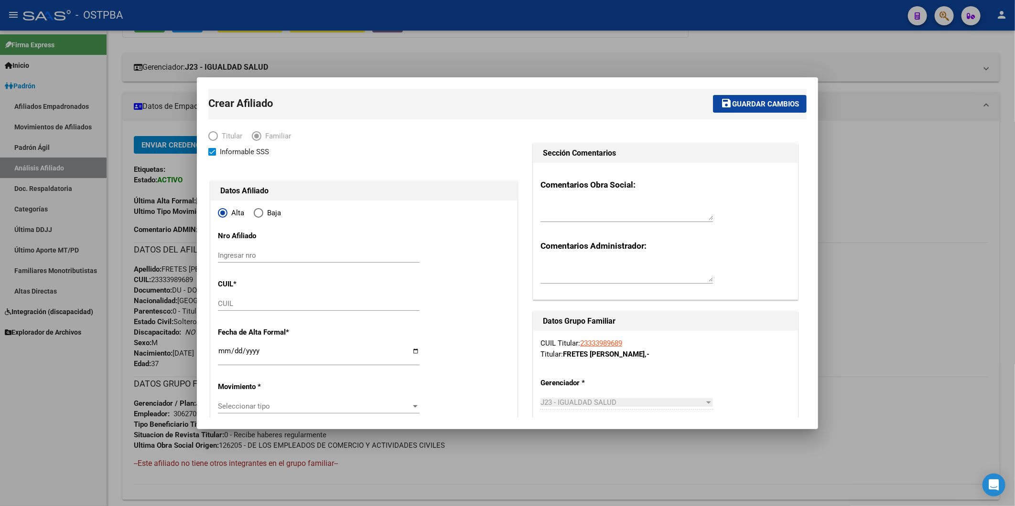
click at [231, 301] on input "CUIL" at bounding box center [319, 304] width 202 height 9
type input "20-55038404-4"
type input "55038404"
type input "FRETES"
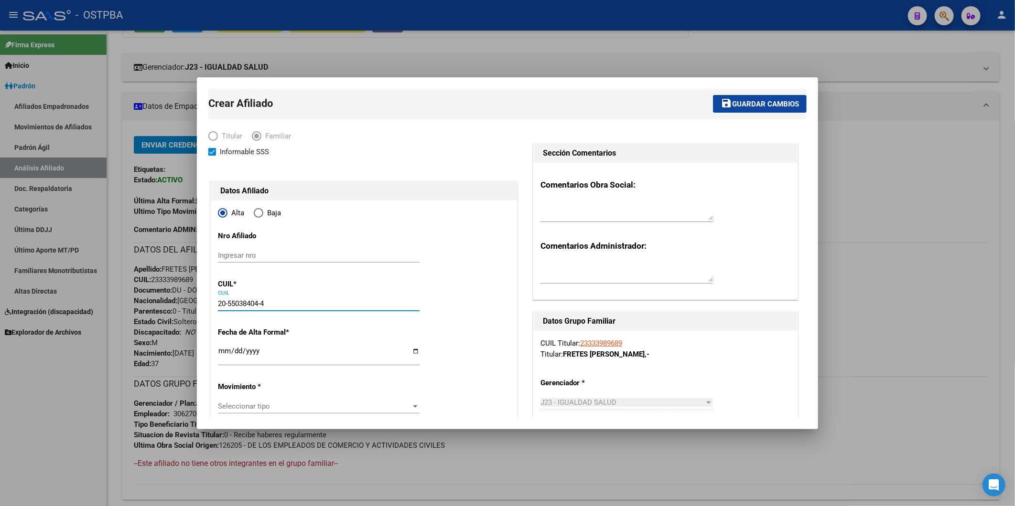
type input "FRANCISCO LEONEL"
type input "2015-07-29"
type input "JOSE C. PAZ"
type input "1665"
type input "CORBETA URUGUAY"
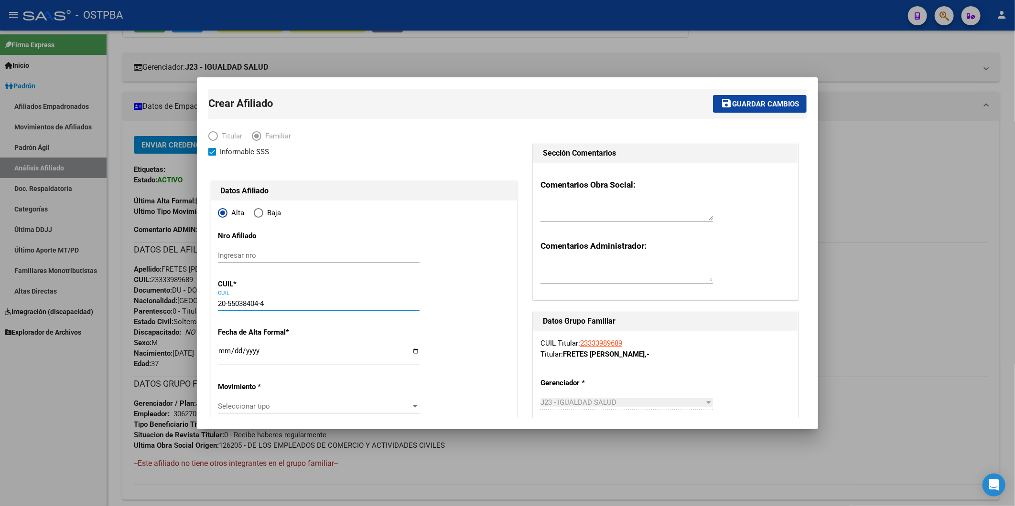
type input "3041"
type input "20-55038404-4"
click at [220, 351] on input "Ingresar fecha" at bounding box center [319, 354] width 202 height 15
type input "2024-04-01"
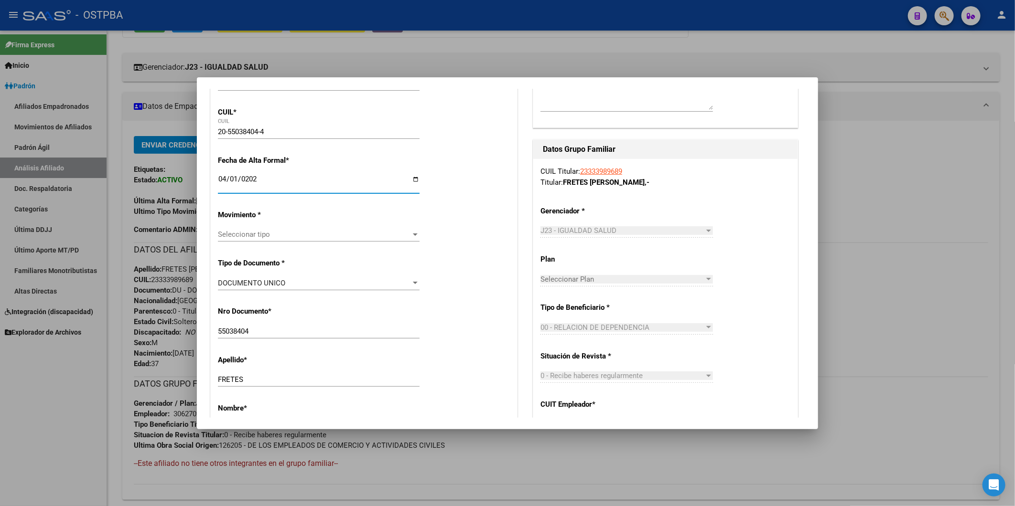
scroll to position [212, 0]
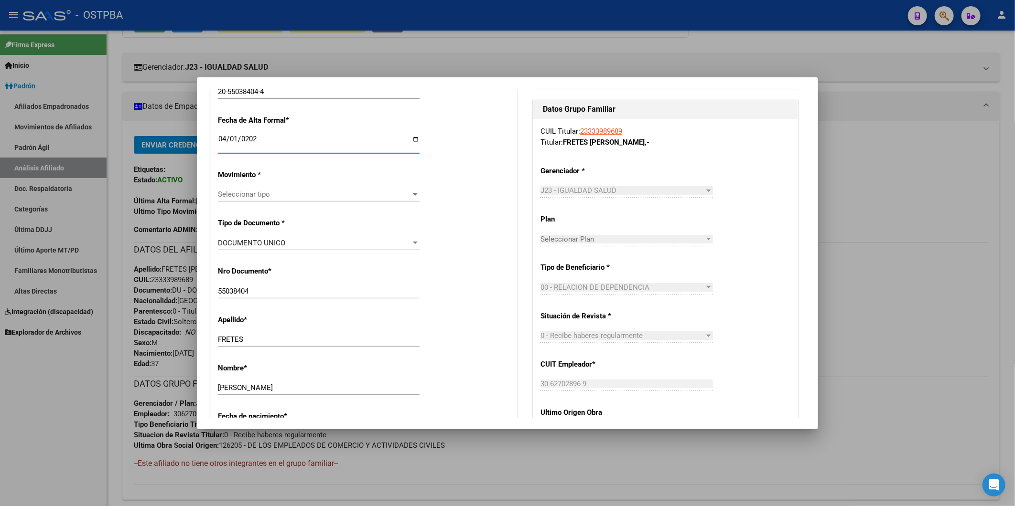
click at [414, 193] on div at bounding box center [415, 194] width 5 height 2
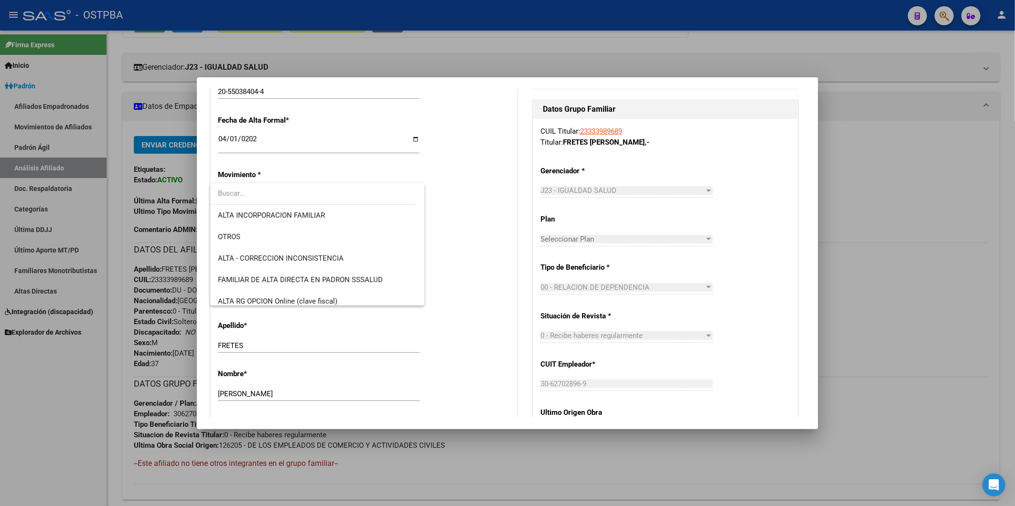
scroll to position [159, 0]
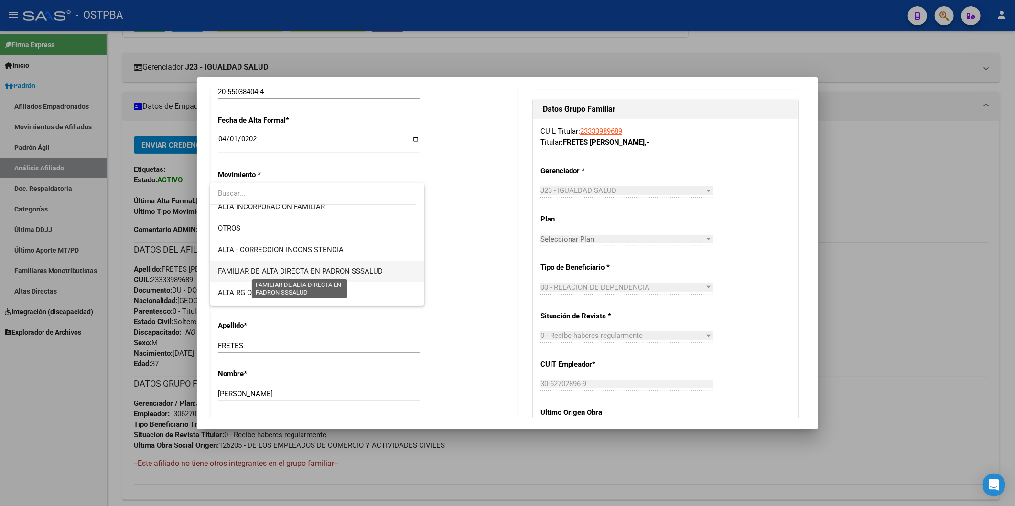
click at [359, 271] on span "FAMILIAR DE ALTA DIRECTA EN PADRON SSSALUD" at bounding box center [300, 271] width 165 height 9
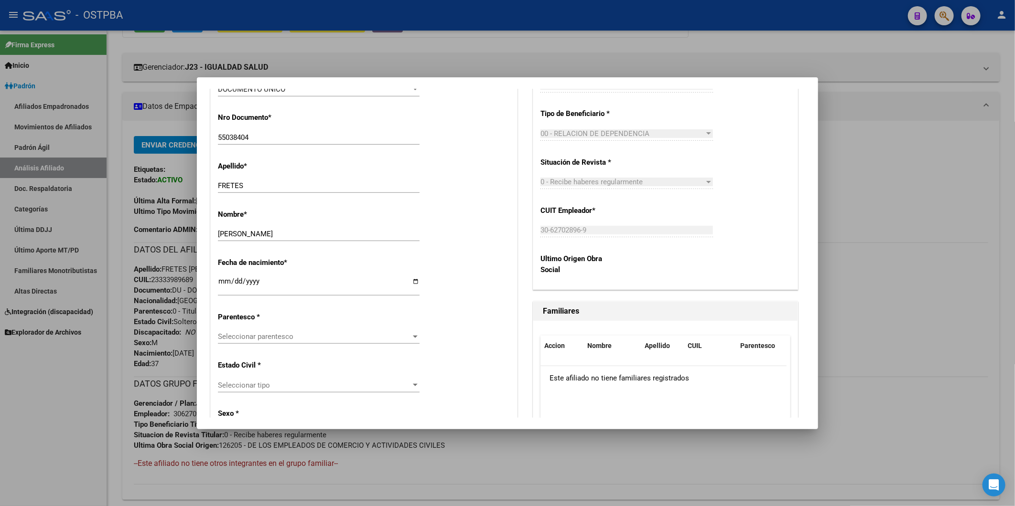
scroll to position [371, 0]
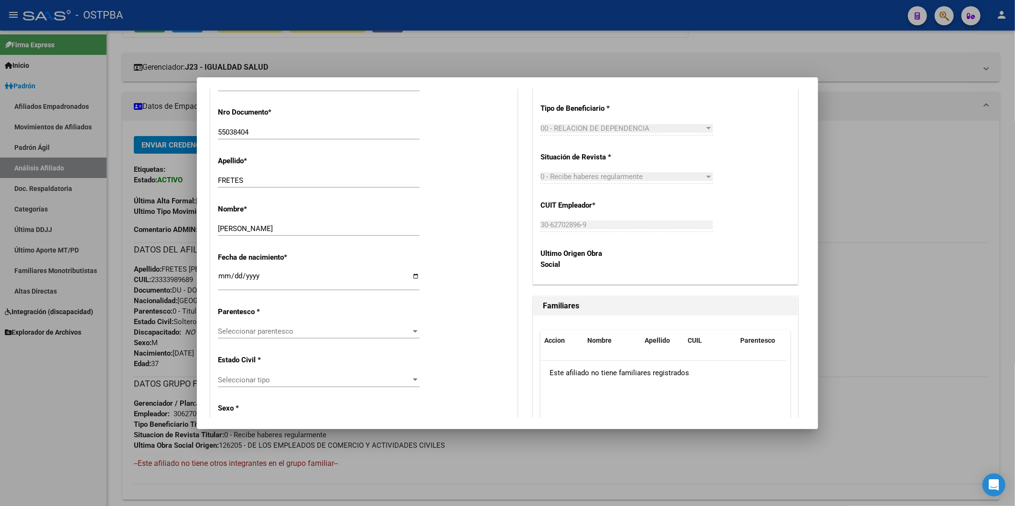
click at [413, 378] on div at bounding box center [415, 380] width 9 height 8
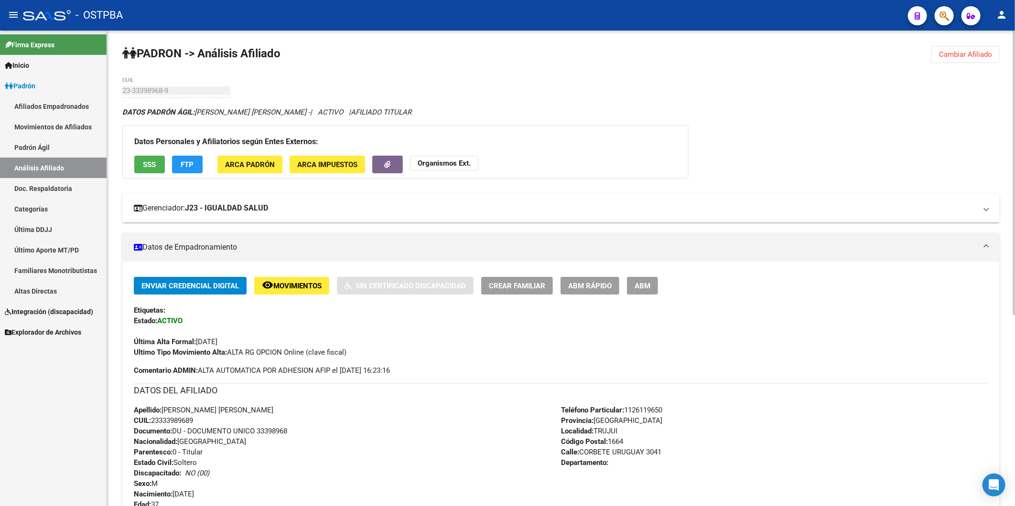
click at [522, 196] on mat-expansion-panel-header "Gerenciador: J23 - IGUALDAD SALUD" at bounding box center [560, 208] width 877 height 29
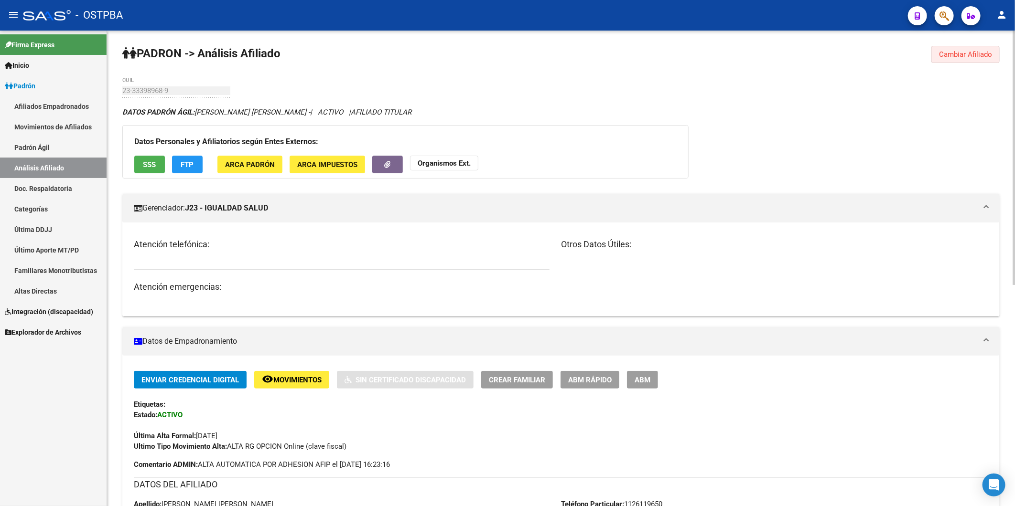
click at [970, 53] on span "Cambiar Afiliado" at bounding box center [965, 54] width 53 height 9
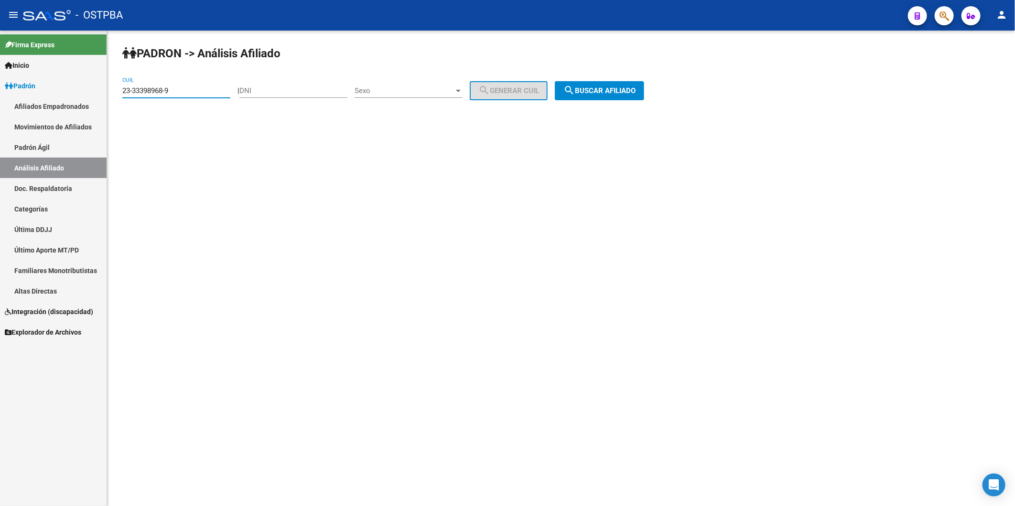
drag, startPoint x: 197, startPoint y: 91, endPoint x: 51, endPoint y: 94, distance: 146.7
click at [51, 94] on mat-sidenav-container "Firma Express Inicio Instructivos Contacto OS Padrón Afiliados Empadronados Mov…" at bounding box center [507, 269] width 1015 height 476
type input "5"
click at [257, 93] on input "DNI" at bounding box center [293, 90] width 108 height 9
type input "56791764"
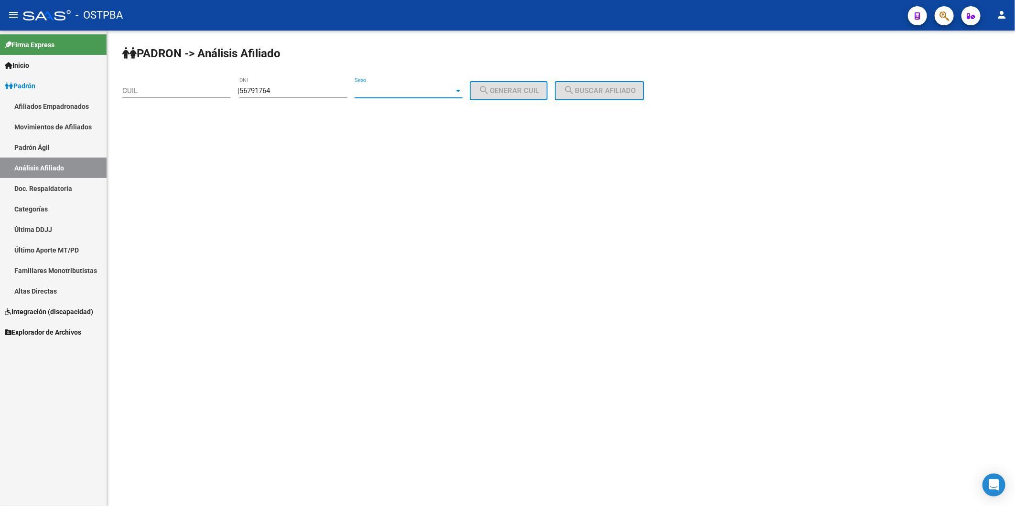
click at [461, 90] on div at bounding box center [458, 91] width 5 height 2
click at [436, 113] on span "Femenino" at bounding box center [419, 111] width 108 height 21
click at [527, 91] on span "search Generar CUIL" at bounding box center [508, 90] width 61 height 9
type input "27-56791764-4"
click at [600, 84] on button "search Buscar afiliado" at bounding box center [599, 90] width 89 height 19
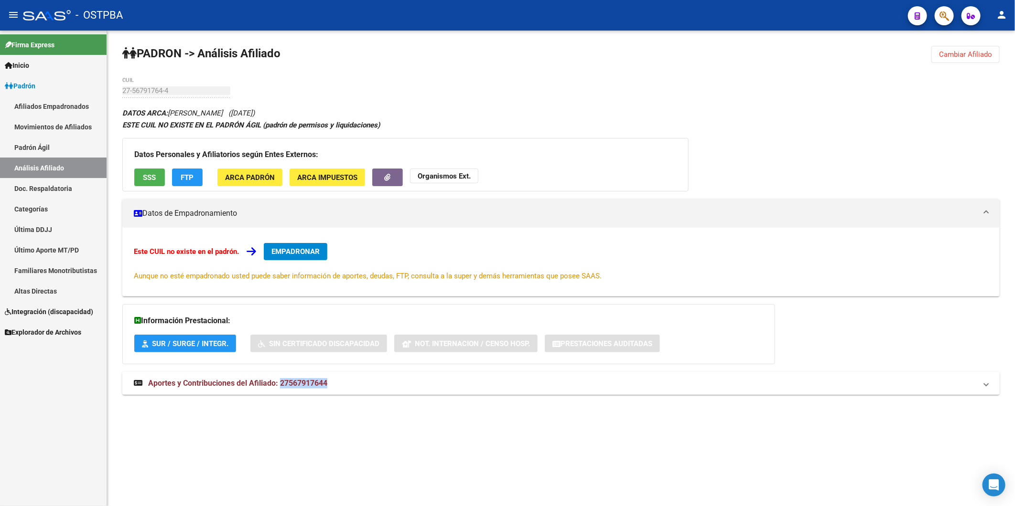
drag, startPoint x: 282, startPoint y: 381, endPoint x: 337, endPoint y: 383, distance: 55.0
click at [337, 383] on mat-panel-title "Aportes y Contribuciones del Afiliado: 27567917644" at bounding box center [555, 383] width 843 height 11
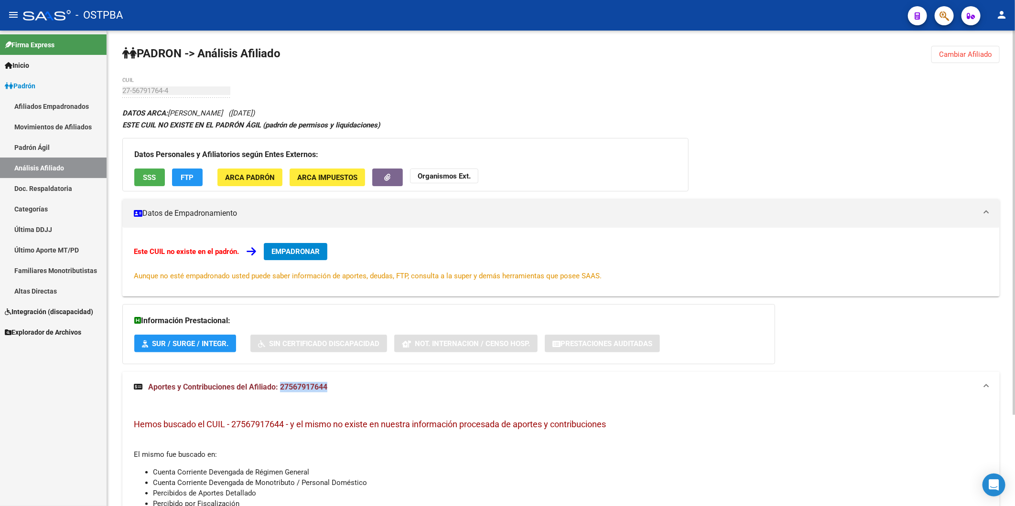
copy span "27567917644"
click at [466, 125] on div "ESTE CUIL NO EXISTE EN EL PADRÓN ÁGIL (padrón de permisos y liquidaciones)" at bounding box center [560, 125] width 877 height 11
click at [157, 175] on button "SSS" at bounding box center [149, 178] width 31 height 18
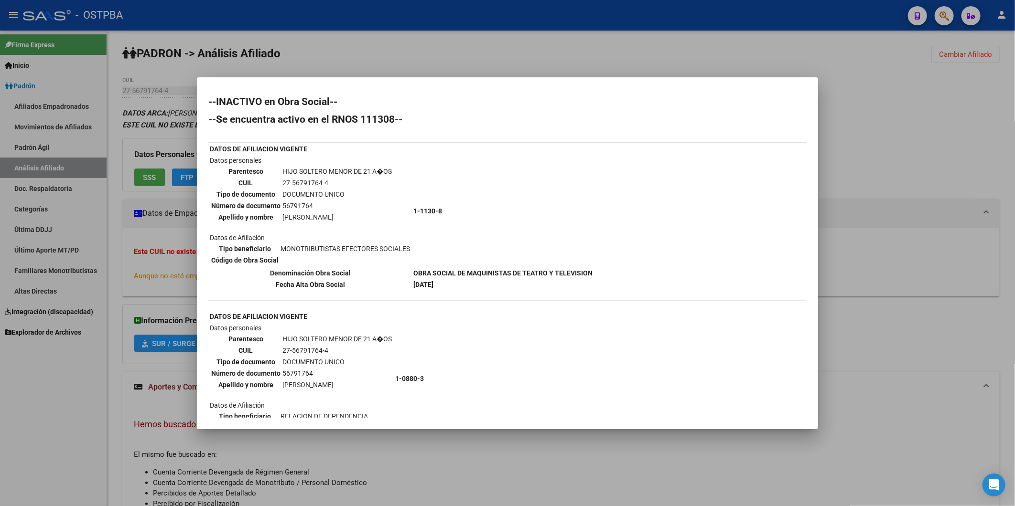
click at [513, 61] on div at bounding box center [507, 253] width 1015 height 506
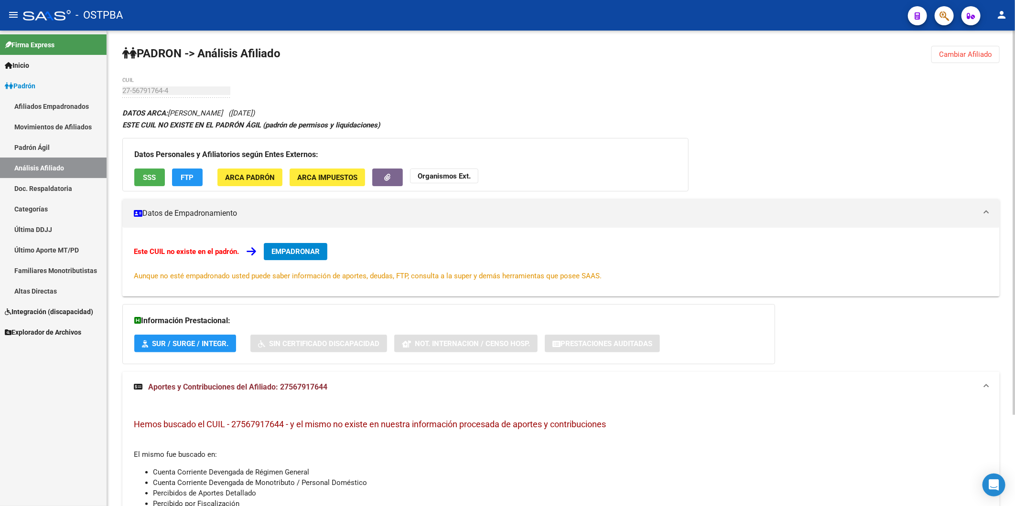
click at [185, 178] on span "FTP" at bounding box center [187, 177] width 13 height 9
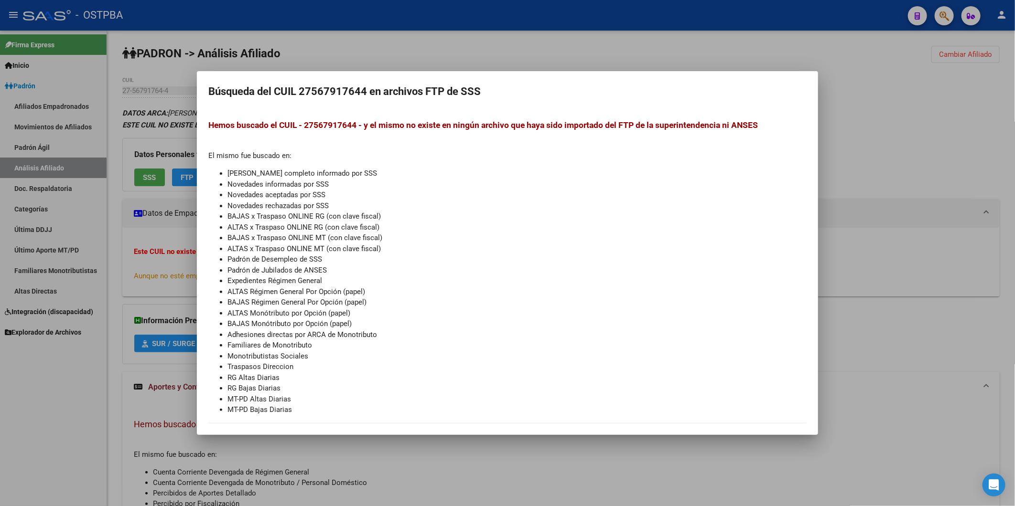
click at [854, 97] on div at bounding box center [507, 253] width 1015 height 506
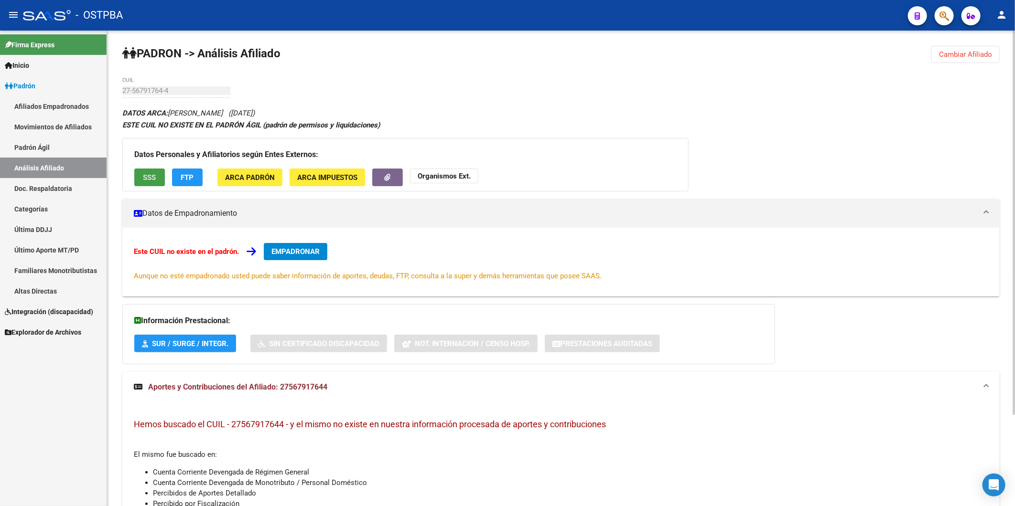
click at [145, 179] on span "SSS" at bounding box center [149, 177] width 13 height 9
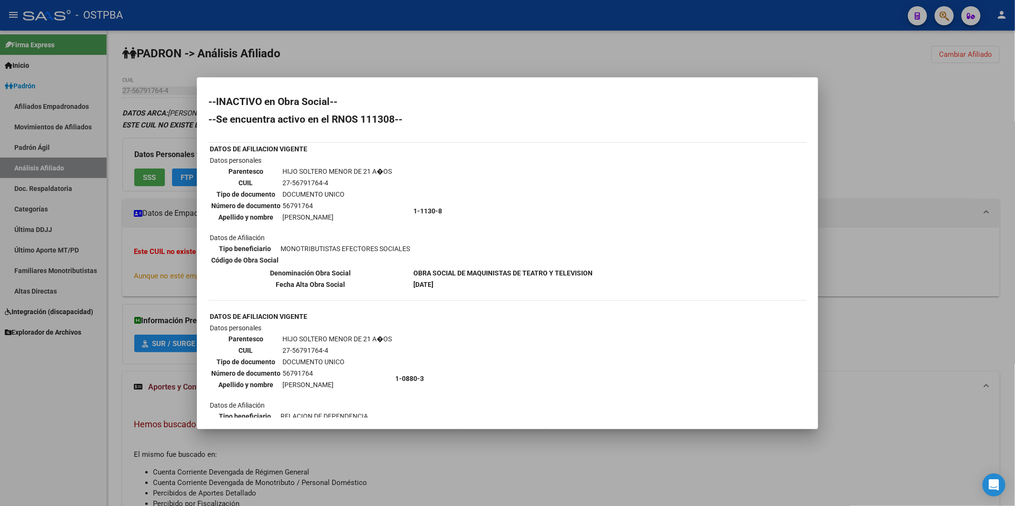
scroll to position [48, 0]
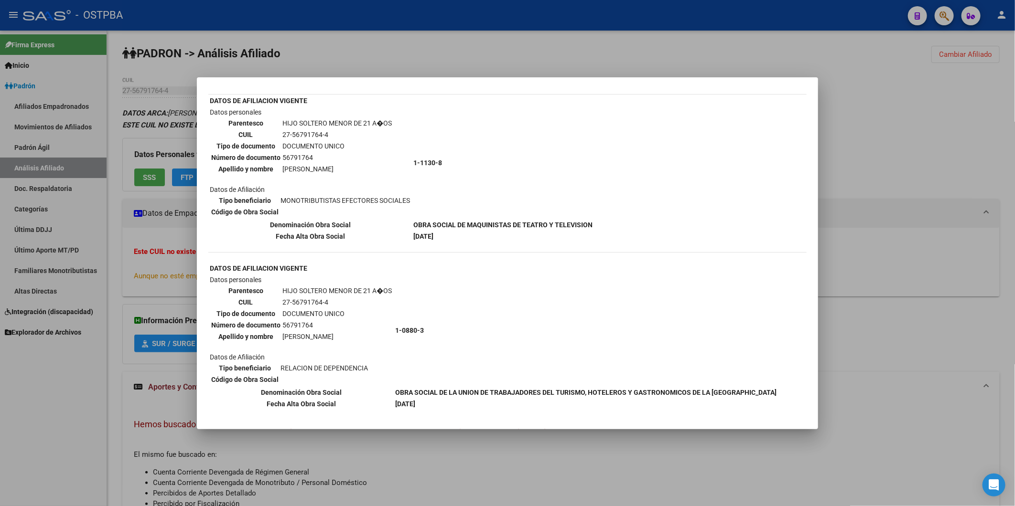
click at [901, 107] on div at bounding box center [507, 253] width 1015 height 506
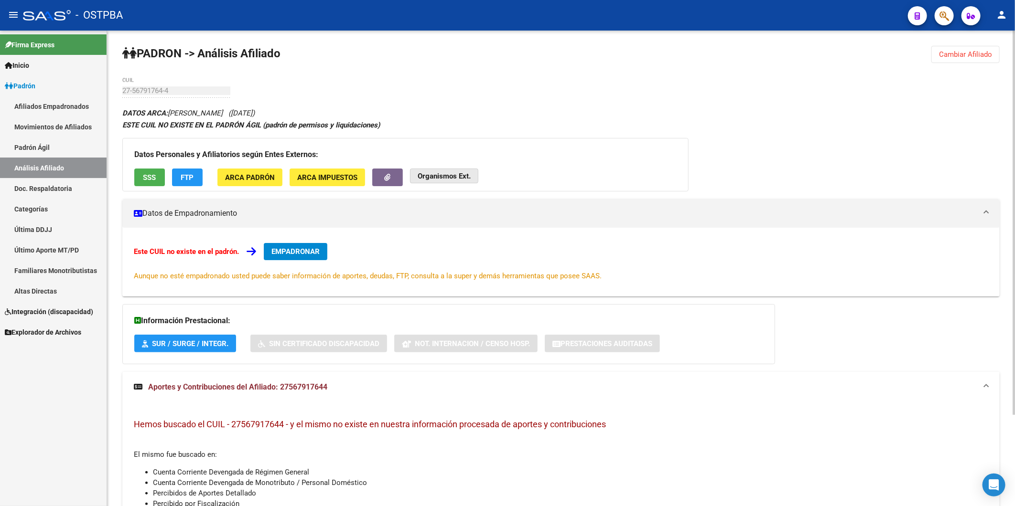
click at [437, 176] on strong "Organismos Ext." at bounding box center [444, 176] width 53 height 9
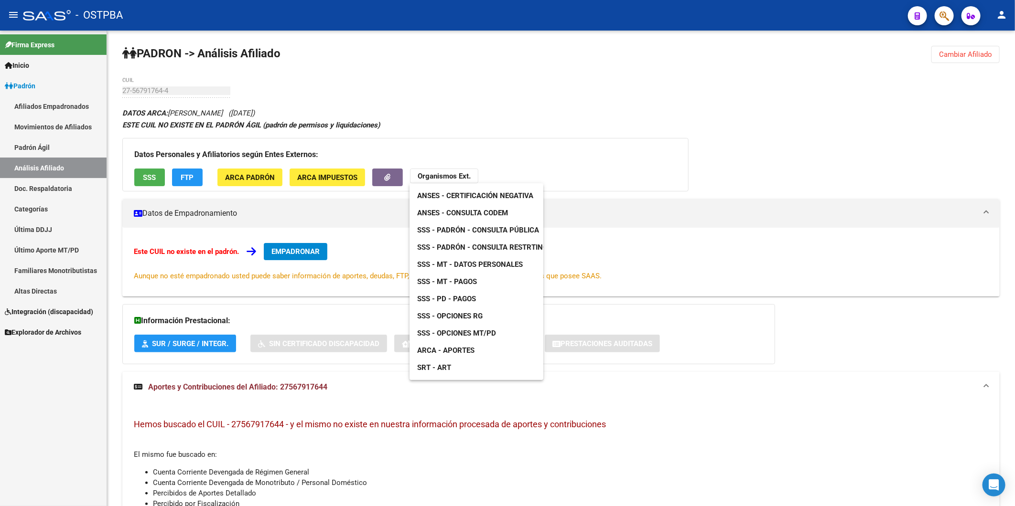
click at [474, 213] on span "ANSES - Consulta CODEM" at bounding box center [462, 213] width 91 height 9
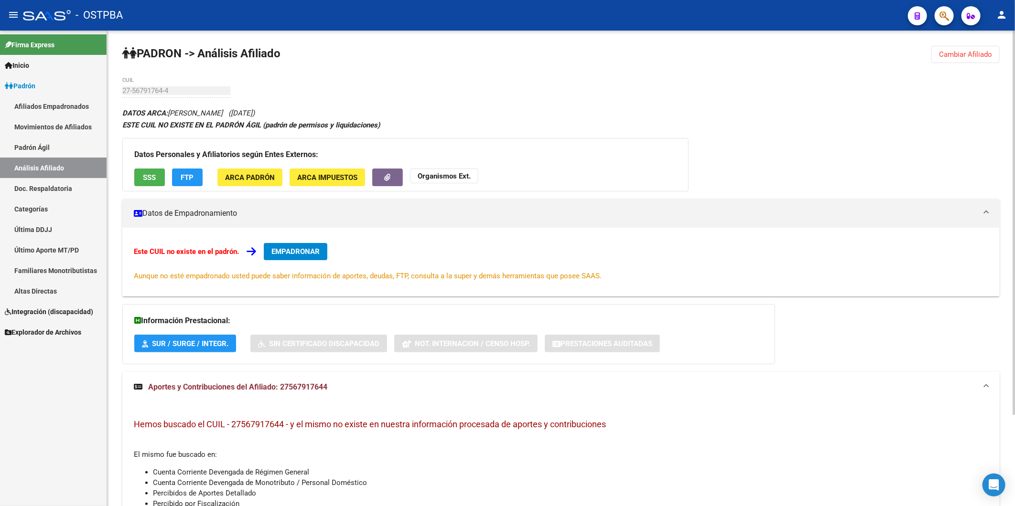
drag, startPoint x: 328, startPoint y: 390, endPoint x: 282, endPoint y: 389, distance: 45.4
click at [282, 389] on span "Aportes y Contribuciones del Afiliado: 27567917644" at bounding box center [237, 387] width 179 height 9
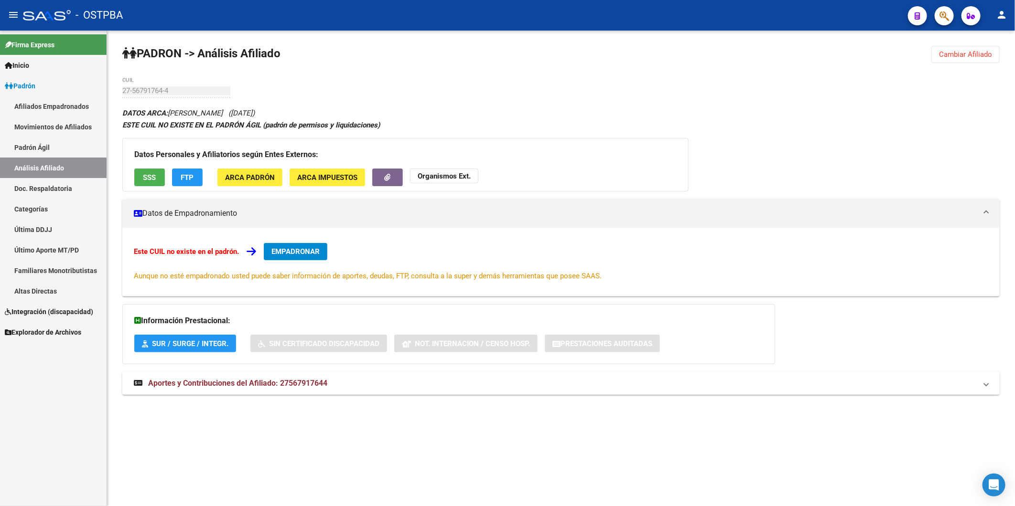
copy span "27567917644"
click at [428, 178] on strong "Organismos Ext." at bounding box center [444, 176] width 53 height 9
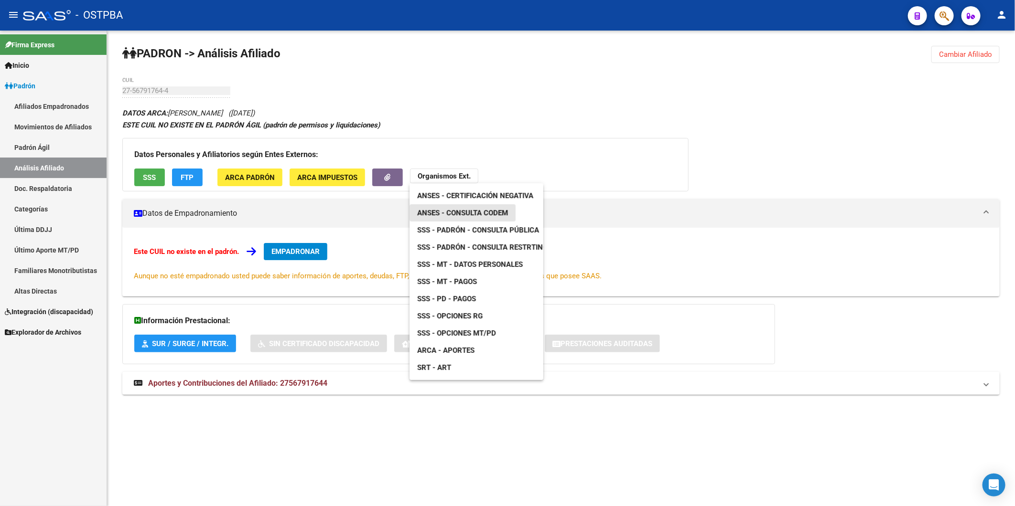
click at [464, 212] on span "ANSES - Consulta CODEM" at bounding box center [462, 213] width 91 height 9
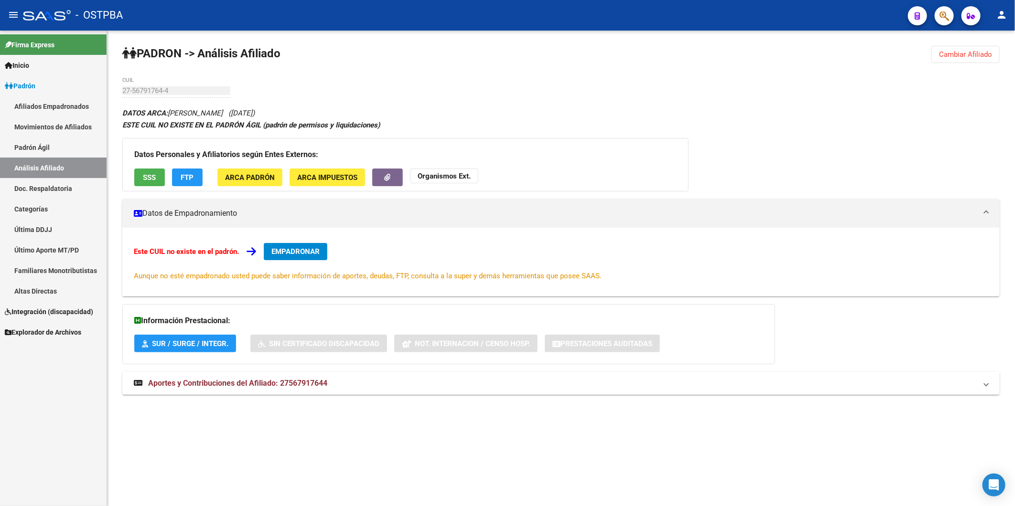
click at [466, 178] on strong "Organismos Ext." at bounding box center [444, 176] width 53 height 9
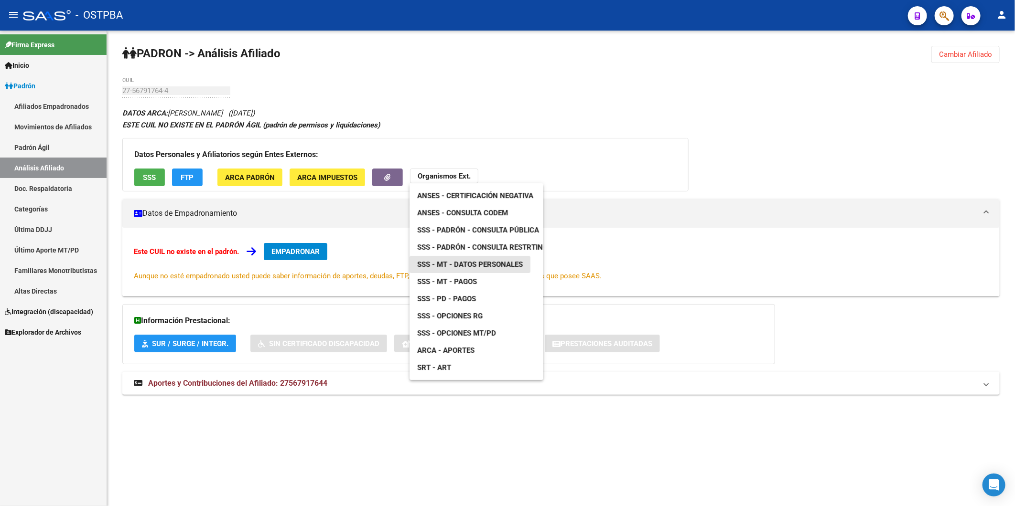
click at [483, 263] on span "SSS - MT - Datos Personales" at bounding box center [470, 264] width 106 height 9
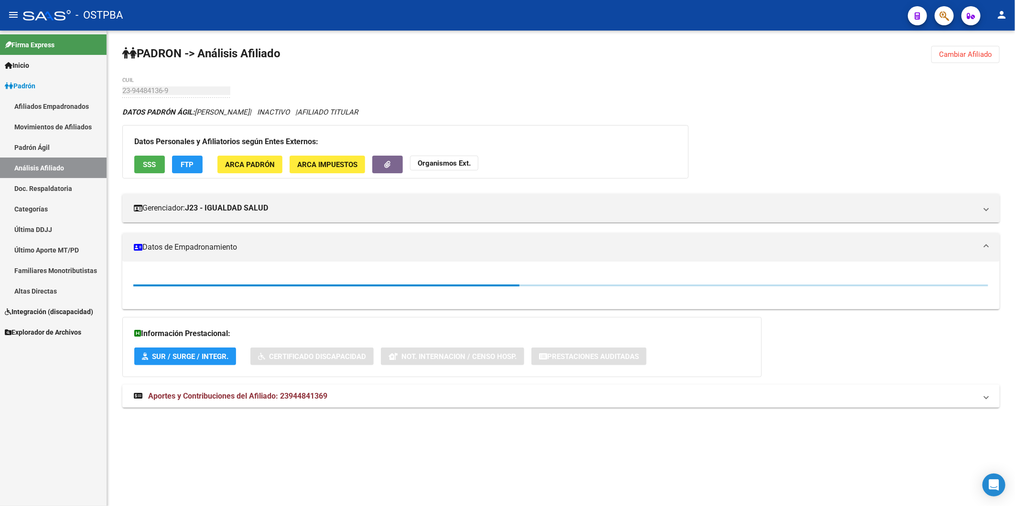
click at [955, 51] on span "Cambiar Afiliado" at bounding box center [965, 54] width 53 height 9
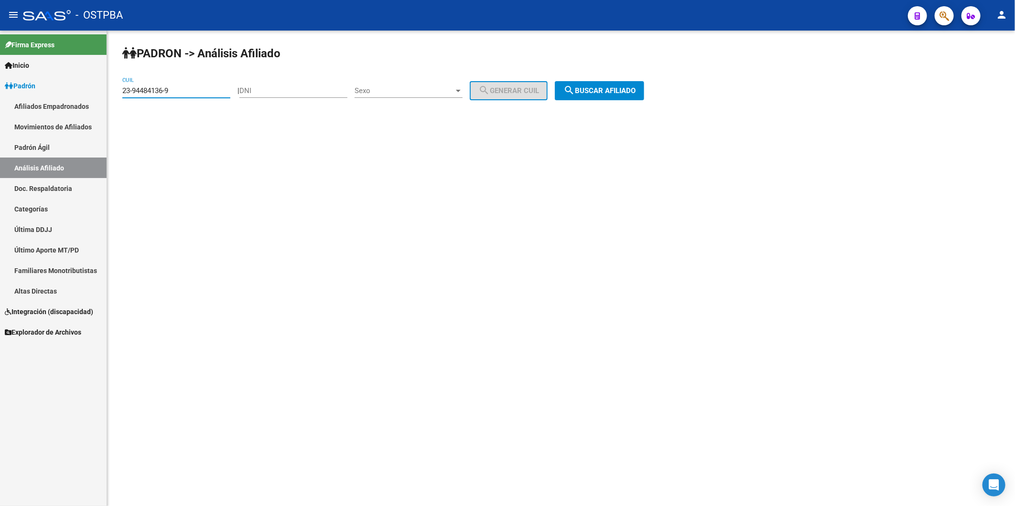
drag, startPoint x: 220, startPoint y: 88, endPoint x: 77, endPoint y: 92, distance: 142.4
click at [89, 94] on mat-sidenav-container "Firma Express Inicio Instructivos Contacto OS Padrón Afiliados Empadronados Mov…" at bounding box center [507, 269] width 1015 height 476
click at [255, 93] on input "DNI" at bounding box center [293, 90] width 108 height 9
type input "56791764"
click at [461, 91] on div at bounding box center [458, 91] width 5 height 2
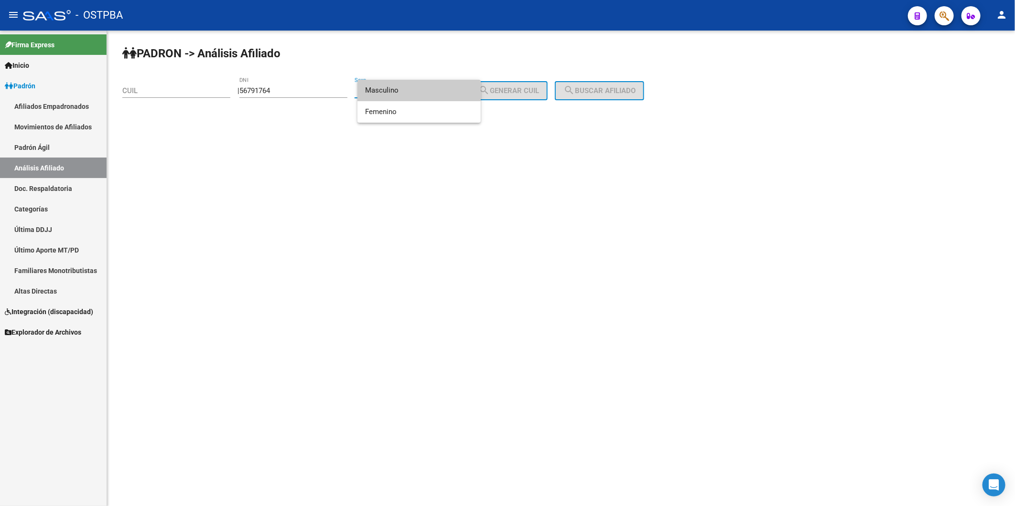
click at [423, 88] on span "Masculino" at bounding box center [419, 90] width 108 height 21
click at [510, 96] on button "search Generar CUIL" at bounding box center [509, 90] width 78 height 19
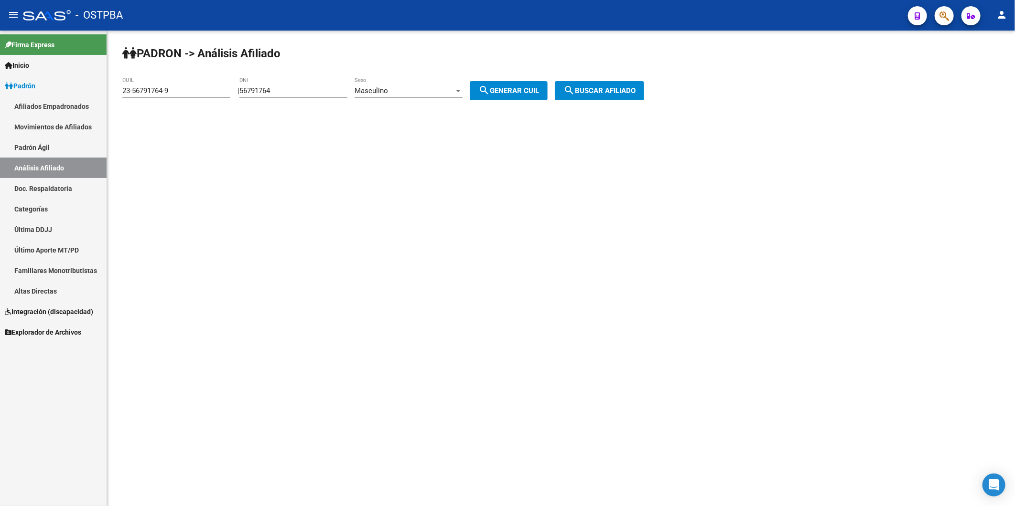
click at [596, 95] on span "search Buscar afiliado" at bounding box center [599, 90] width 72 height 9
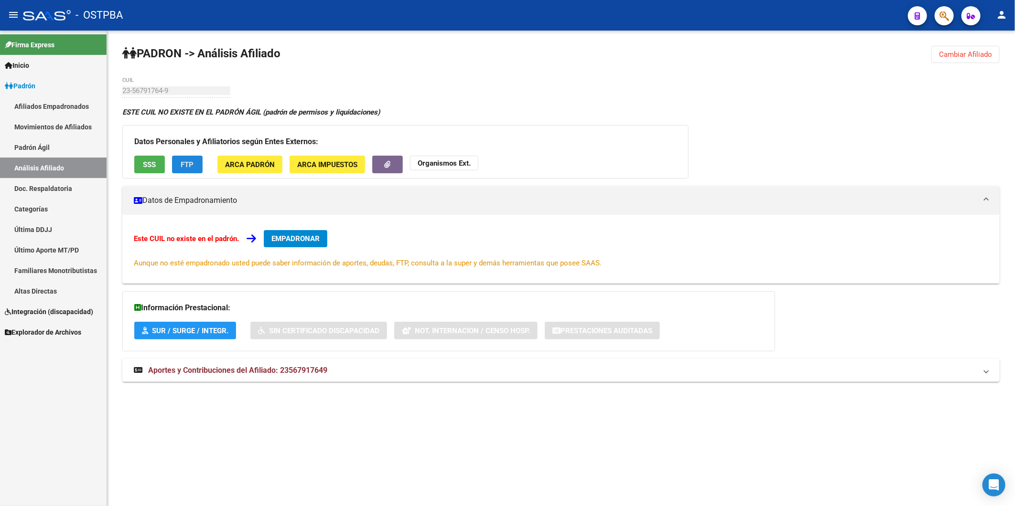
click at [193, 167] on span "FTP" at bounding box center [187, 165] width 13 height 9
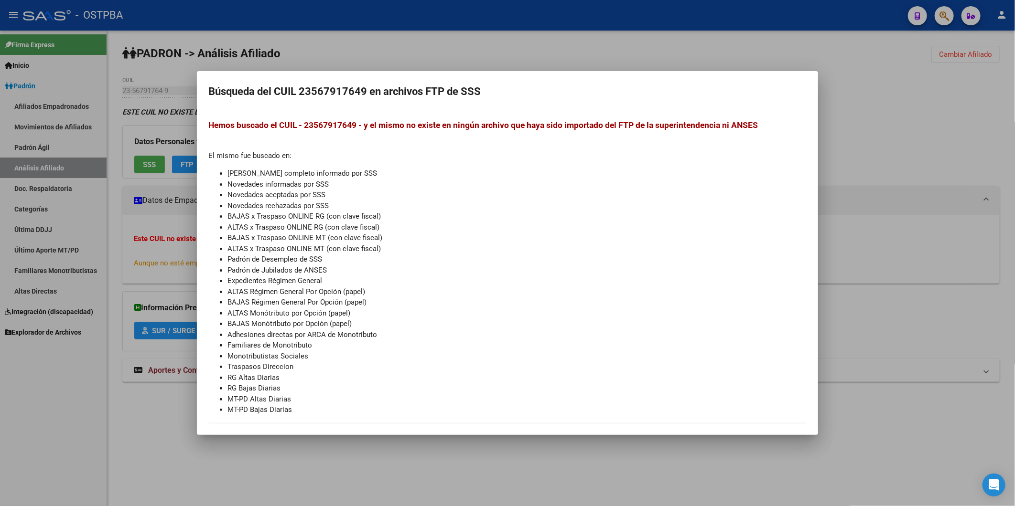
click at [139, 161] on div at bounding box center [507, 253] width 1015 height 506
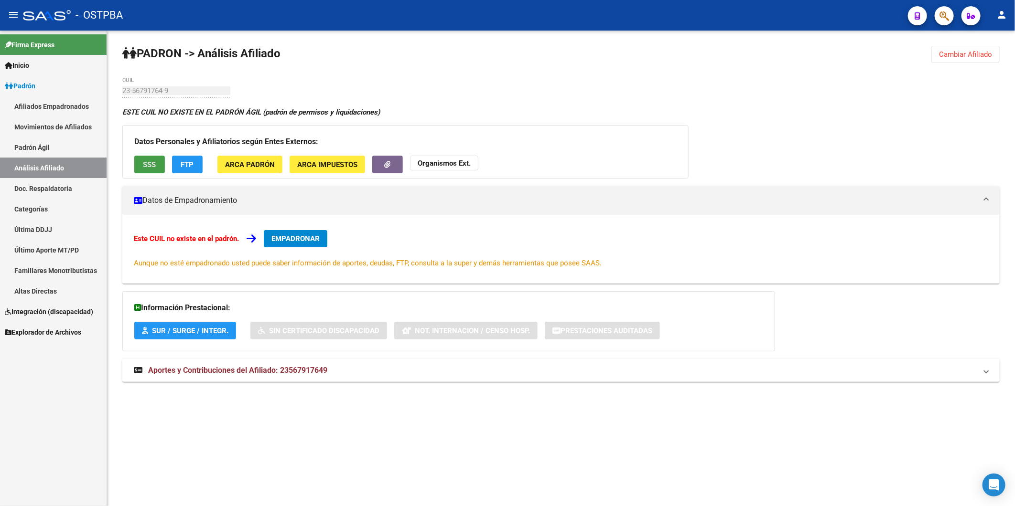
click at [150, 165] on span "SSS" at bounding box center [149, 165] width 13 height 9
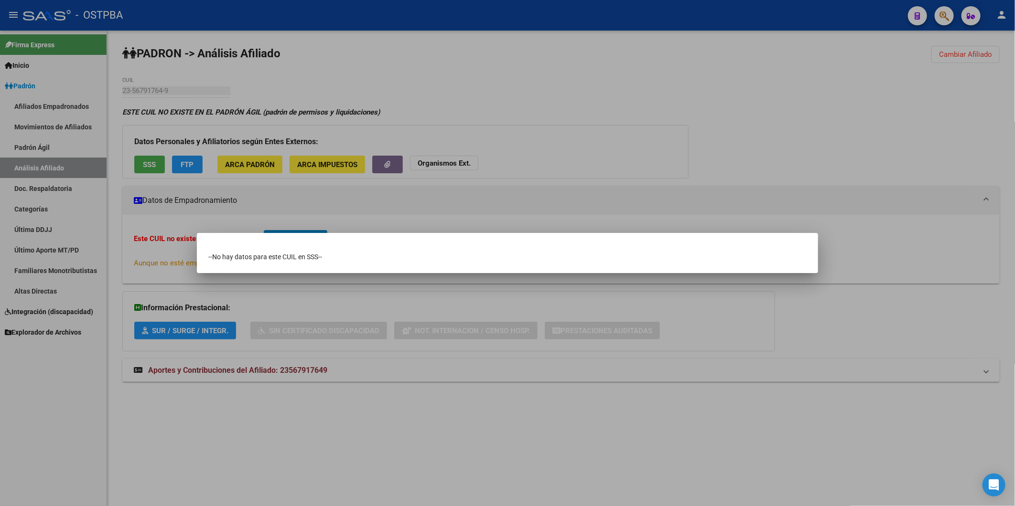
click at [947, 49] on div at bounding box center [507, 253] width 1015 height 506
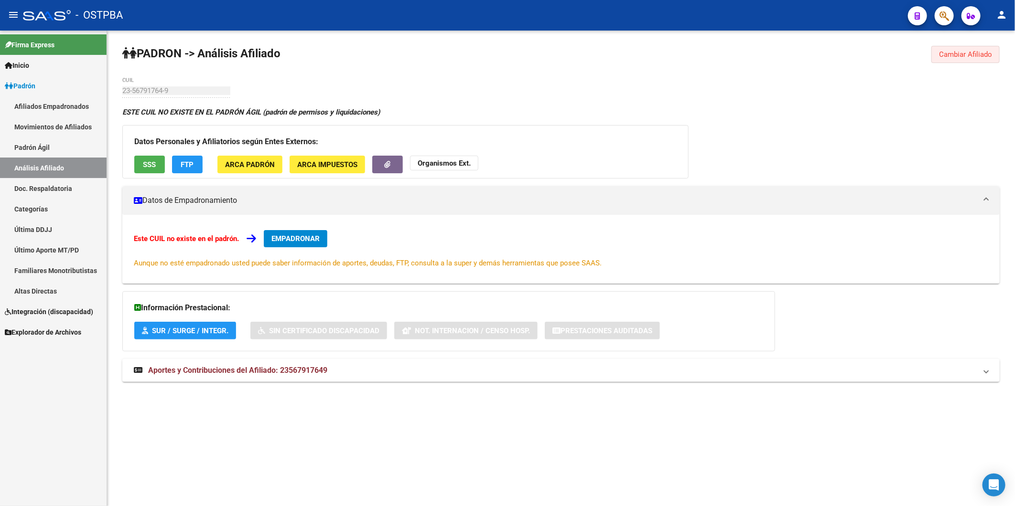
click at [947, 51] on span "Cambiar Afiliado" at bounding box center [965, 54] width 53 height 9
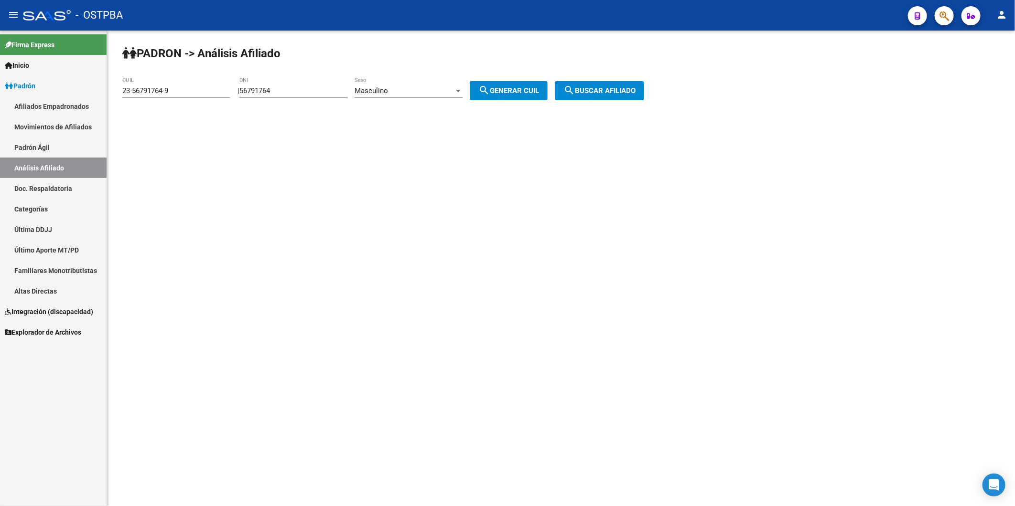
click at [475, 90] on div "| 56791764 DNI Masculino Sexo search Generar CUIL" at bounding box center [395, 90] width 317 height 9
click at [461, 90] on div at bounding box center [458, 91] width 5 height 2
click at [454, 108] on span "Femenino" at bounding box center [419, 111] width 108 height 21
drag, startPoint x: 523, startPoint y: 96, endPoint x: 574, endPoint y: 92, distance: 50.8
click at [524, 96] on button "search Generar CUIL" at bounding box center [509, 90] width 78 height 19
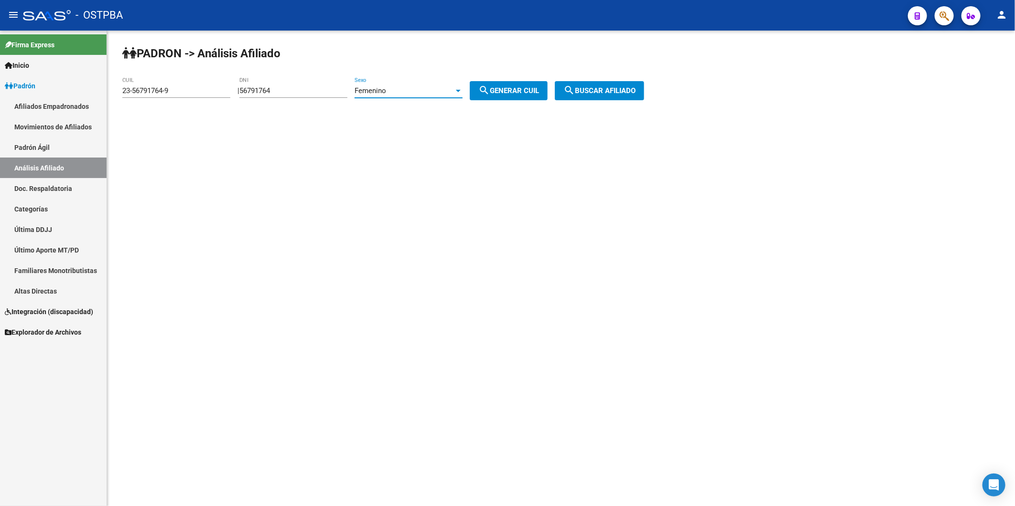
type input "27-56791764-4"
click at [599, 91] on span "search Buscar afiliado" at bounding box center [599, 90] width 72 height 9
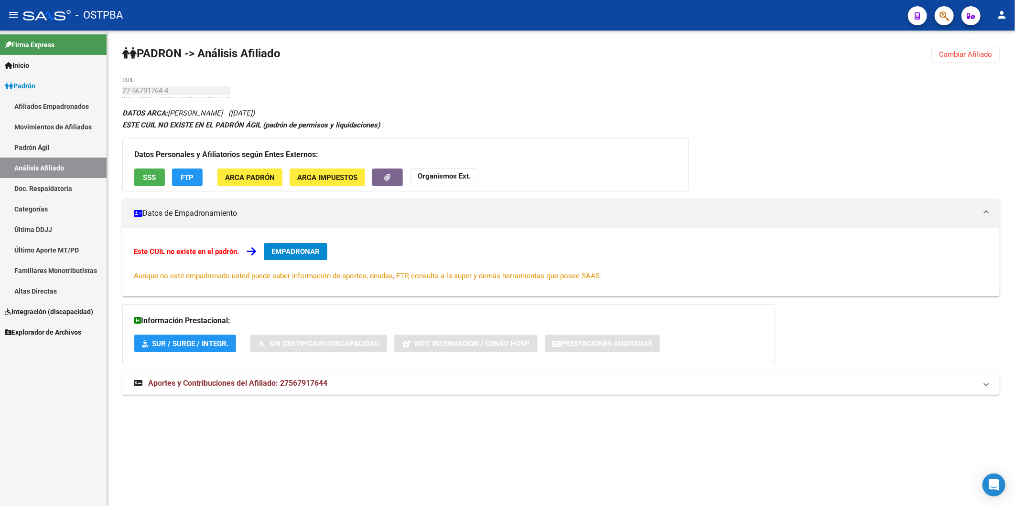
drag, startPoint x: 281, startPoint y: 384, endPoint x: 331, endPoint y: 388, distance: 49.9
click at [331, 388] on mat-panel-title "Aportes y Contribuciones del Afiliado: 27567917644" at bounding box center [555, 383] width 843 height 11
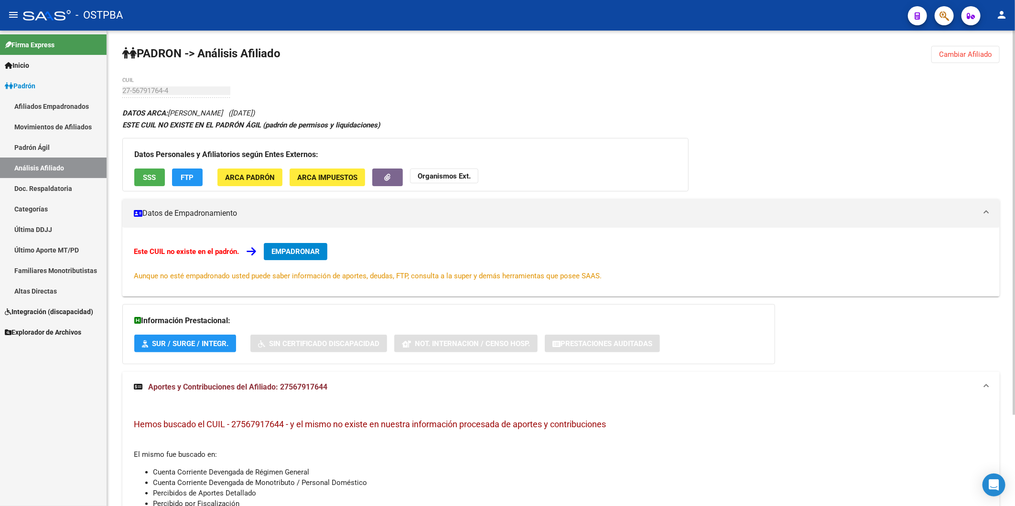
copy span "27567917644"
click at [315, 179] on span "ARCA Impuestos" at bounding box center [327, 177] width 60 height 9
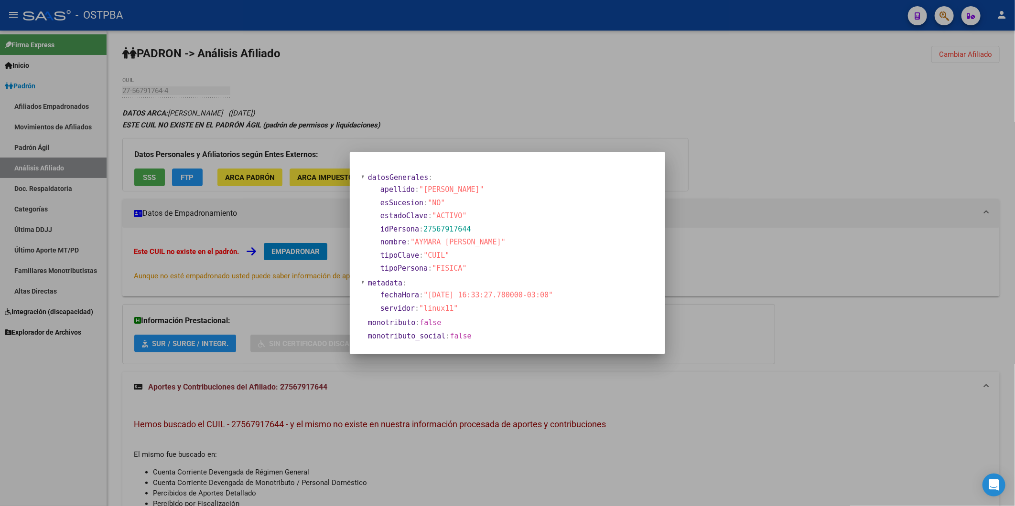
click at [475, 113] on div at bounding box center [507, 253] width 1015 height 506
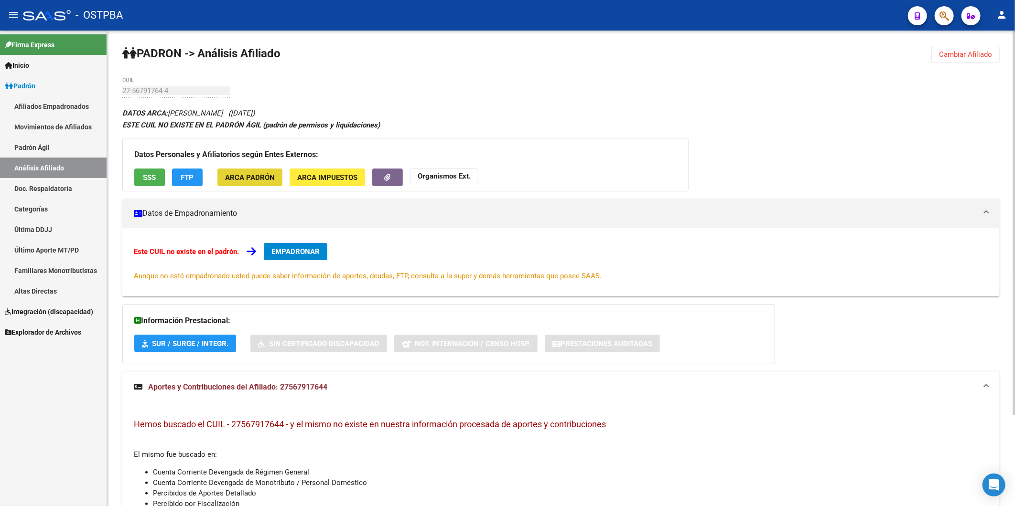
click at [251, 182] on span "ARCA Padrón" at bounding box center [250, 177] width 50 height 9
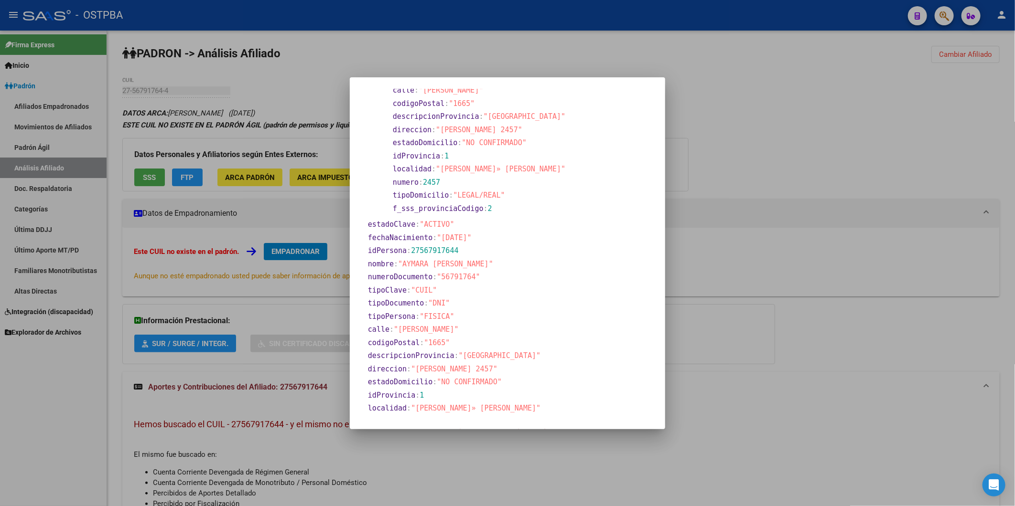
scroll to position [100, 0]
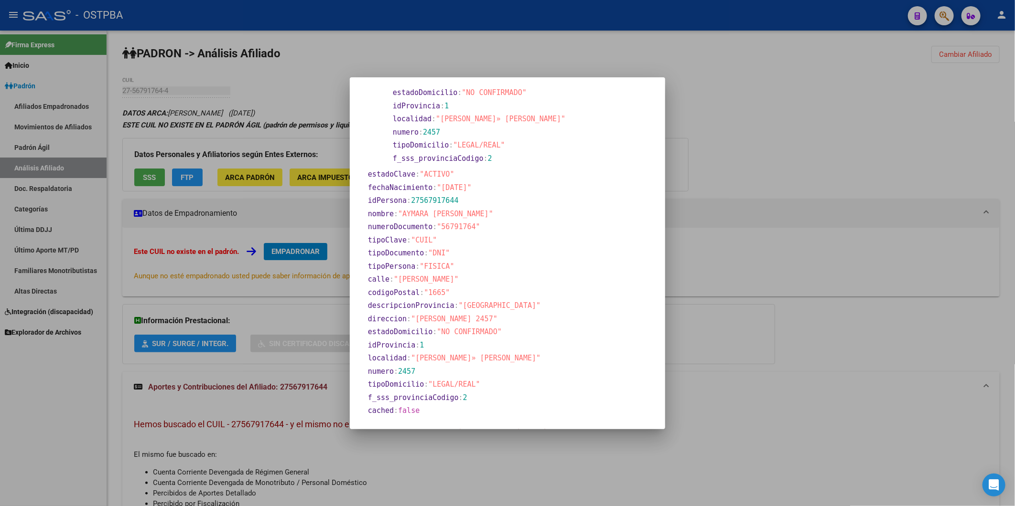
click at [189, 179] on div at bounding box center [507, 253] width 1015 height 506
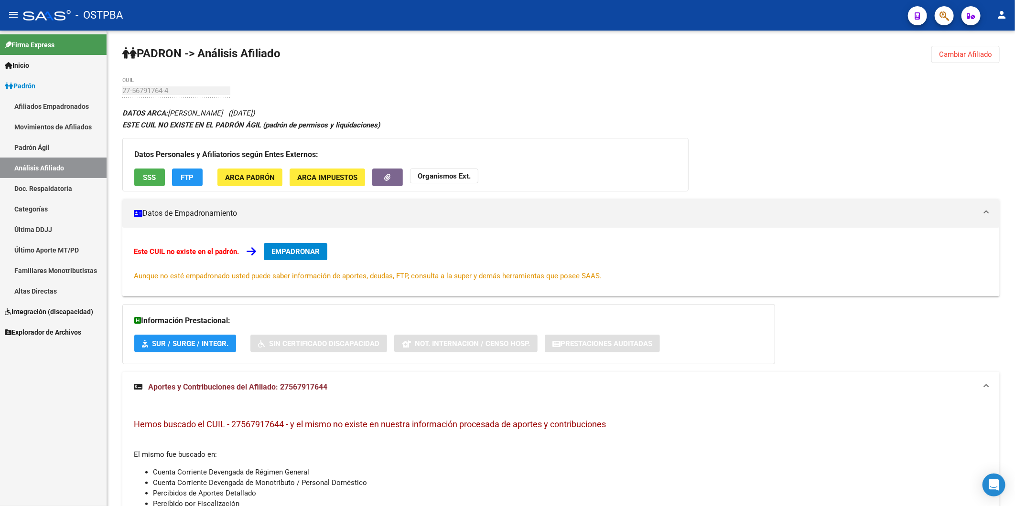
click at [189, 179] on span "FTP" at bounding box center [187, 177] width 13 height 9
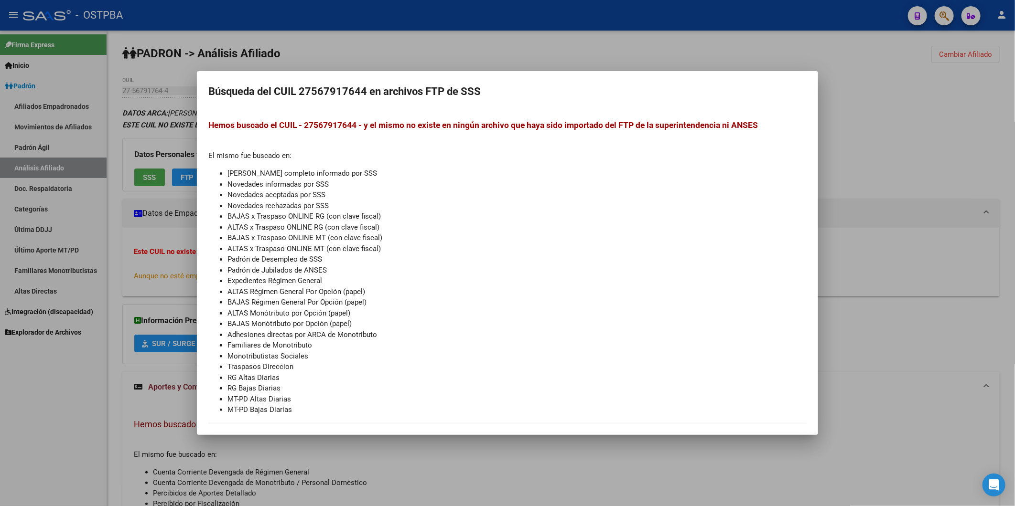
click at [914, 163] on div at bounding box center [507, 253] width 1015 height 506
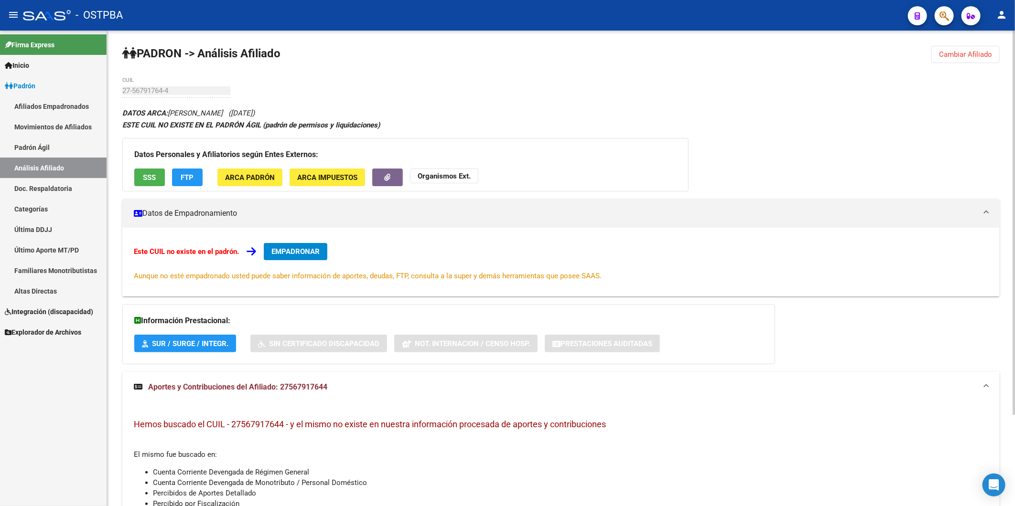
click at [149, 180] on span "SSS" at bounding box center [149, 177] width 13 height 9
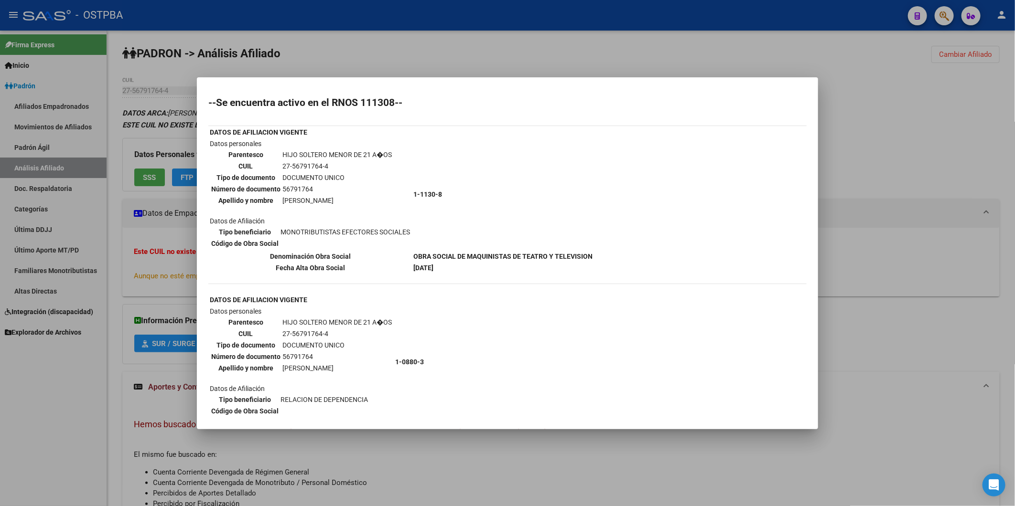
scroll to position [0, 0]
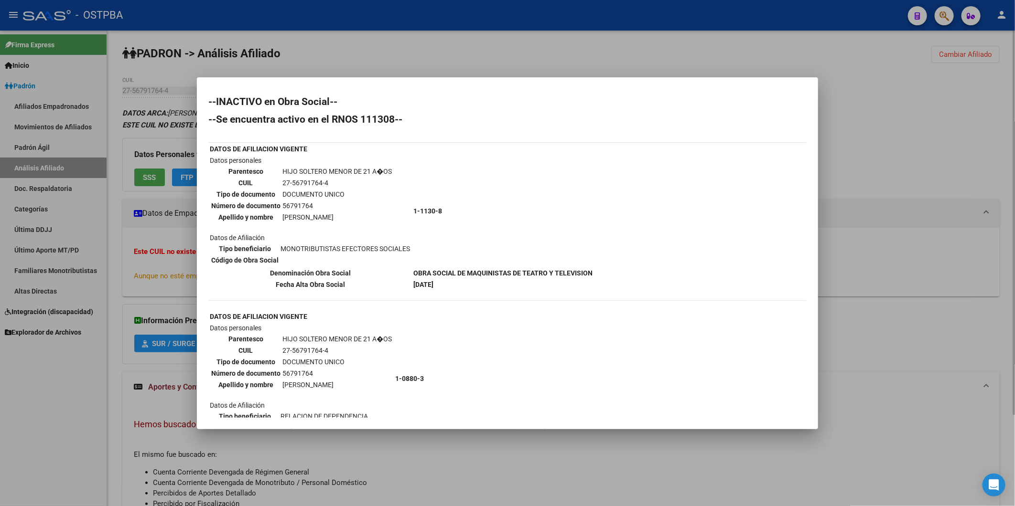
drag, startPoint x: 596, startPoint y: 41, endPoint x: 276, endPoint y: 156, distance: 340.5
click at [592, 44] on div at bounding box center [507, 253] width 1015 height 506
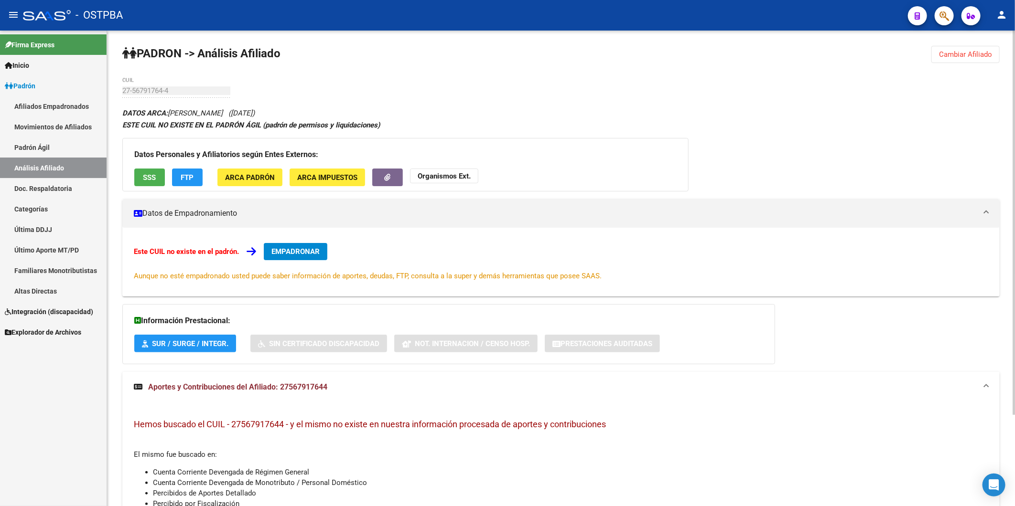
click at [185, 177] on span "FTP" at bounding box center [187, 177] width 13 height 9
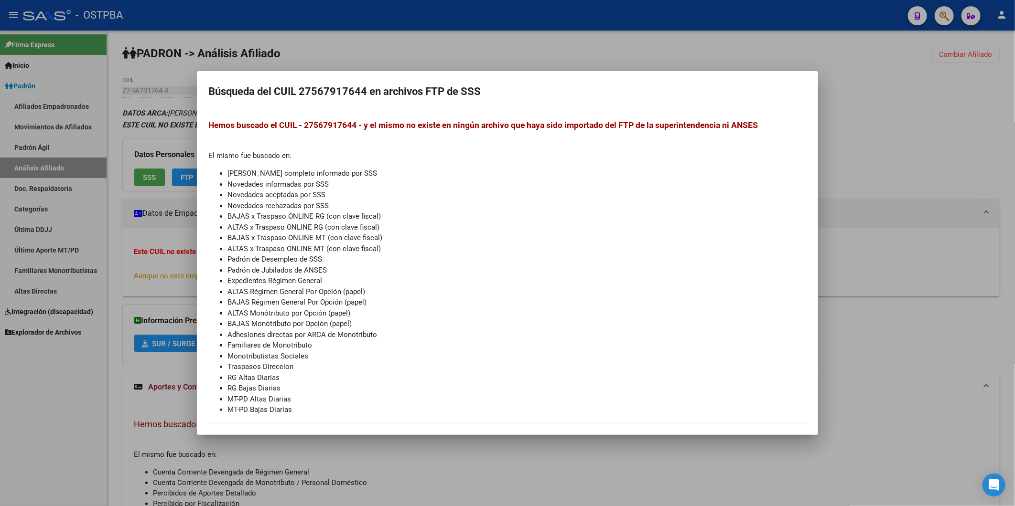
click at [904, 120] on div at bounding box center [507, 253] width 1015 height 506
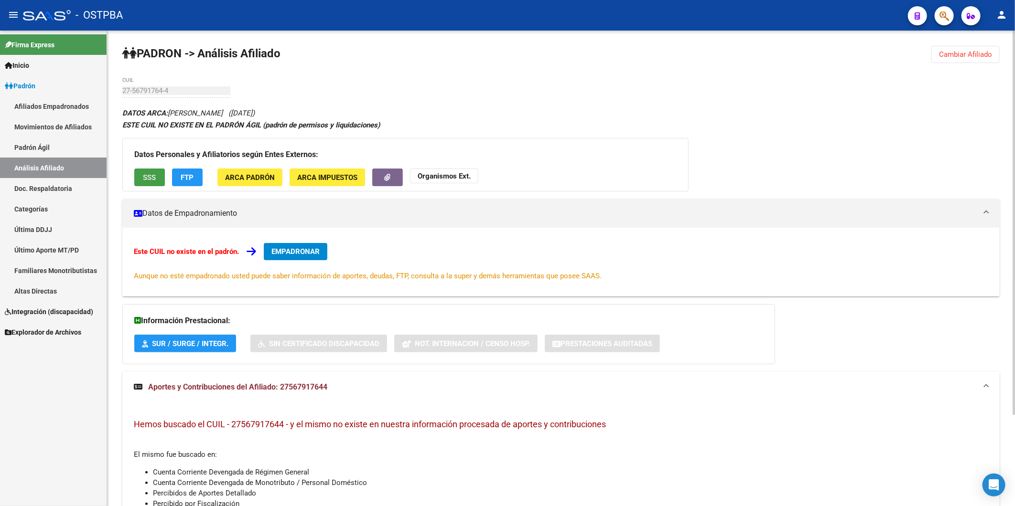
click at [150, 171] on button "SSS" at bounding box center [149, 178] width 31 height 18
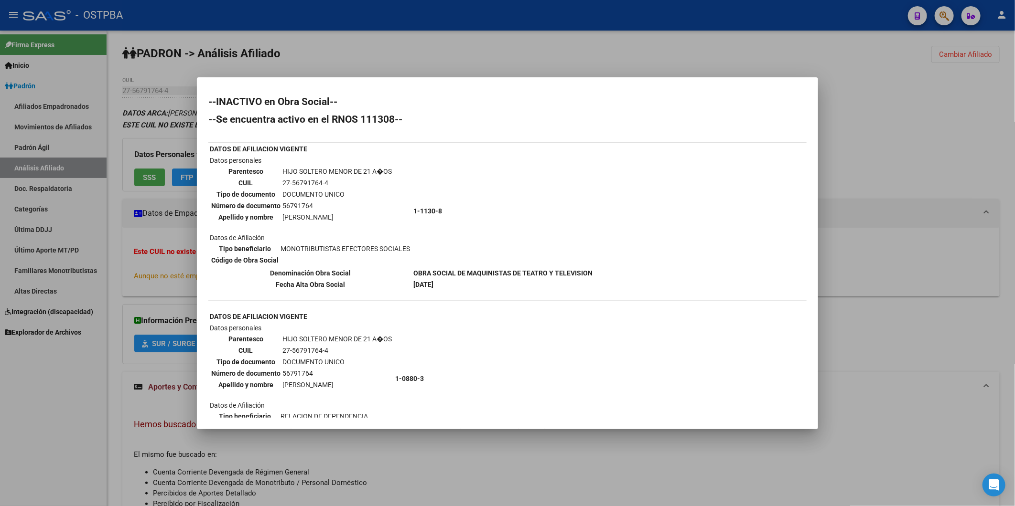
click at [565, 214] on td "1-1130-8" at bounding box center [503, 211] width 180 height 112
click at [854, 164] on div at bounding box center [507, 253] width 1015 height 506
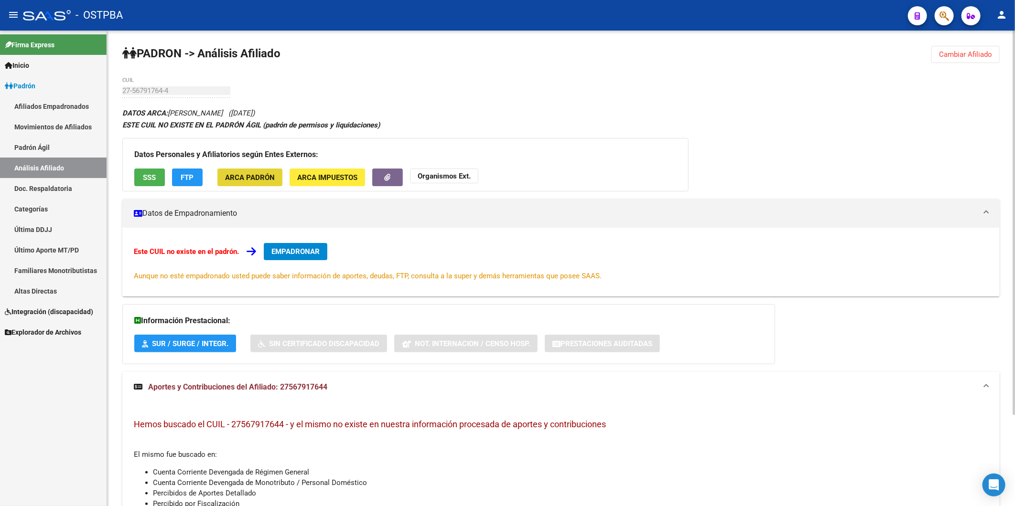
click at [263, 179] on span "ARCA Padrón" at bounding box center [250, 177] width 50 height 9
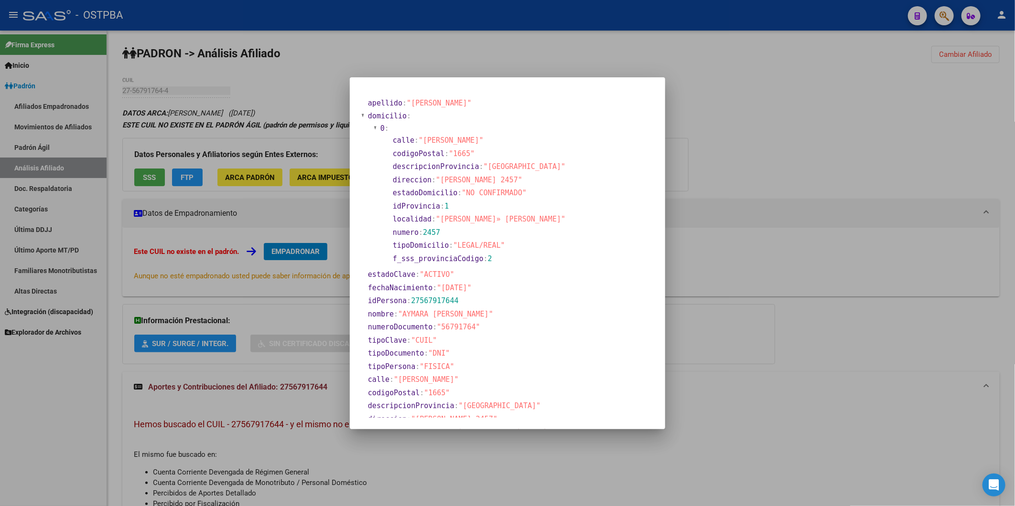
click at [343, 235] on div at bounding box center [507, 253] width 1015 height 506
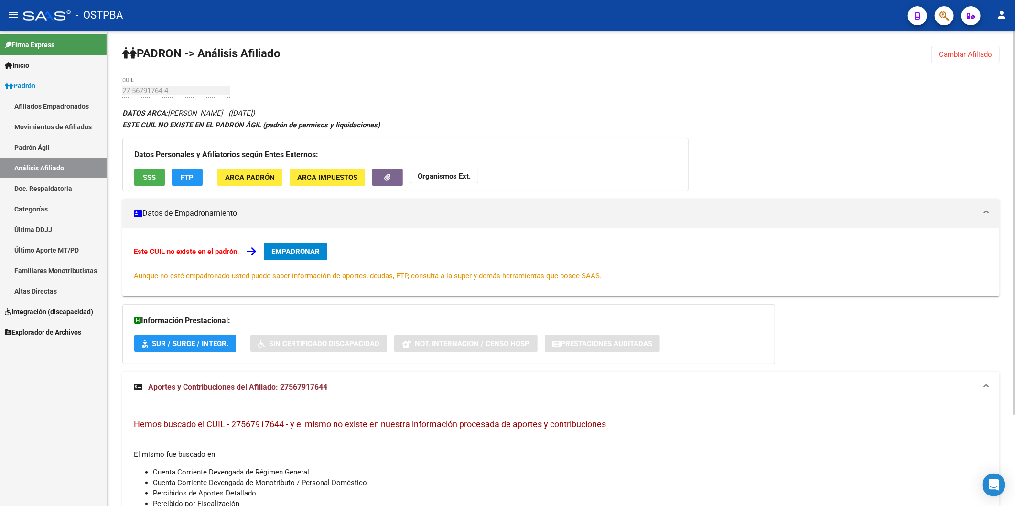
click at [318, 221] on mat-expansion-panel-header "Datos de Empadronamiento" at bounding box center [560, 213] width 877 height 29
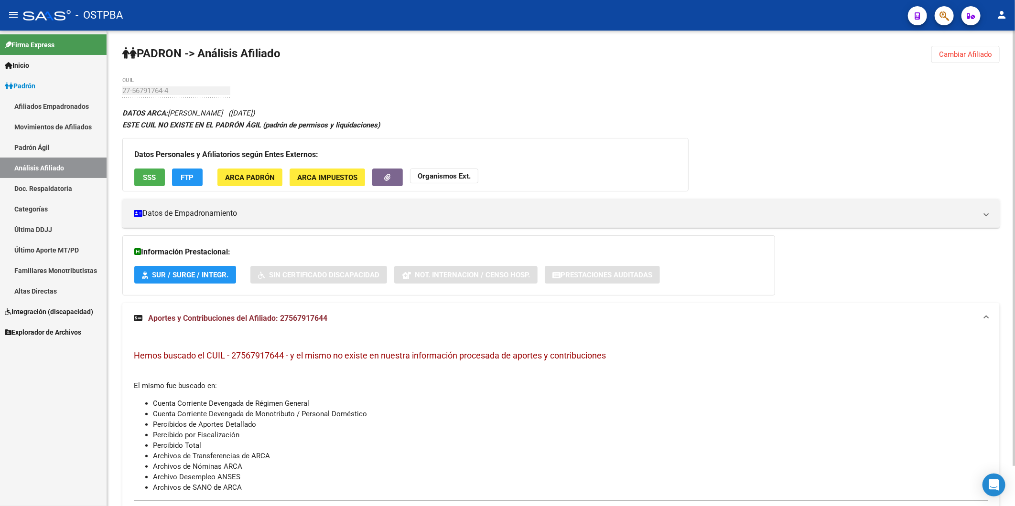
click at [323, 181] on span "ARCA Impuestos" at bounding box center [327, 177] width 60 height 9
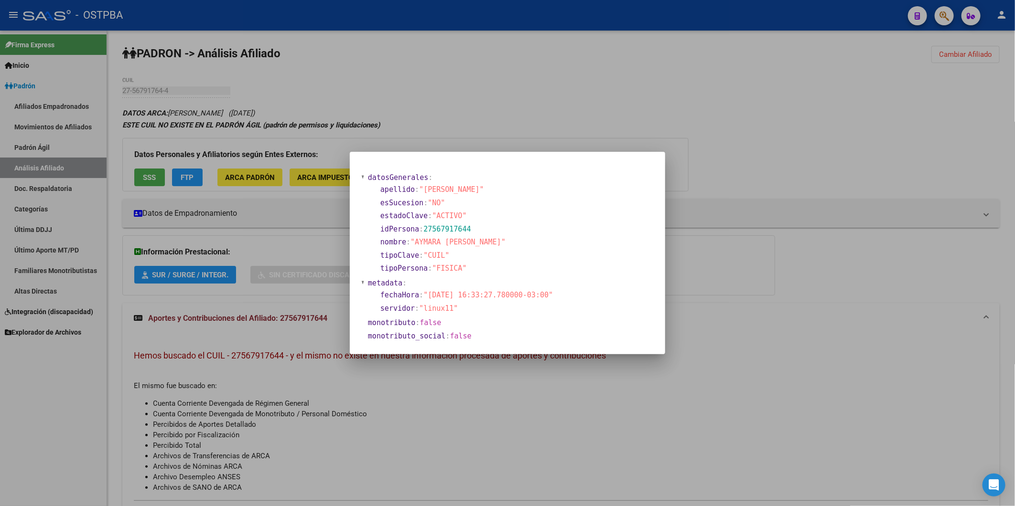
click at [455, 123] on div at bounding box center [507, 253] width 1015 height 506
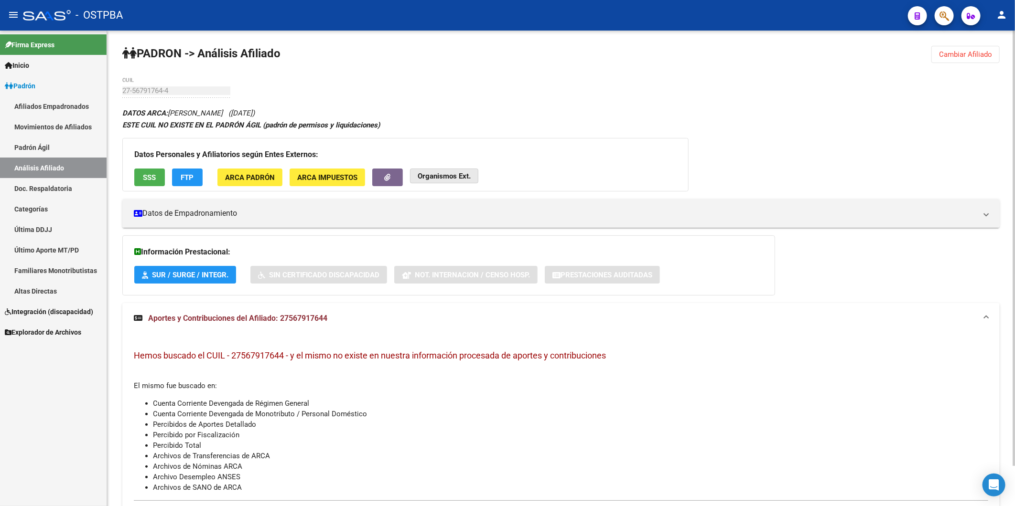
click at [454, 173] on strong "Organismos Ext." at bounding box center [444, 176] width 53 height 9
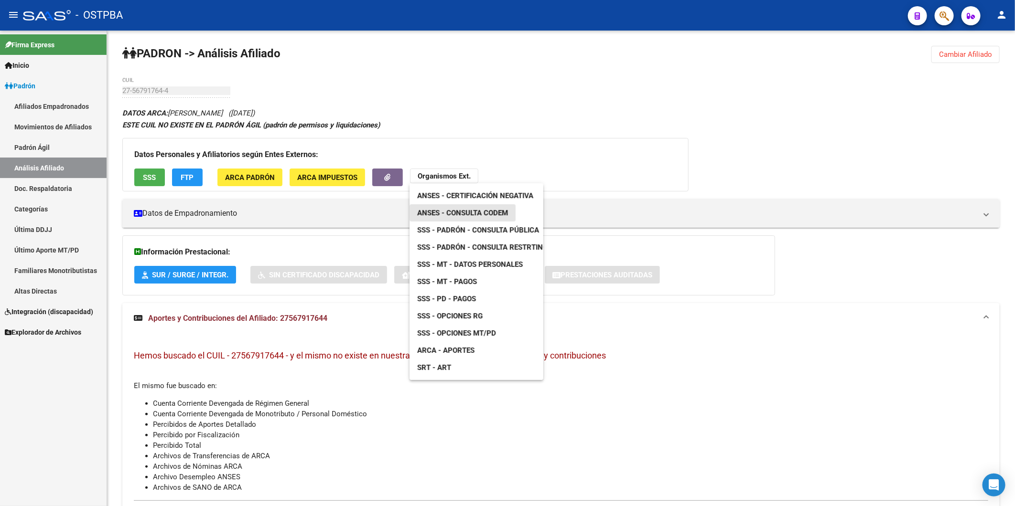
click at [465, 212] on span "ANSES - Consulta CODEM" at bounding box center [462, 213] width 91 height 9
